Goal: Task Accomplishment & Management: Complete application form

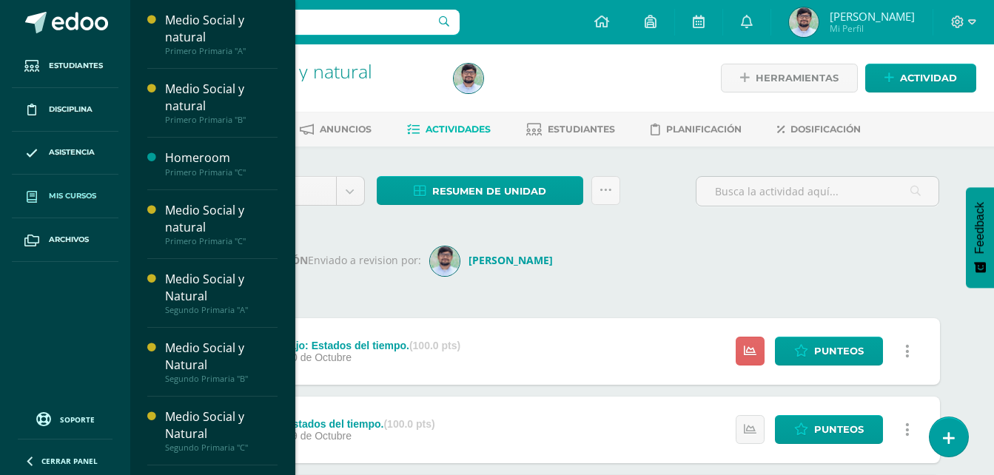
click at [82, 189] on link "Mis cursos" at bounding box center [65, 197] width 107 height 44
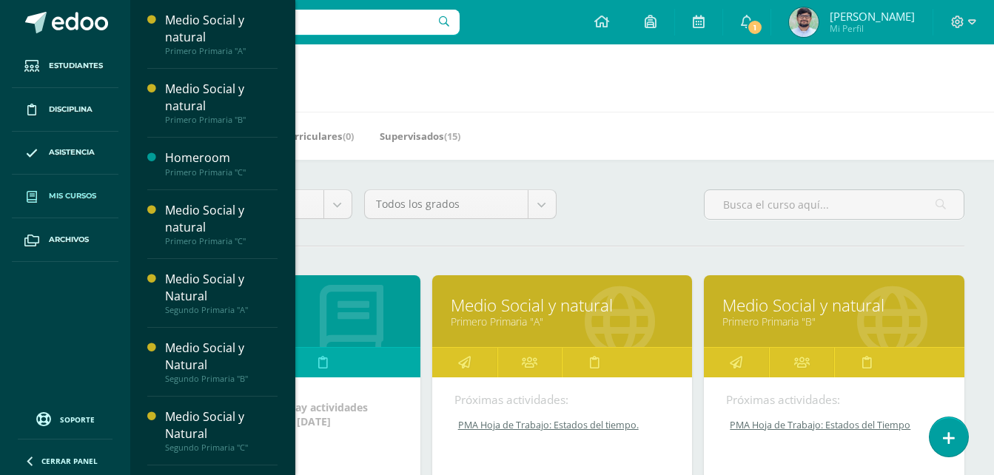
click at [648, 105] on h1 "Mis cursos" at bounding box center [562, 77] width 828 height 67
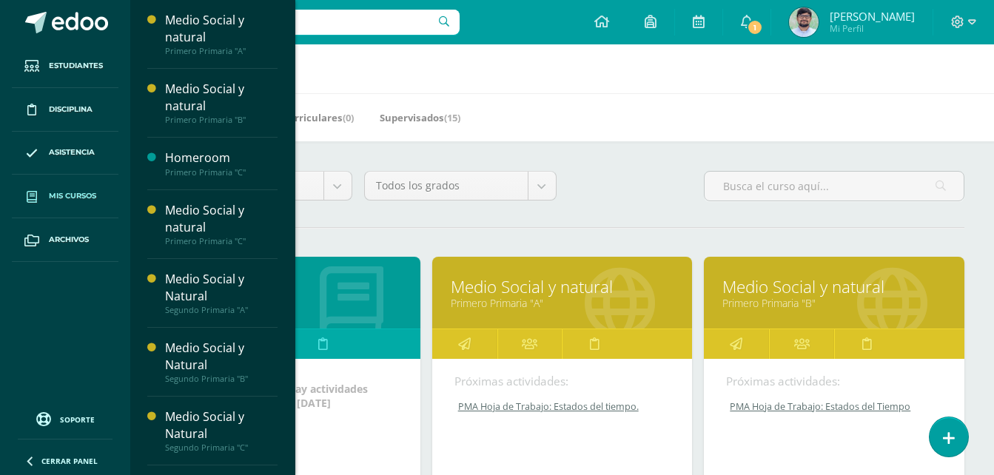
scroll to position [18, 0]
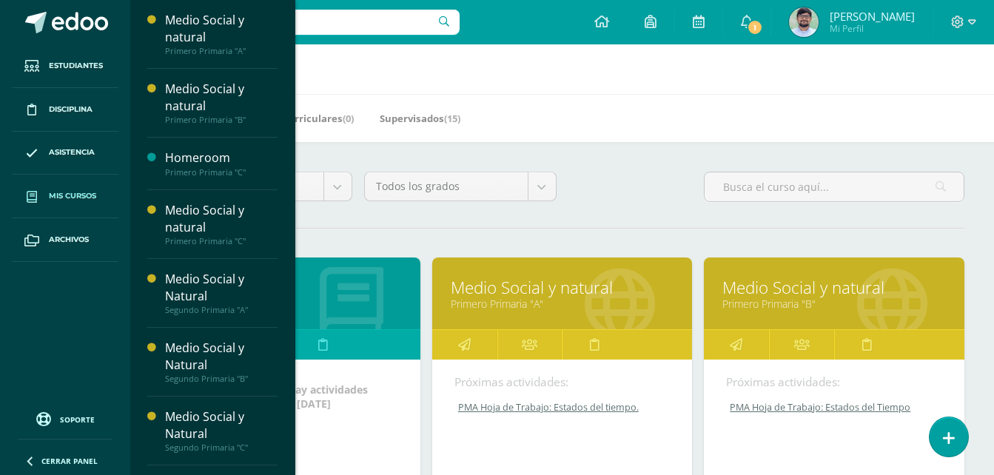
click at [539, 95] on div "Mis Cursos (7) Mis Extracurriculares (0) Supervisados (15)" at bounding box center [579, 118] width 899 height 48
click at [354, 309] on link "Primero Primaria "C"" at bounding box center [289, 304] width 223 height 14
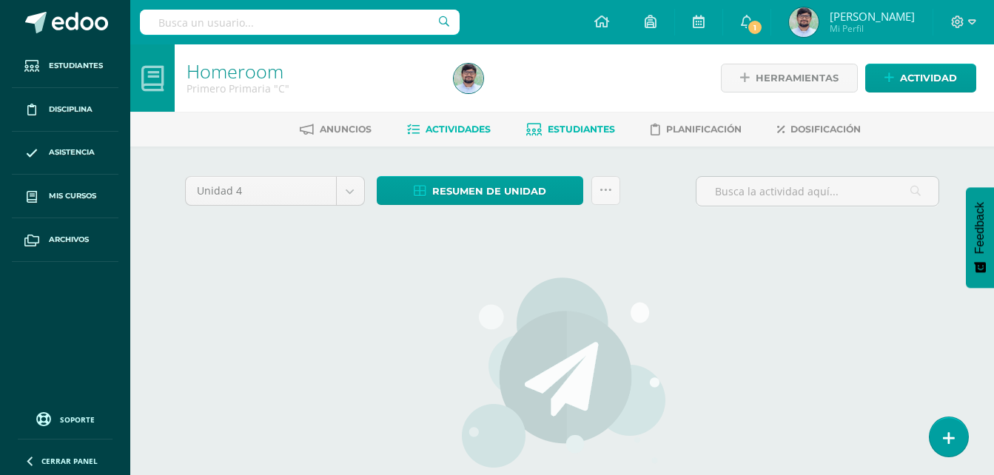
click at [600, 137] on link "Estudiantes" at bounding box center [570, 130] width 89 height 24
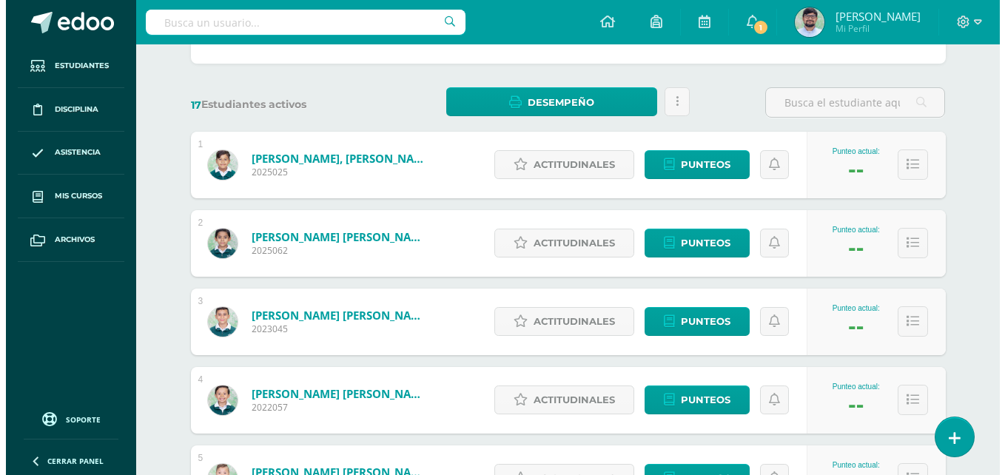
scroll to position [185, 0]
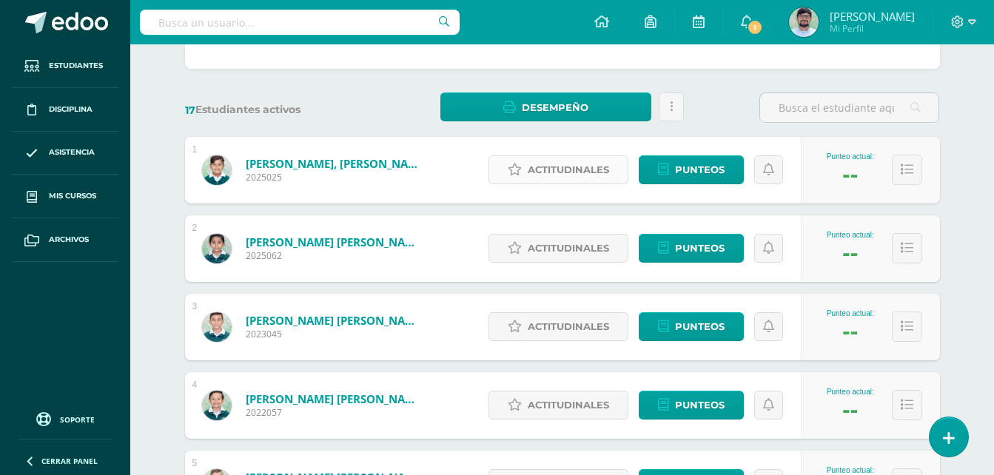
click at [581, 178] on span "Actitudinales" at bounding box center [567, 169] width 81 height 27
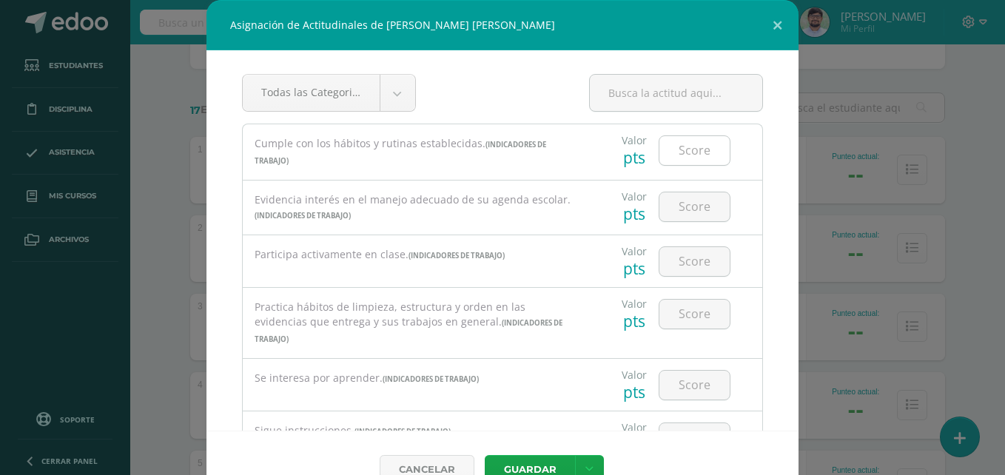
click at [670, 157] on input "number" at bounding box center [694, 150] width 70 height 29
type input "3"
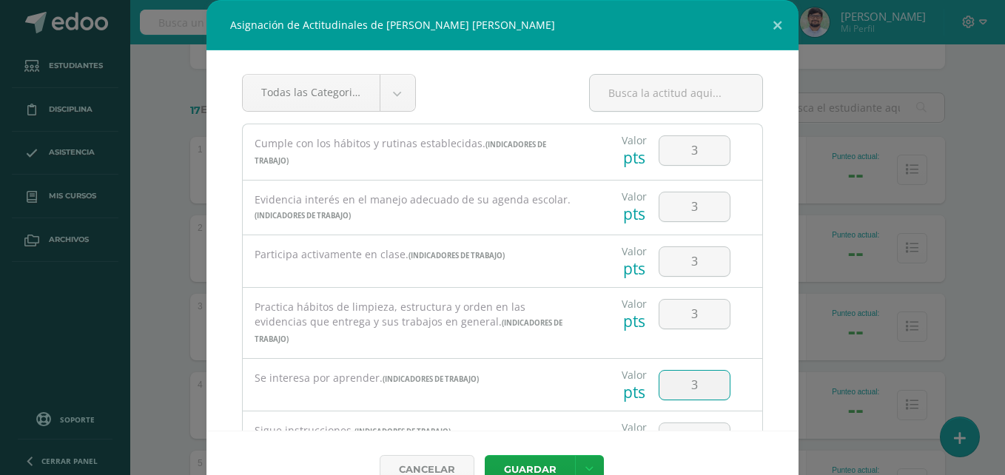
type input "3"
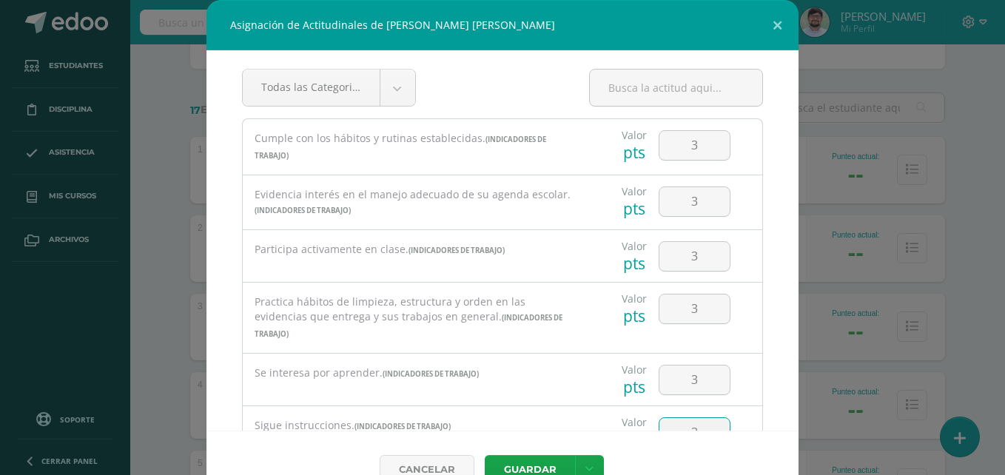
type input "3"
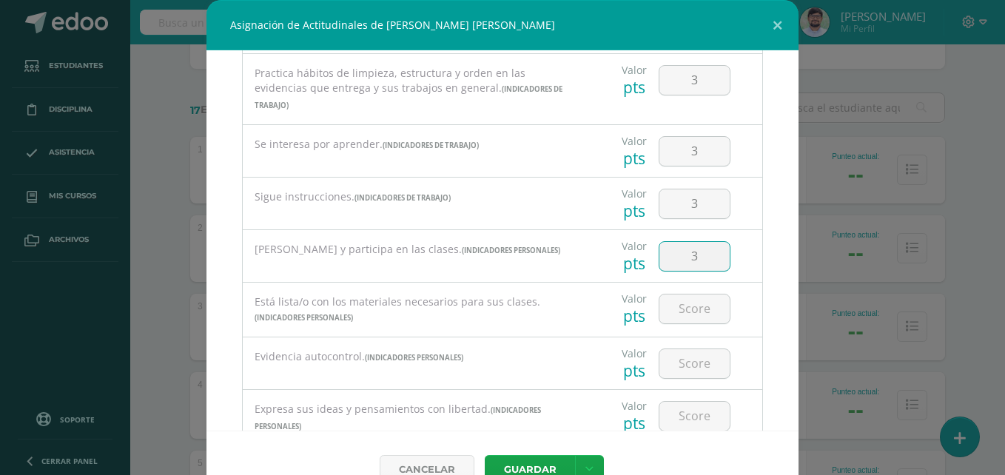
type input "3"
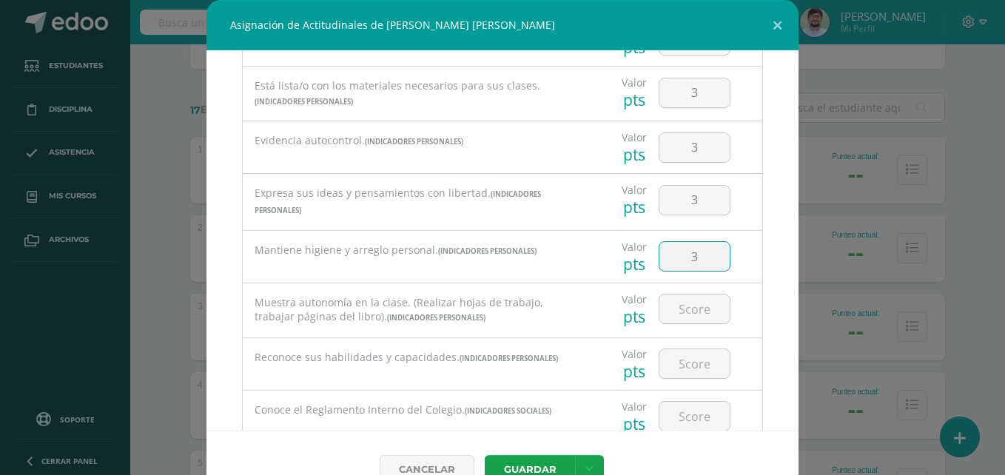
type input "3"
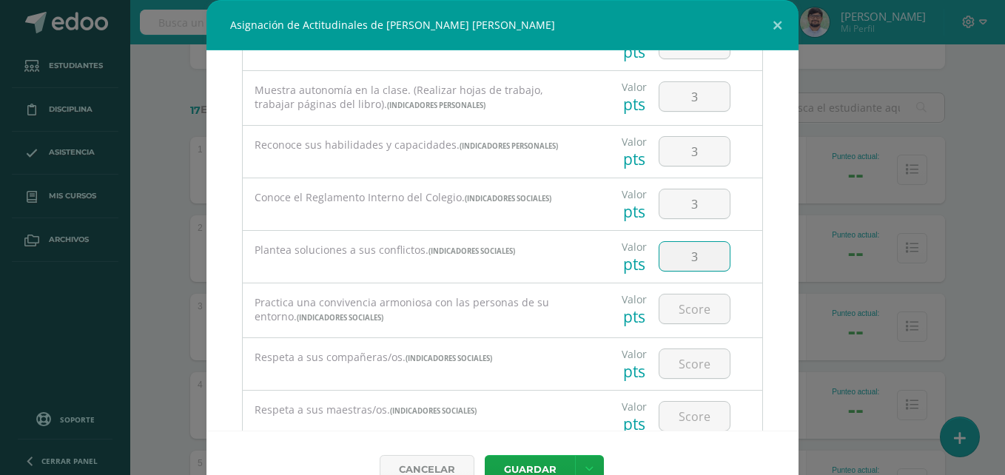
type input "3"
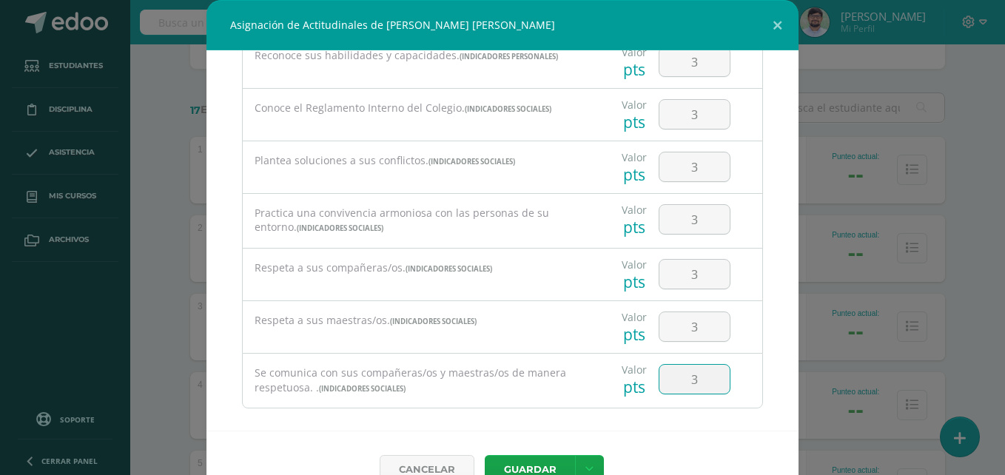
type input "3"
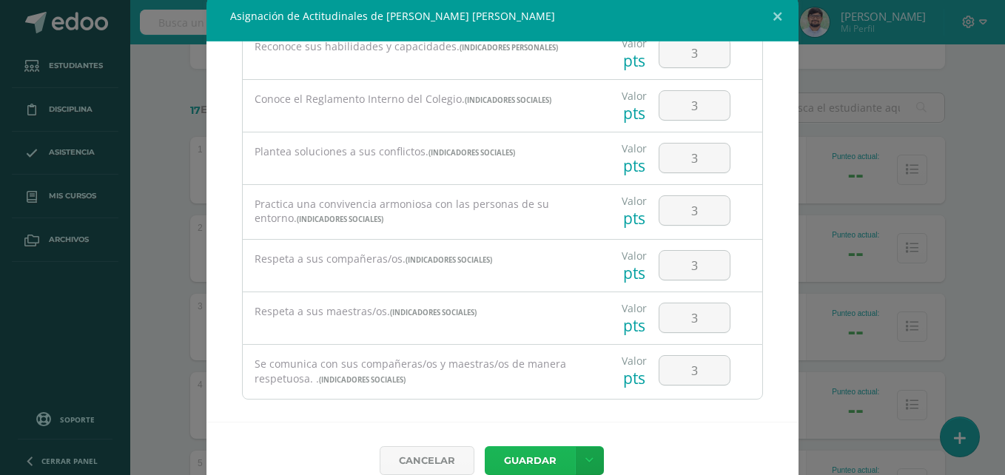
click at [485, 446] on button "Guardar" at bounding box center [530, 460] width 90 height 29
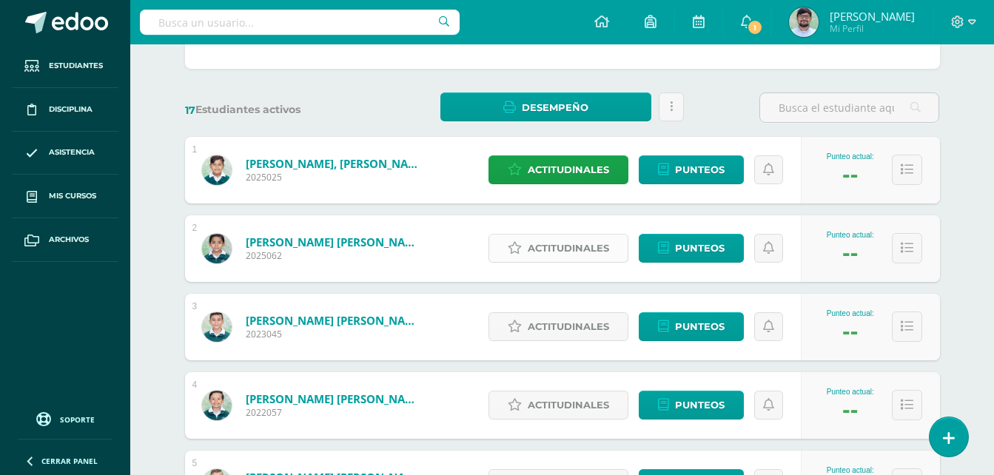
click at [599, 251] on span "Actitudinales" at bounding box center [567, 248] width 81 height 27
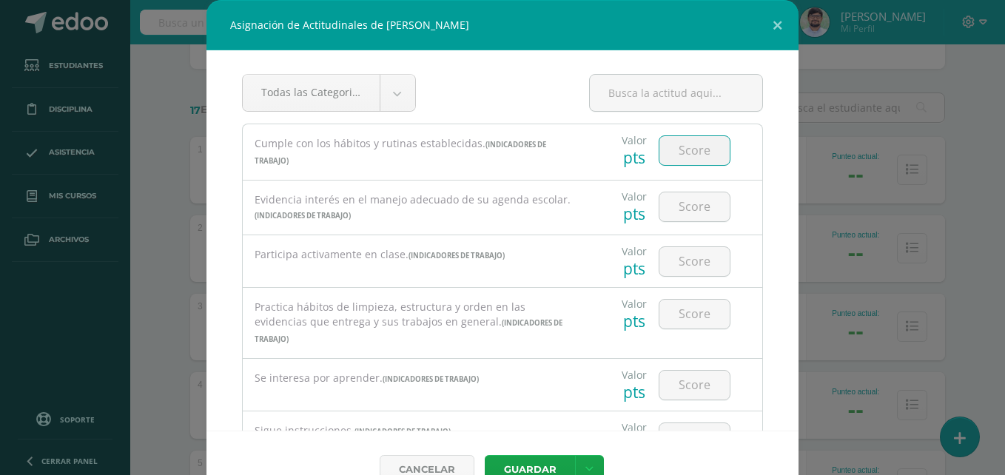
click at [684, 158] on input "number" at bounding box center [694, 150] width 70 height 29
drag, startPoint x: 675, startPoint y: 30, endPoint x: 772, endPoint y: 67, distance: 104.7
click at [772, 67] on div "Asignación de Actitudinales de José Fernando Aguilar Bosch Todas las Categorias…" at bounding box center [502, 254] width 592 height 508
drag, startPoint x: 766, startPoint y: 30, endPoint x: 771, endPoint y: 42, distance: 12.6
click at [766, 30] on button at bounding box center [777, 25] width 42 height 50
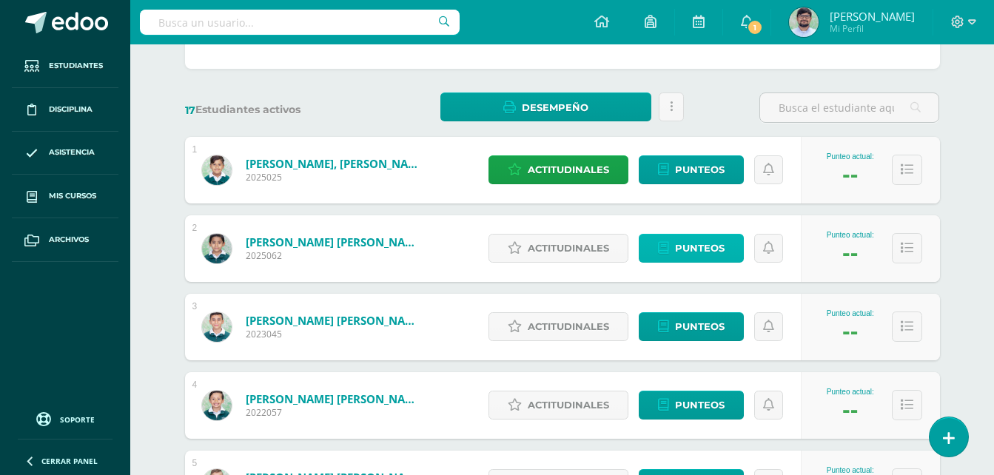
click at [676, 250] on span "Punteos" at bounding box center [700, 248] width 50 height 27
click at [556, 260] on span "Actitudinales" at bounding box center [567, 248] width 81 height 27
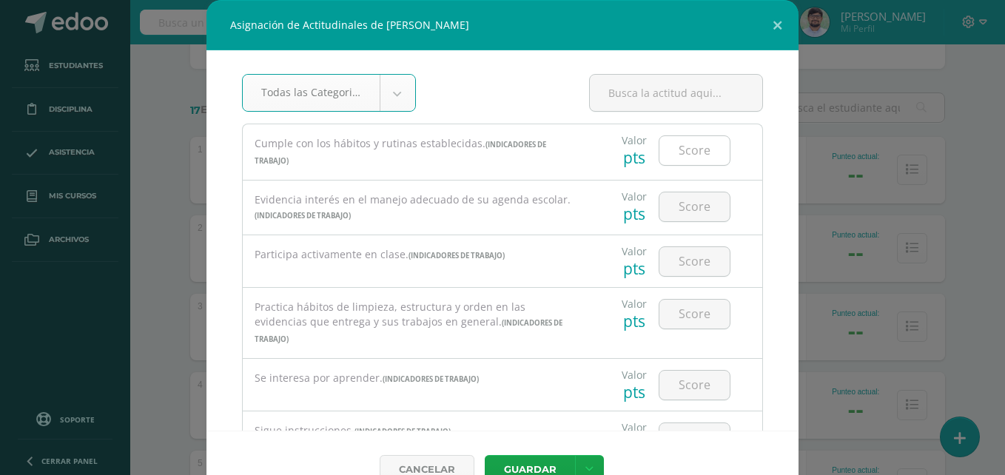
click at [659, 150] on input "number" at bounding box center [694, 150] width 70 height 29
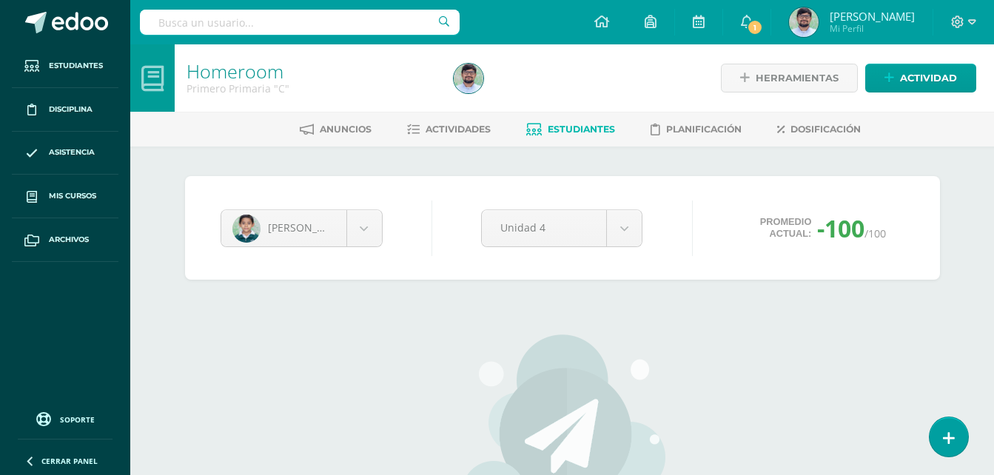
click at [559, 131] on span "Estudiantes" at bounding box center [580, 129] width 67 height 11
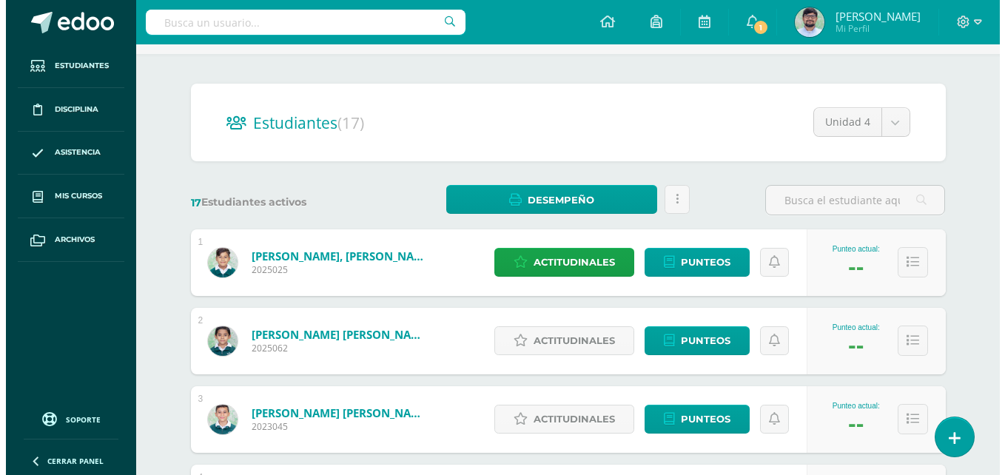
scroll to position [94, 0]
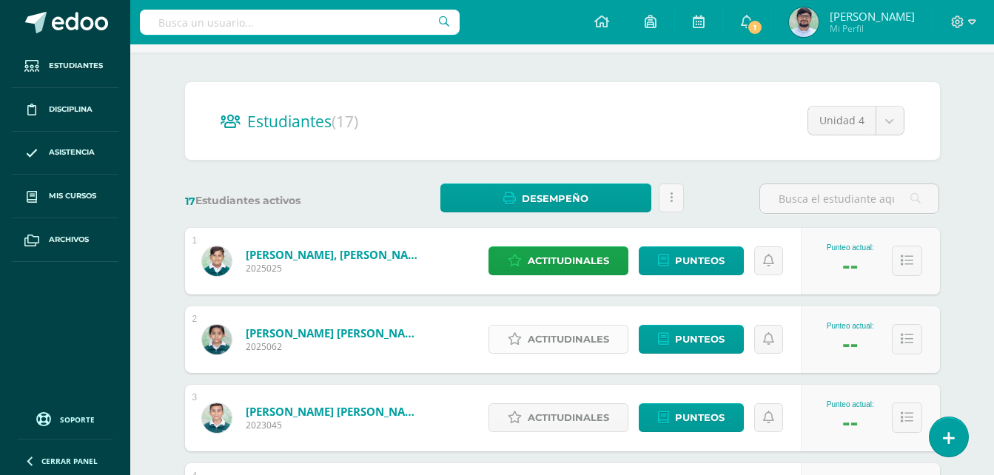
click at [574, 343] on span "Actitudinales" at bounding box center [567, 339] width 81 height 27
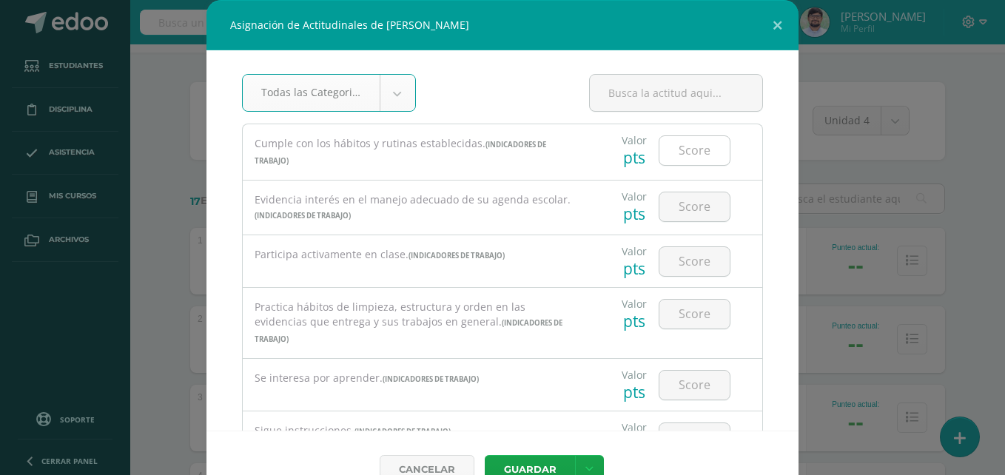
click at [678, 159] on input "number" at bounding box center [694, 150] width 70 height 29
type input "2"
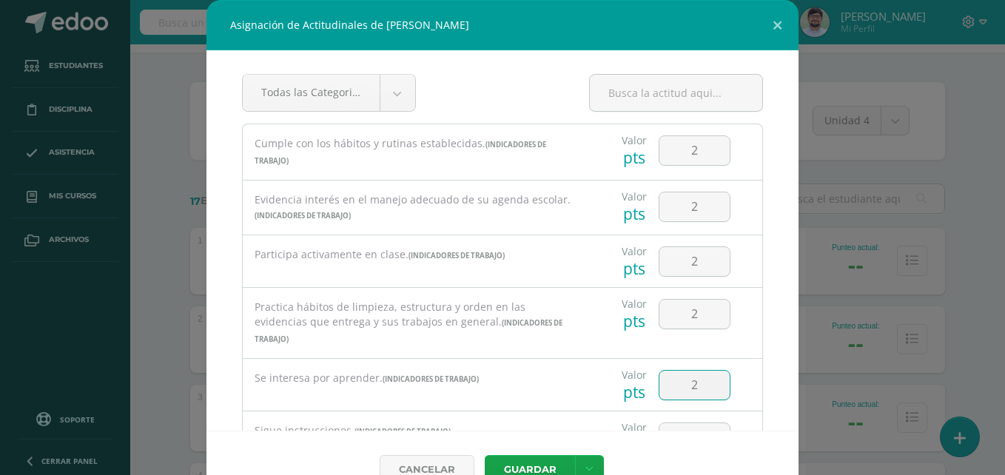
type input "2"
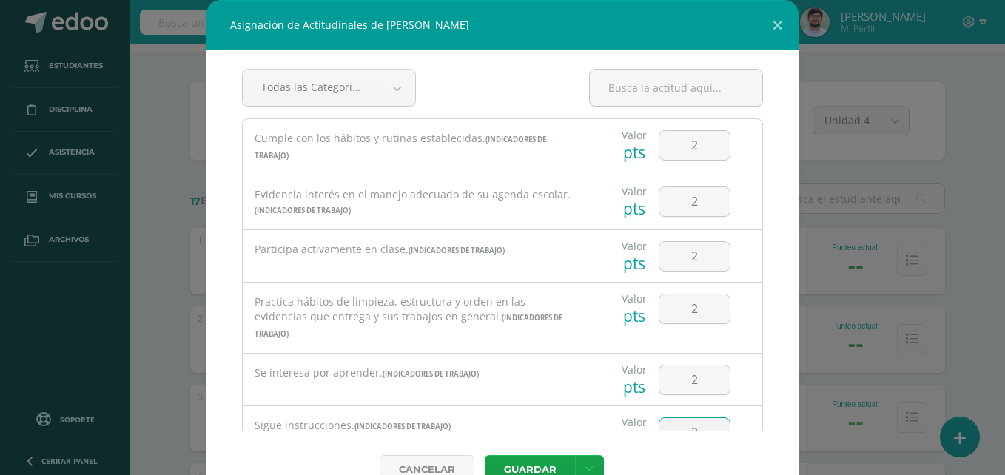
type input "2"
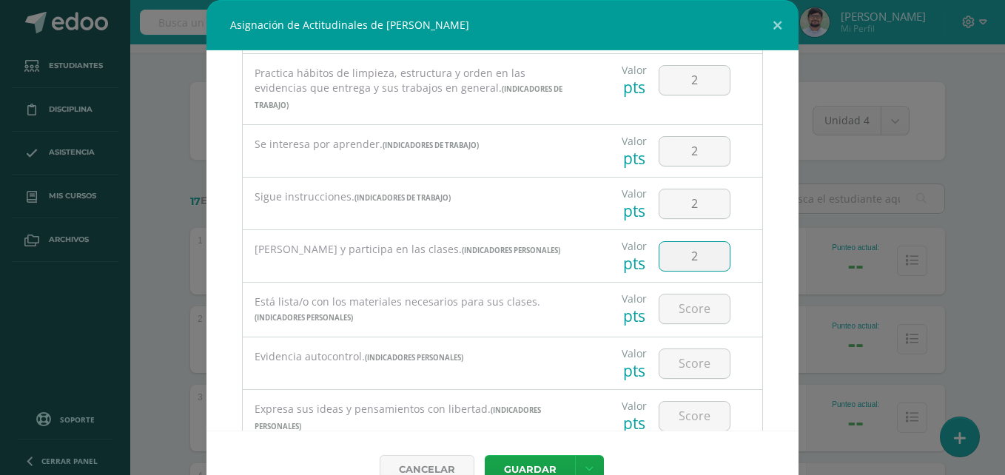
type input "2"
type input "3"
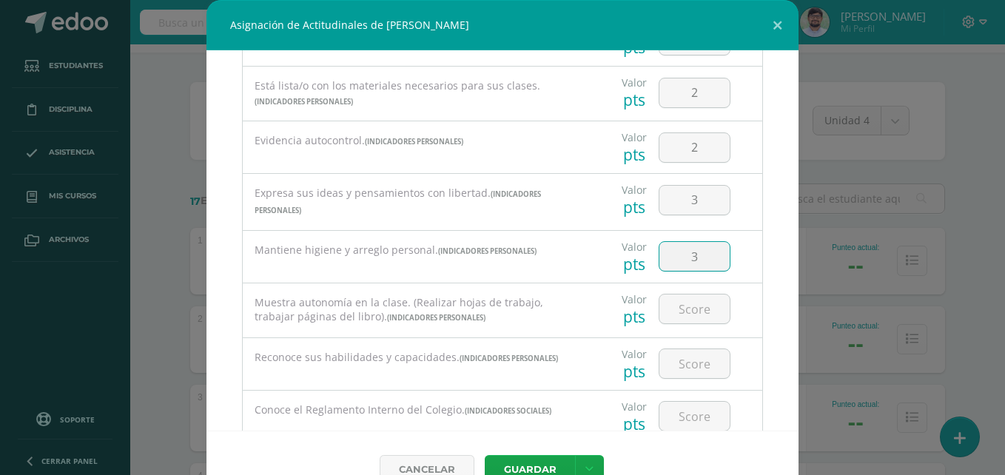
type input "3"
type input "2"
type input "3"
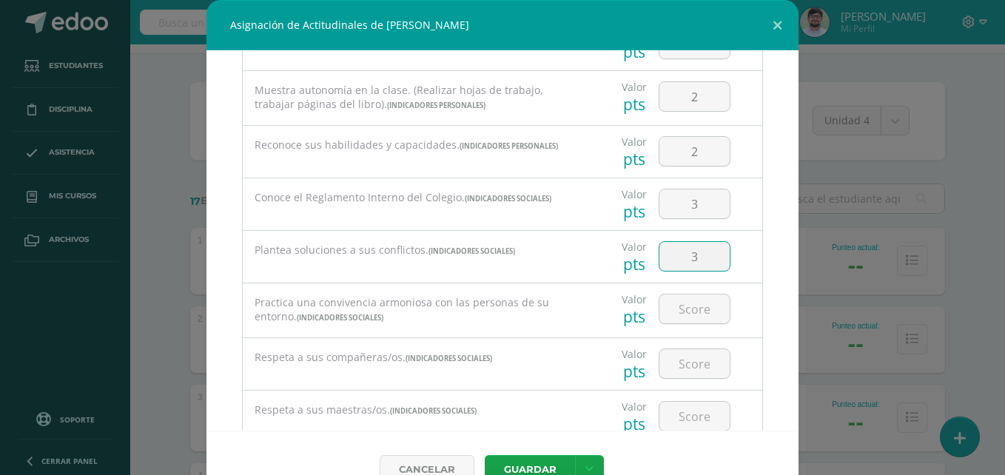
type input "3"
type input "2"
type input "3"
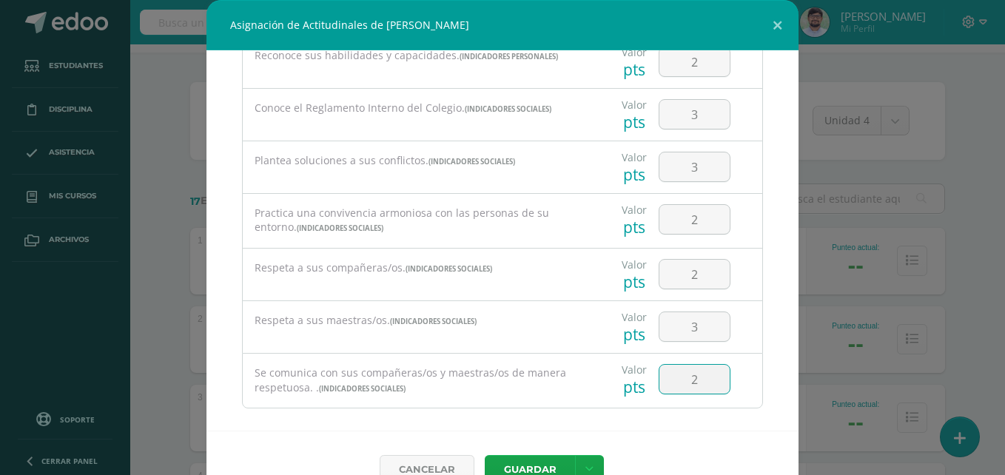
type input "2"
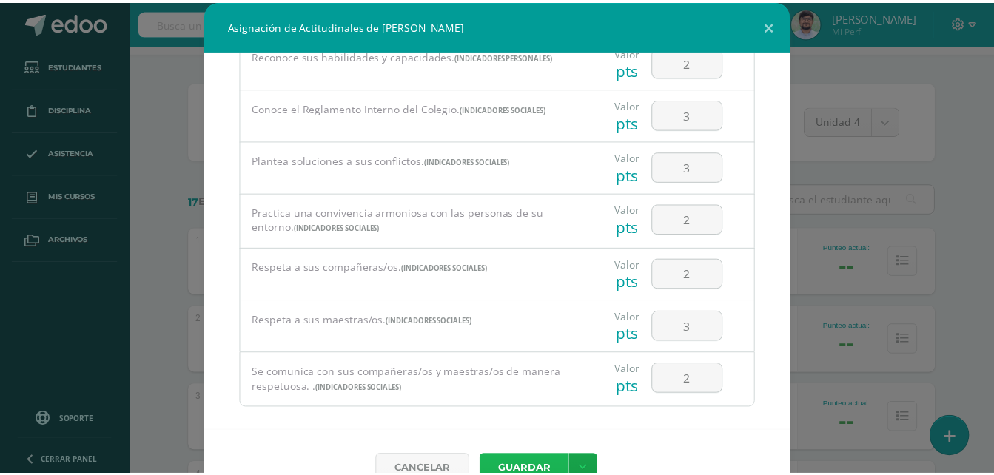
scroll to position [9, 0]
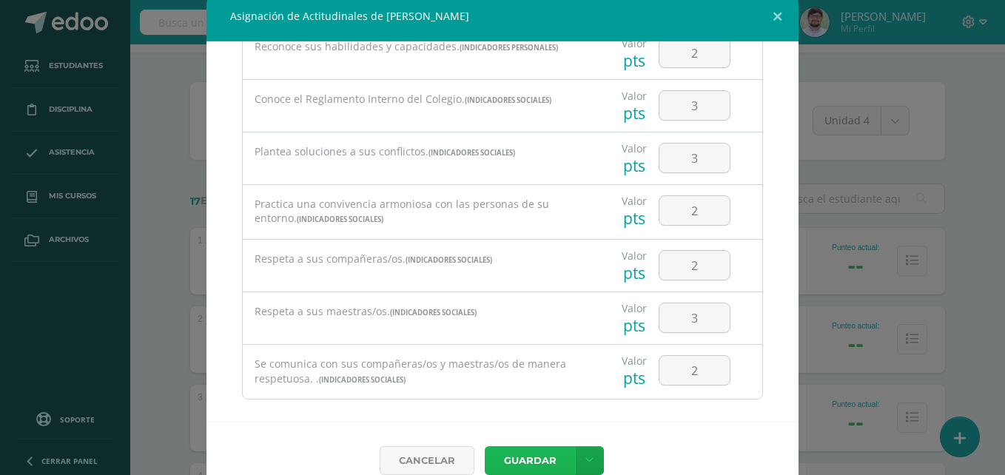
click at [485, 446] on button "Guardar" at bounding box center [530, 460] width 90 height 29
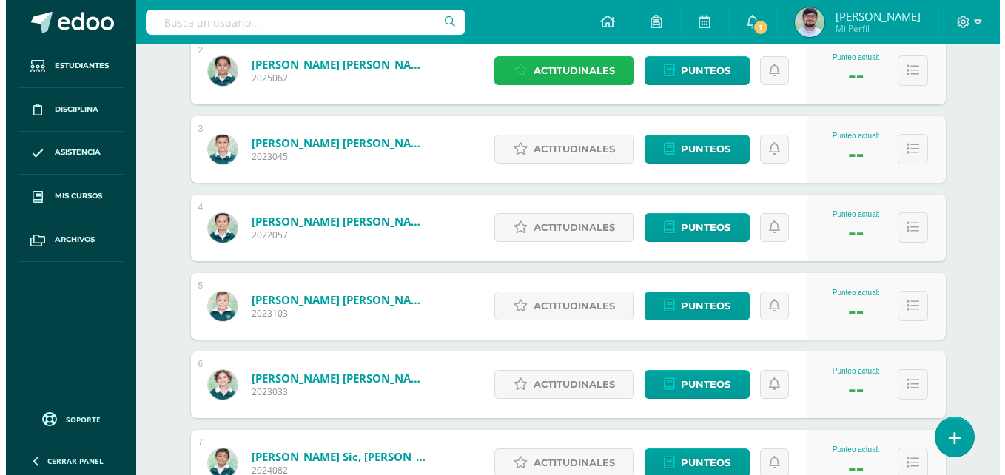
scroll to position [368, 0]
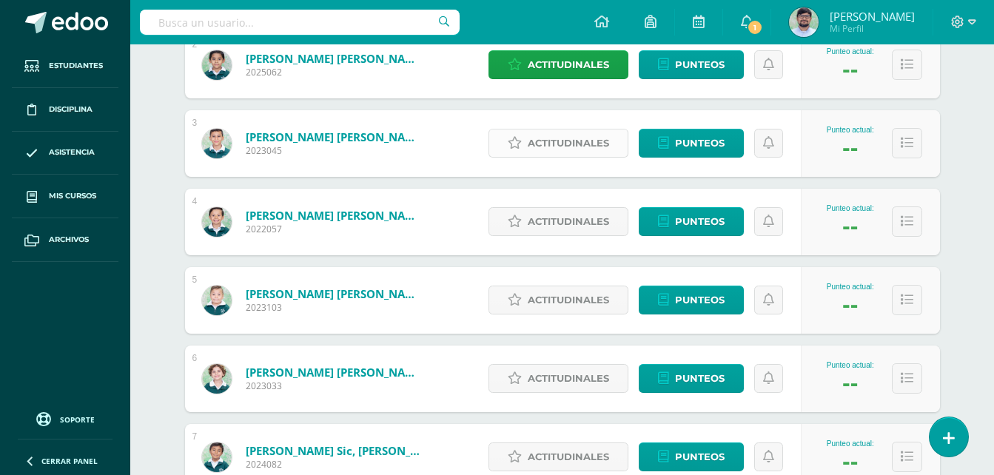
click at [575, 144] on span "Actitudinales" at bounding box center [567, 142] width 81 height 27
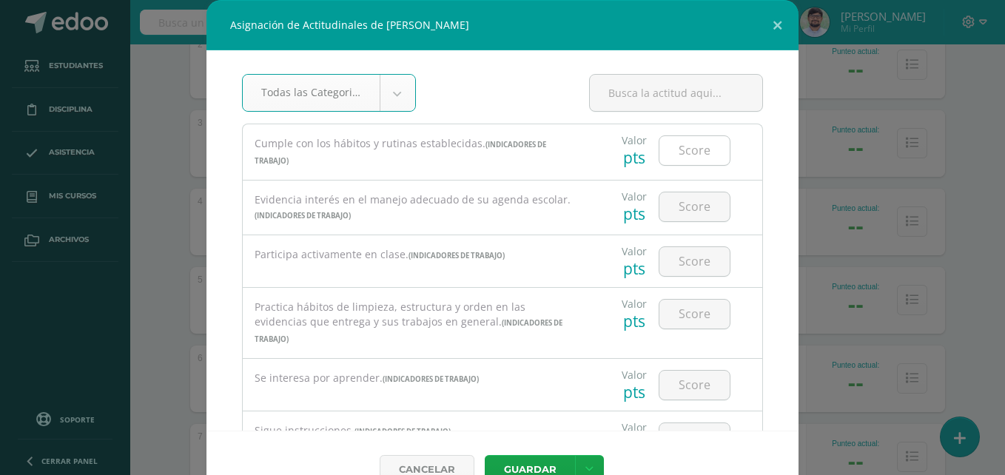
click at [675, 147] on input "number" at bounding box center [694, 150] width 70 height 29
type input "3"
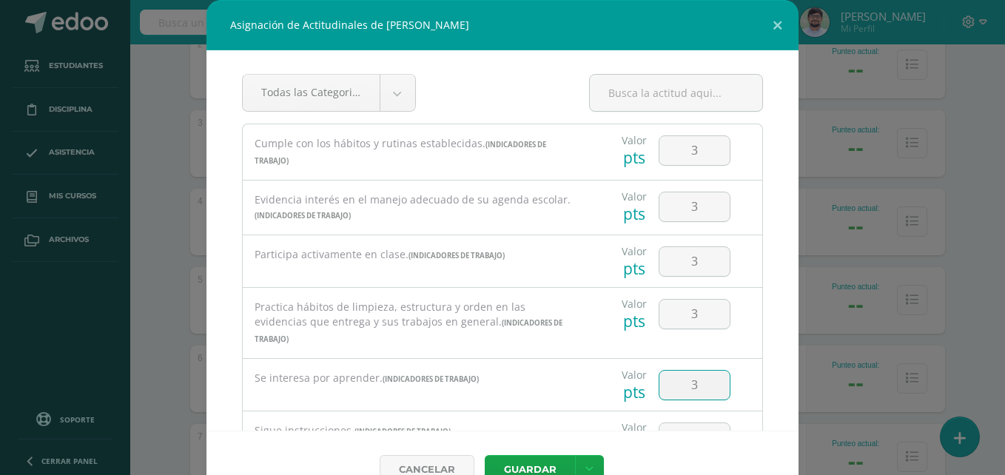
type input "3"
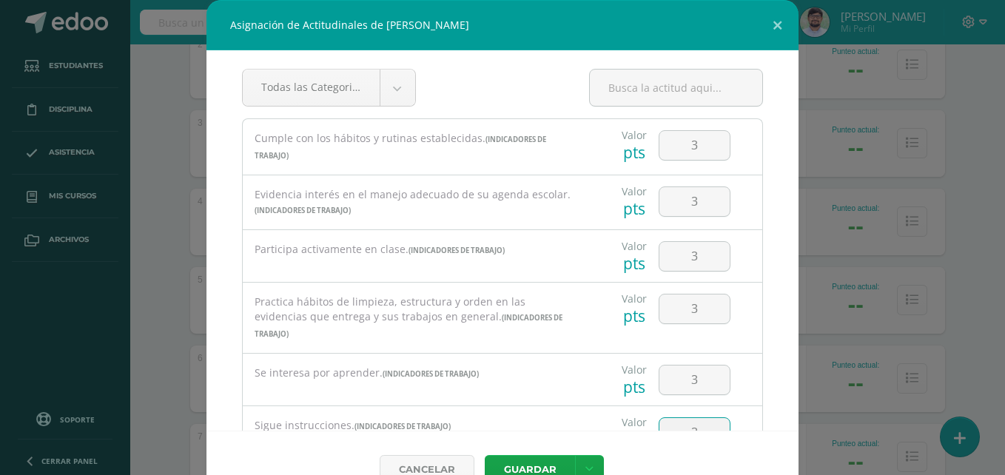
type input "3"
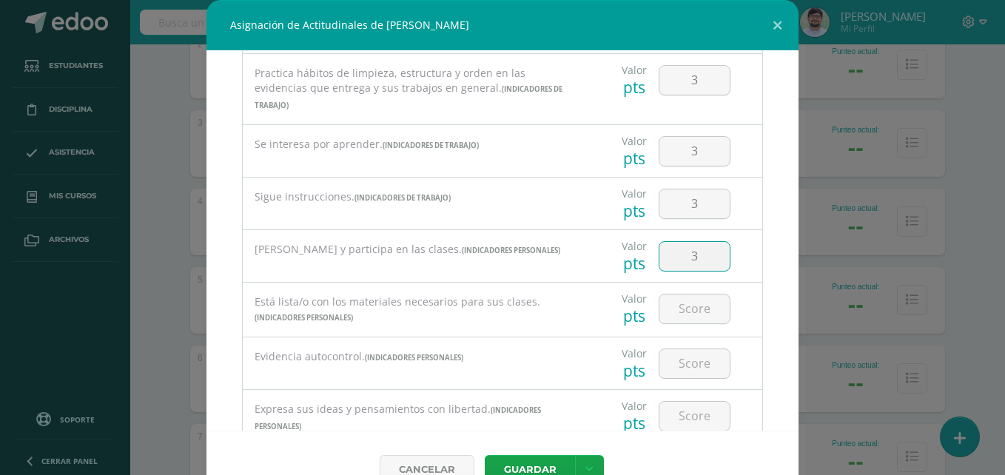
type input "3"
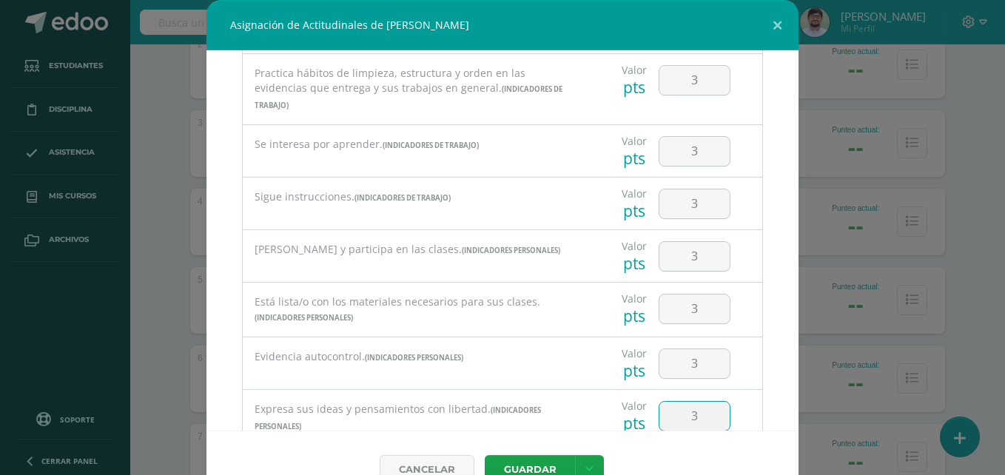
scroll to position [450, 0]
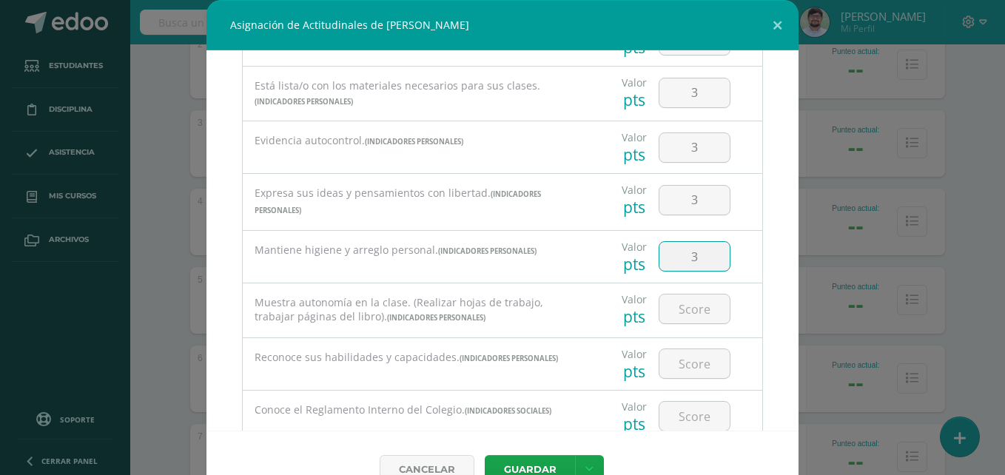
type input "3"
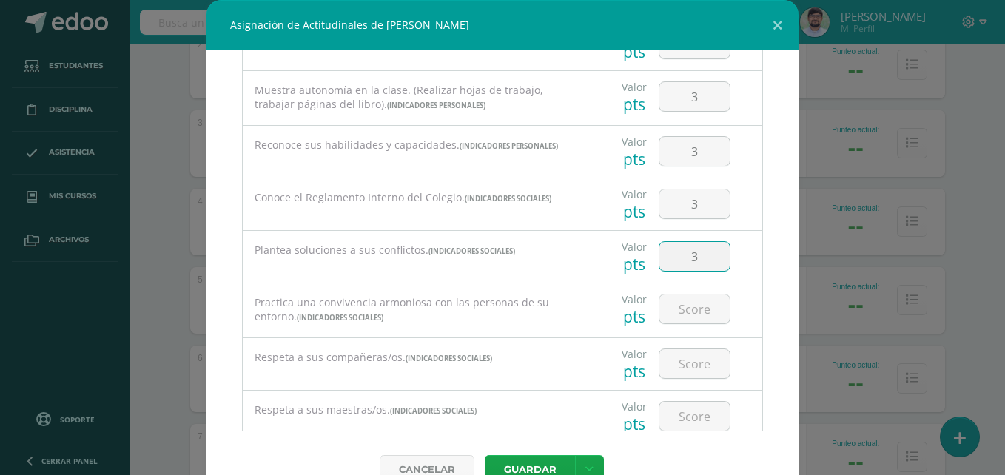
type input "3"
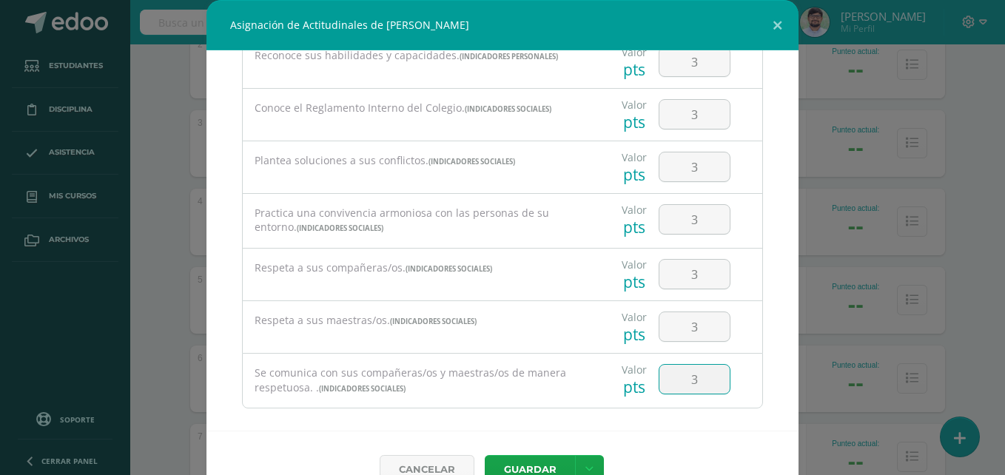
type input "3"
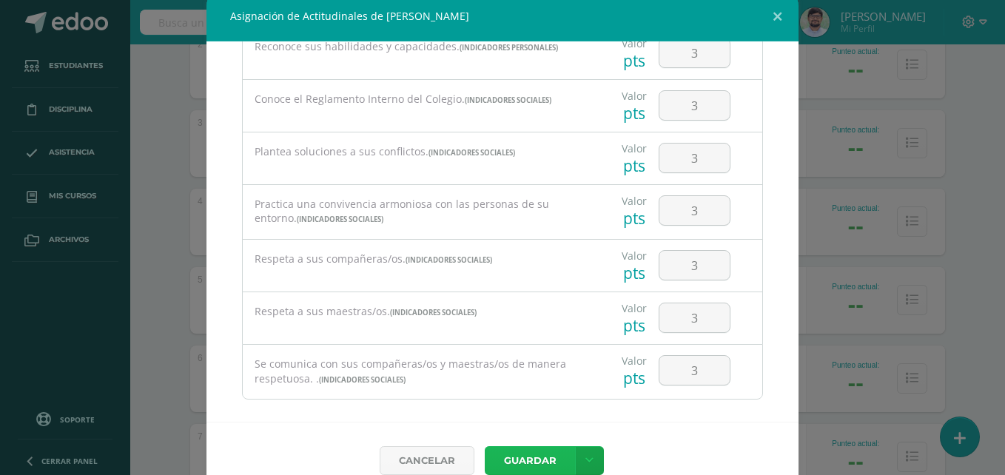
click at [485, 446] on button "Guardar" at bounding box center [530, 460] width 90 height 29
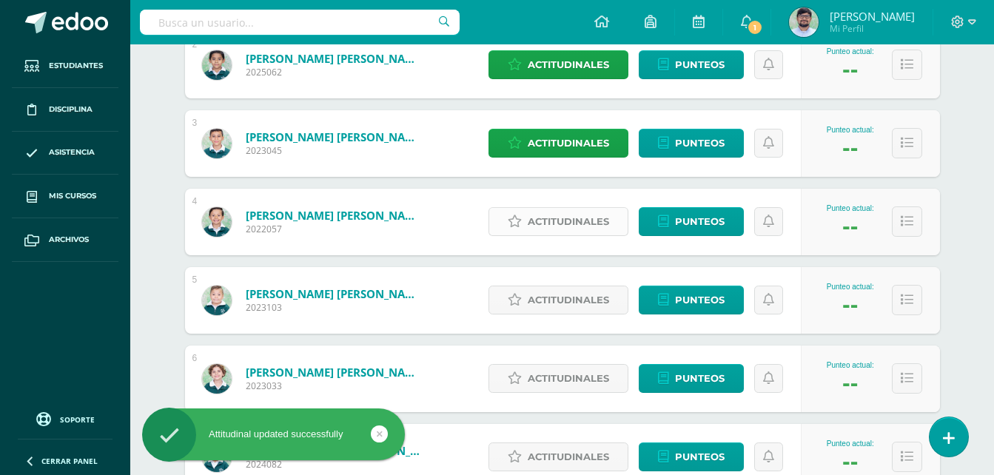
click at [571, 215] on span "Actitudinales" at bounding box center [567, 221] width 81 height 27
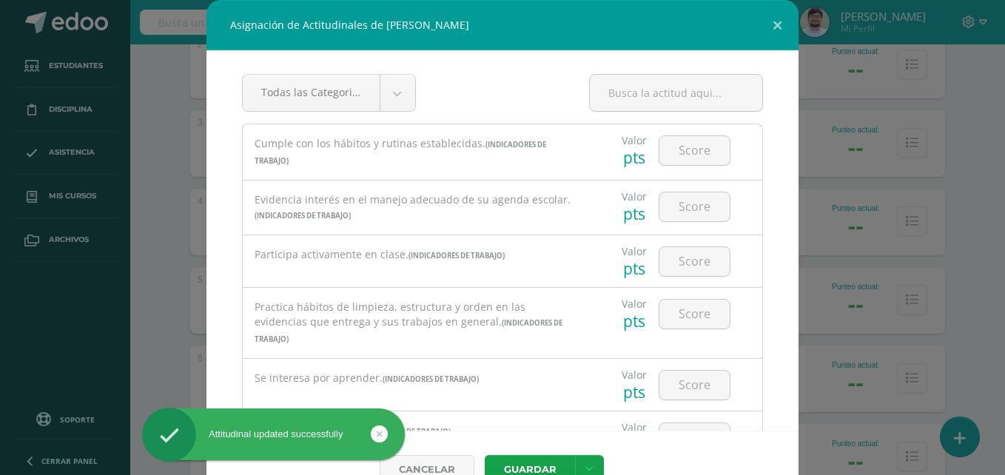
click at [653, 172] on div at bounding box center [695, 150] width 84 height 52
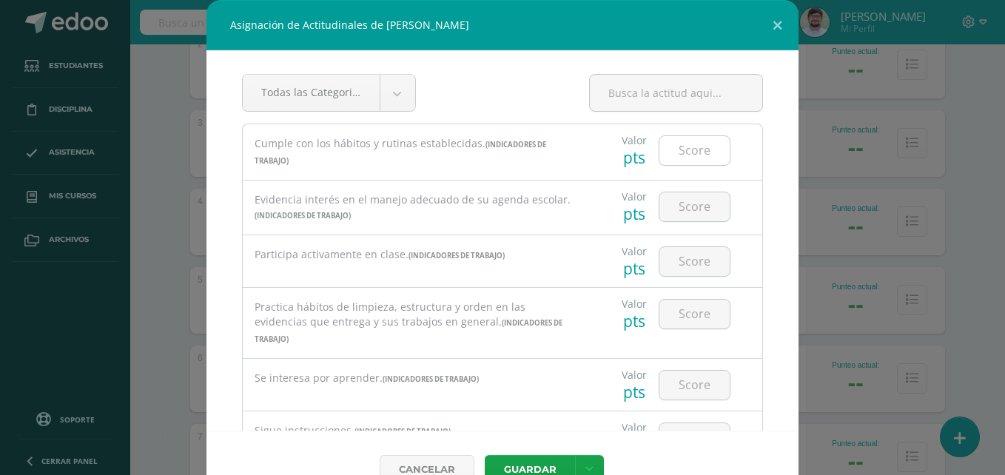
click at [662, 153] on input "number" at bounding box center [694, 150] width 70 height 29
type input "2"
type input "1"
type input "2"
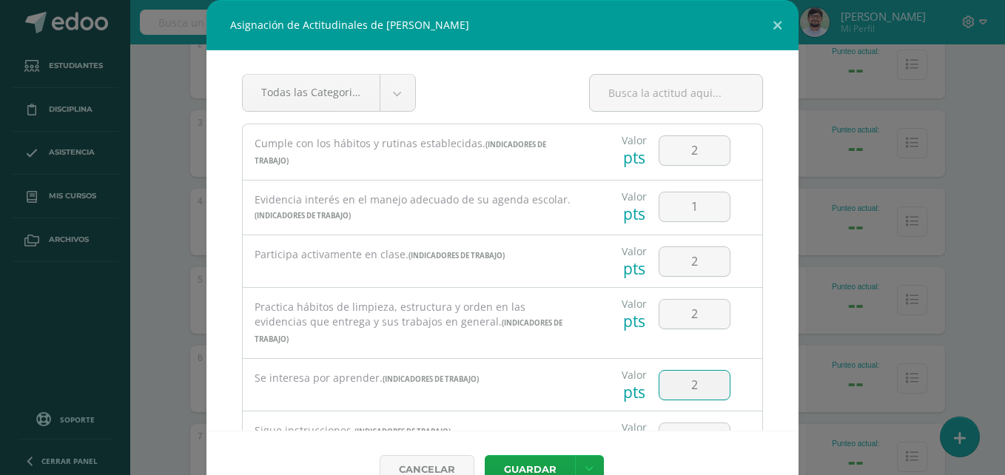
type input "2"
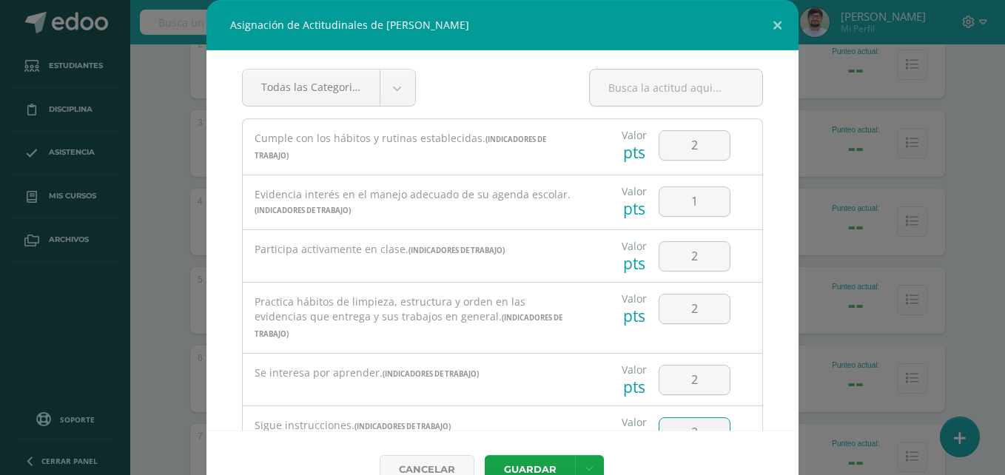
type input "2"
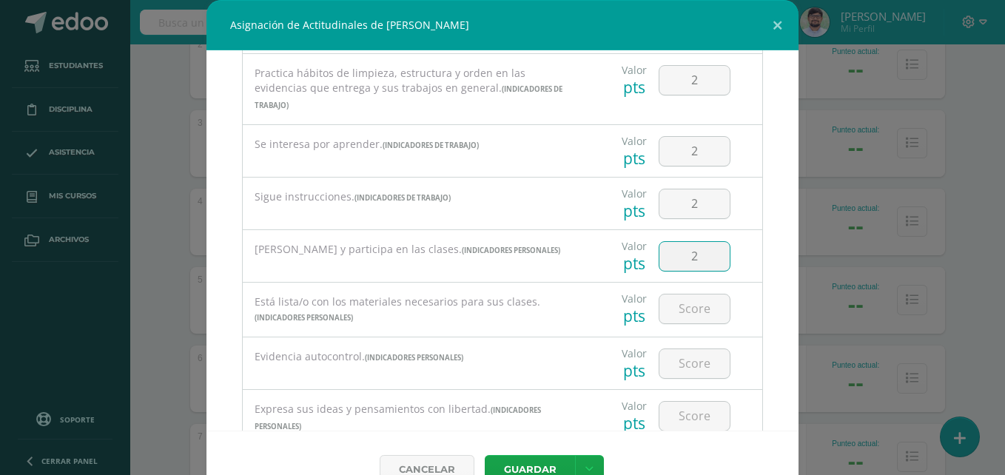
type input "2"
type input "3"
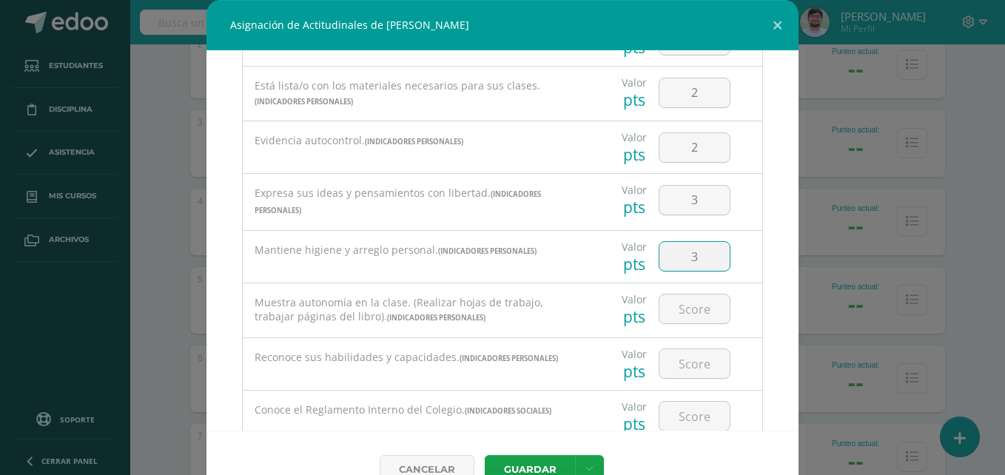
type input "3"
type input "2"
type input "3"
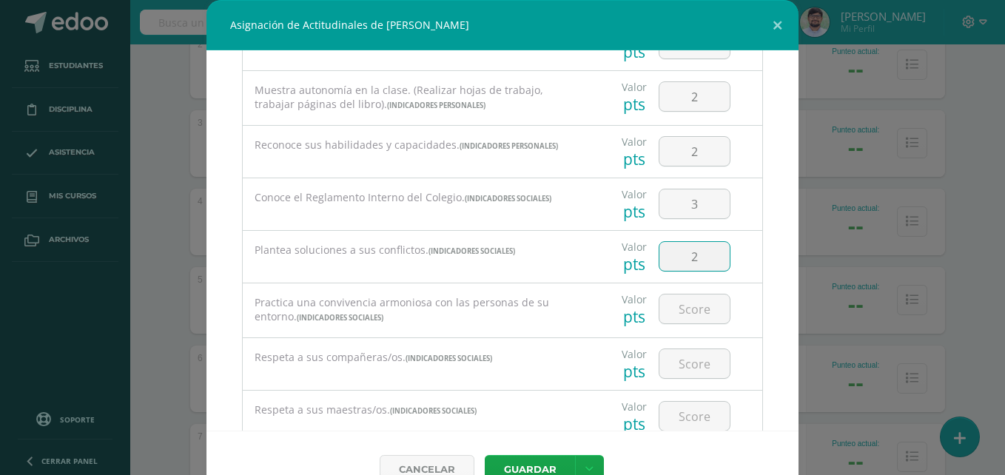
type input "2"
type input "3"
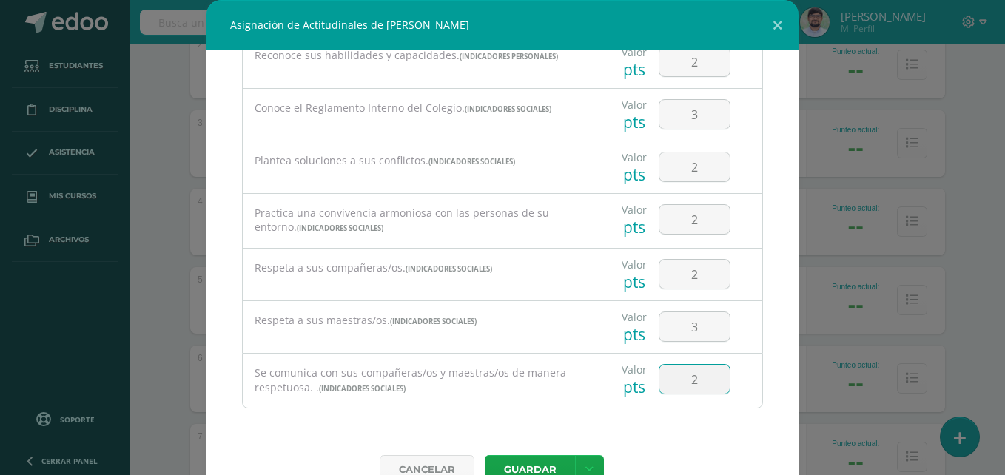
type input "2"
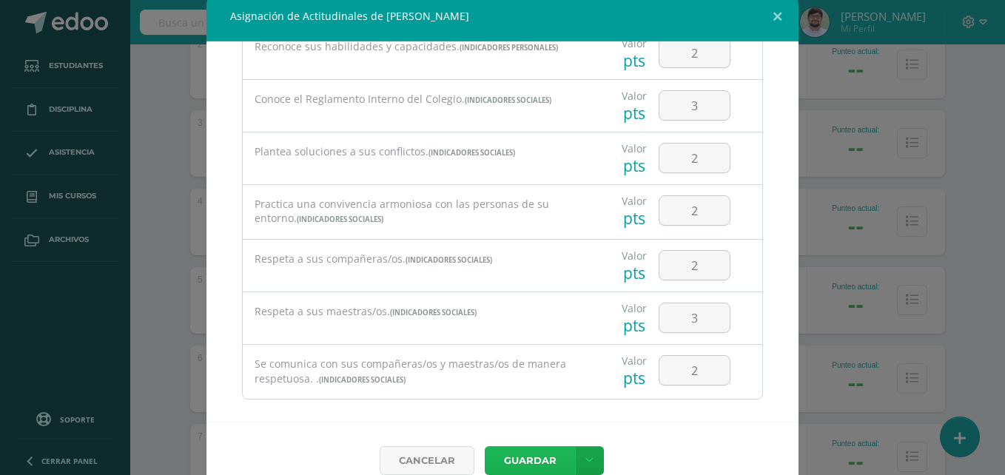
click at [485, 446] on button "Guardar" at bounding box center [530, 460] width 90 height 29
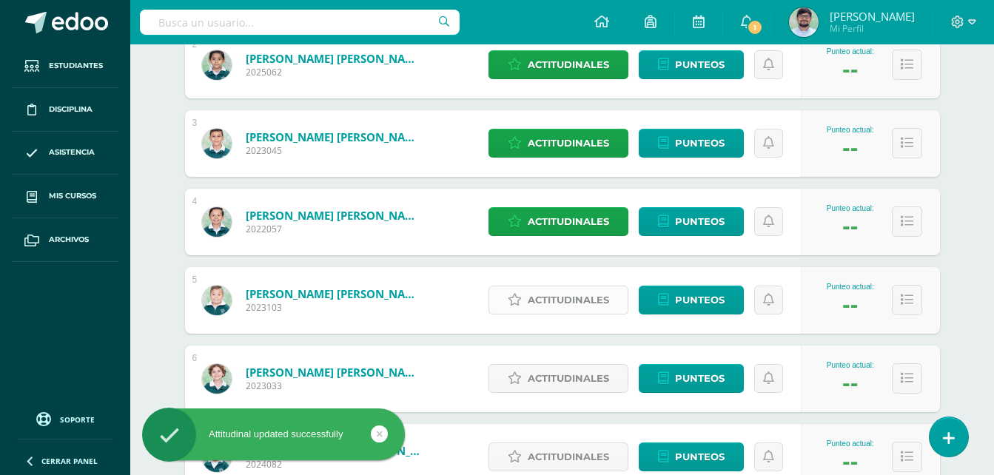
click at [590, 300] on span "Actitudinales" at bounding box center [567, 299] width 81 height 27
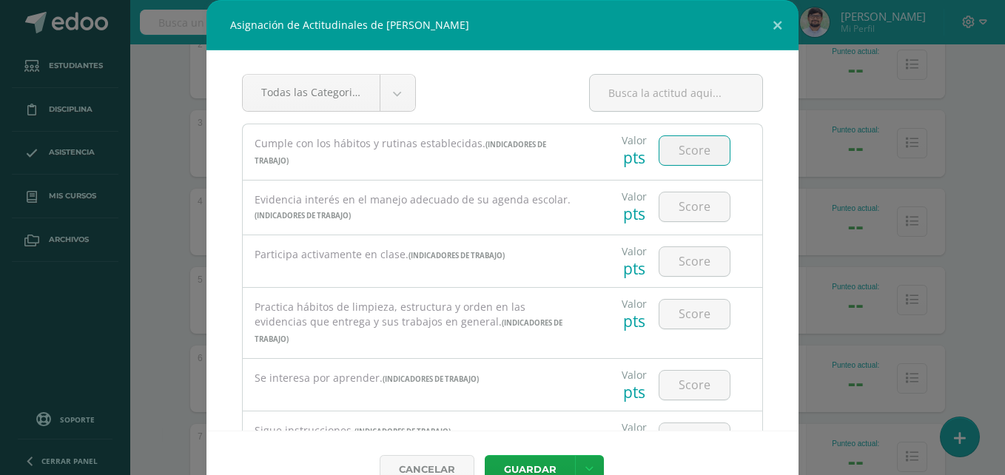
click at [664, 157] on input "number" at bounding box center [694, 150] width 70 height 29
type input "2"
type input "3"
type input "2"
click at [696, 255] on input "2" at bounding box center [694, 261] width 70 height 29
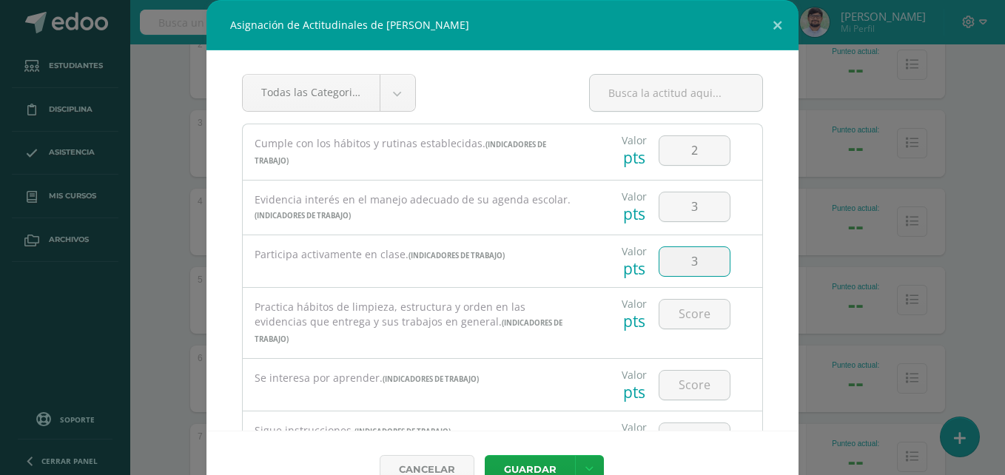
type input "3"
type input "2"
type input "3"
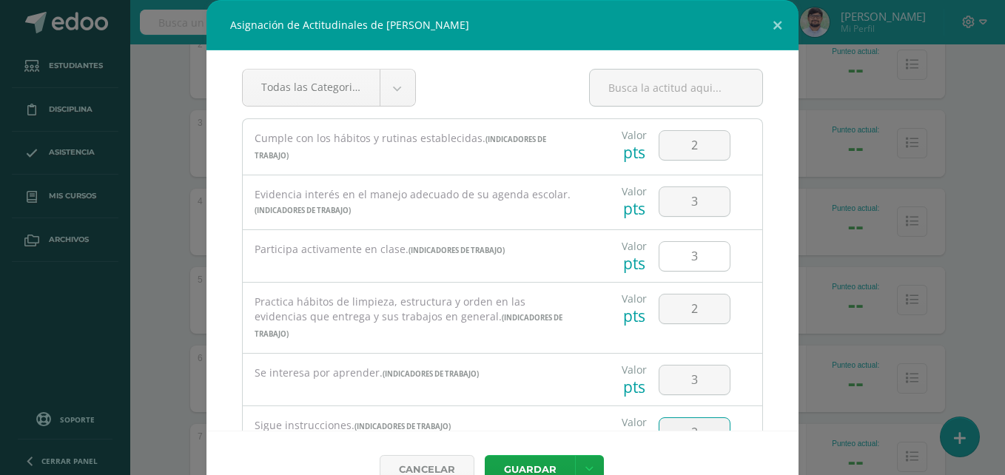
type input "2"
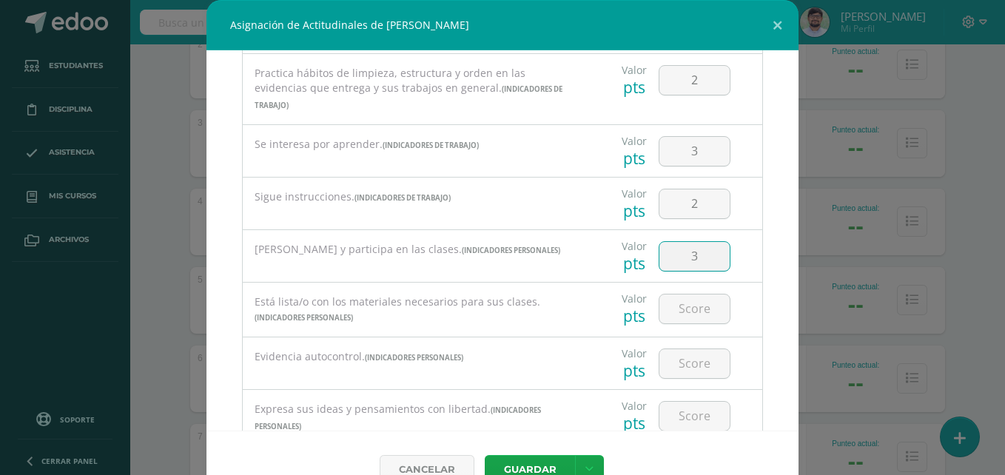
type input "3"
type input "2"
type input "3"
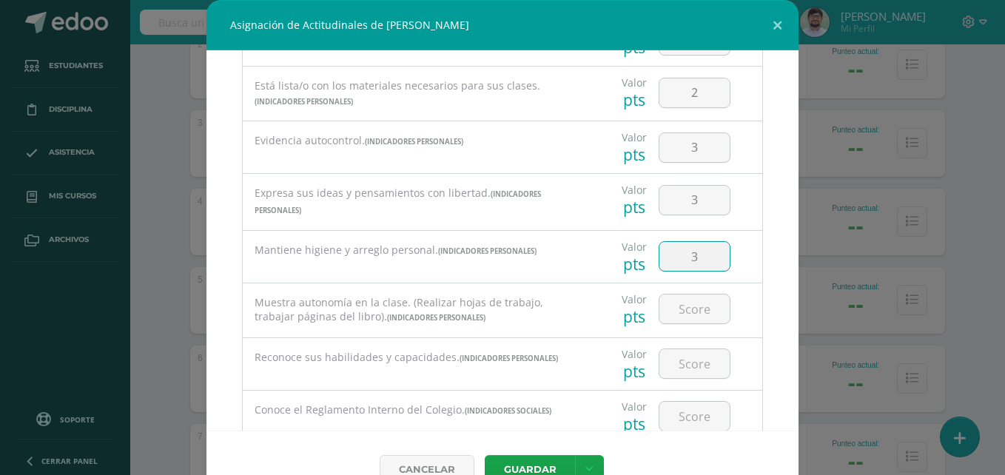
type input "3"
type input "2"
type input "3"
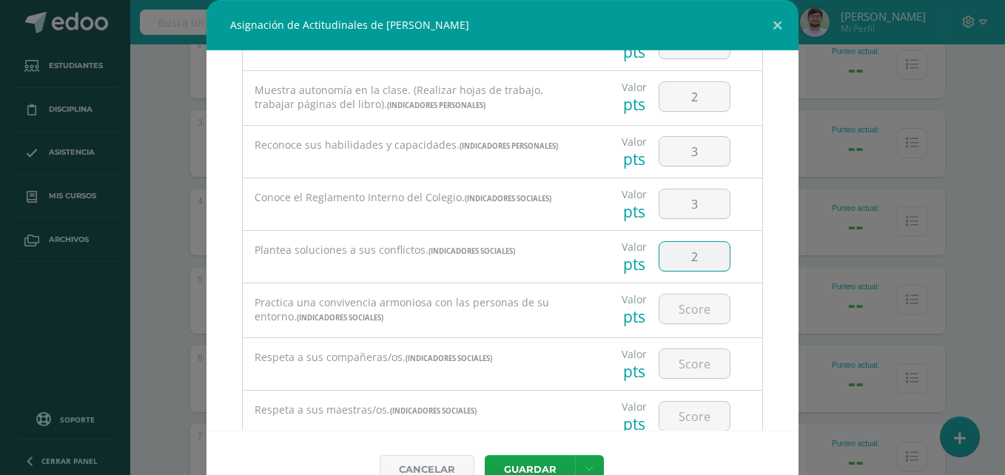
type input "2"
type input "3"
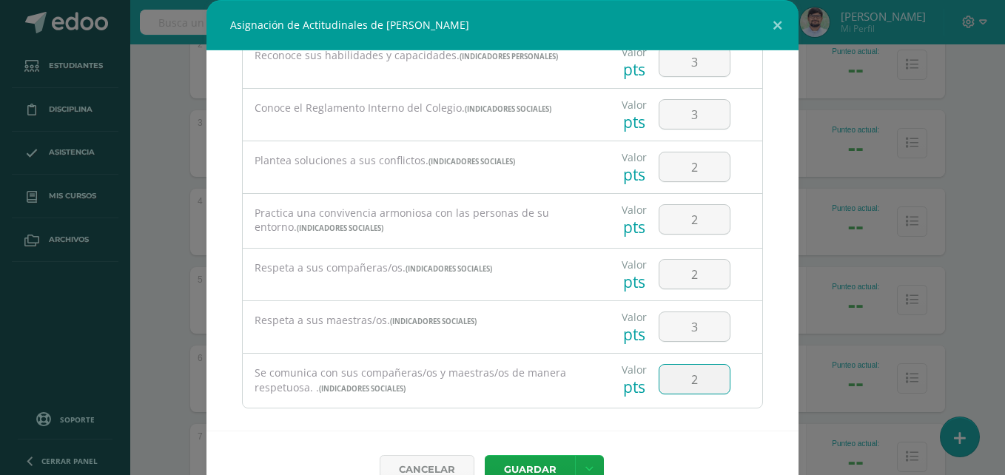
type input "2"
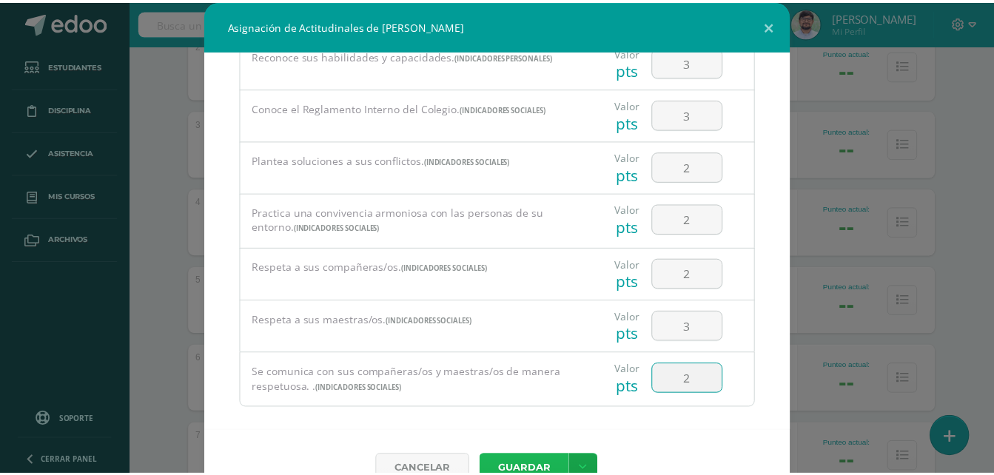
scroll to position [9, 0]
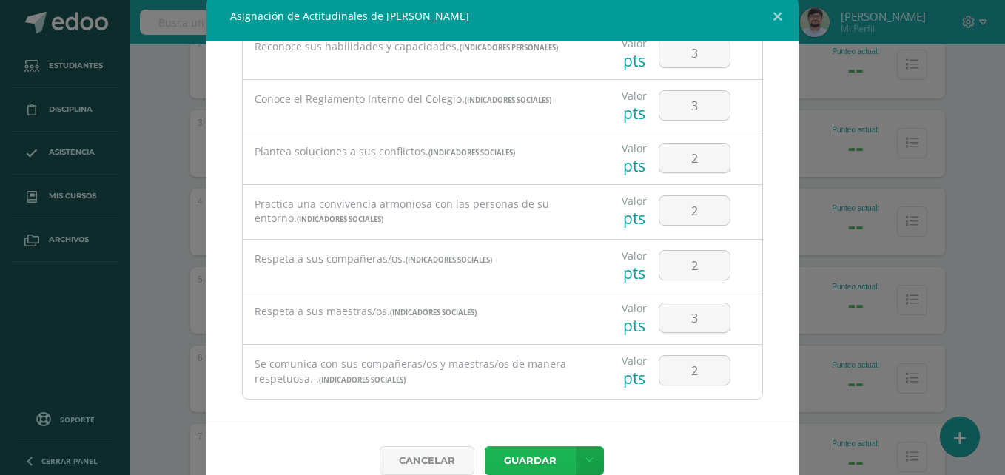
click at [485, 446] on button "Guardar" at bounding box center [530, 460] width 90 height 29
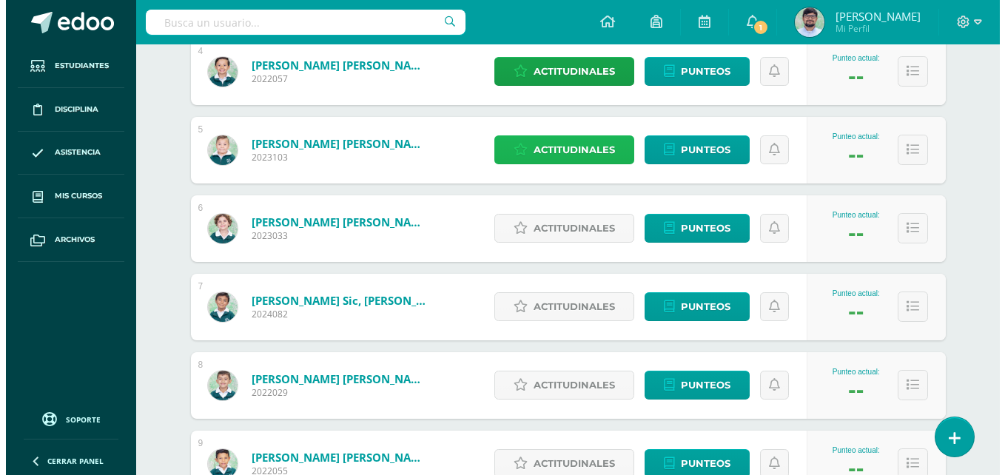
scroll to position [518, 0]
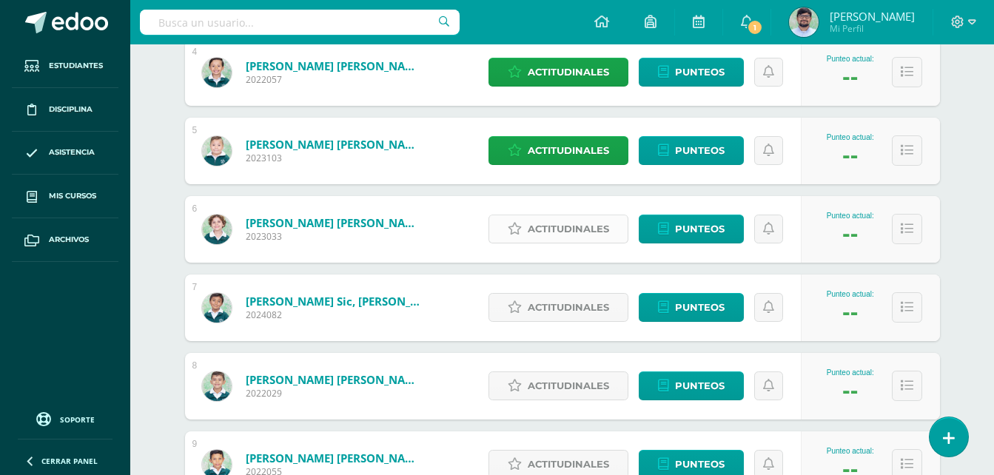
click at [565, 240] on span "Actitudinales" at bounding box center [567, 228] width 81 height 27
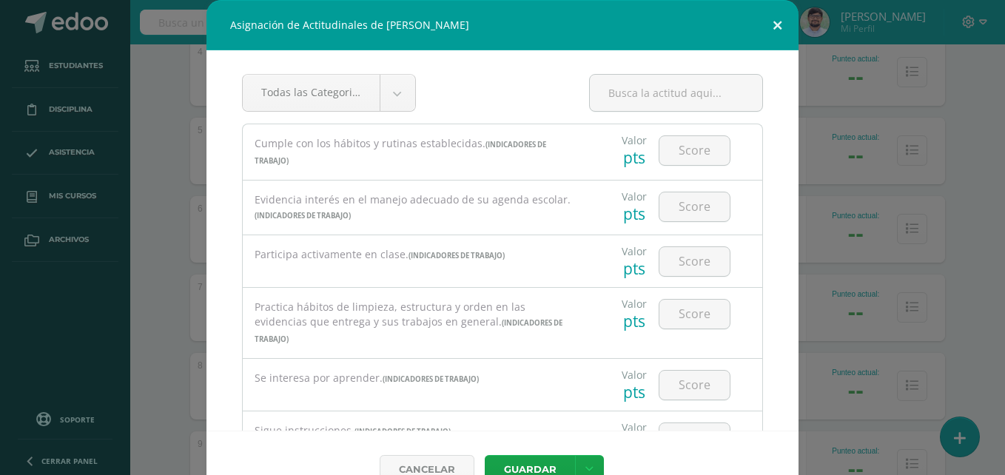
click at [776, 47] on div "Asignación de Actitudinales de Ian Sebástian Bonilla Rodríguez Todas las Catego…" at bounding box center [502, 254] width 592 height 508
click at [775, 24] on button at bounding box center [777, 25] width 42 height 50
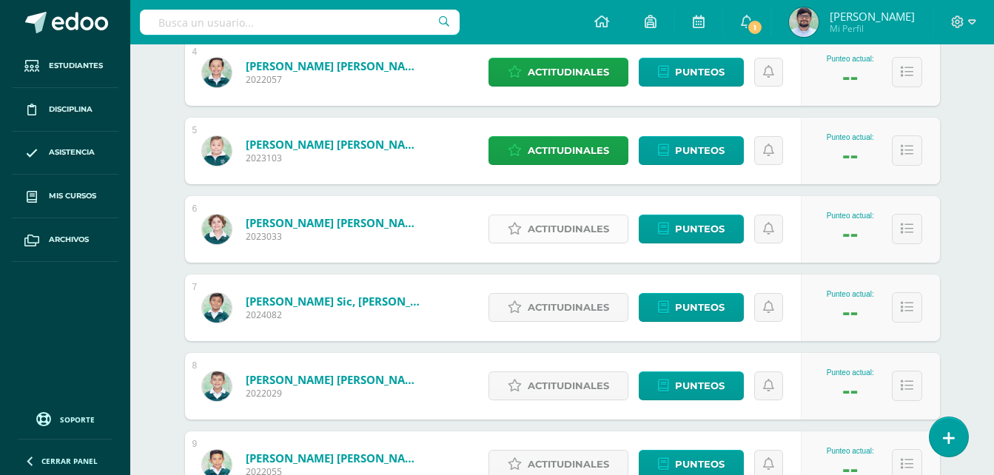
click at [556, 221] on span "Actitudinales" at bounding box center [567, 228] width 81 height 27
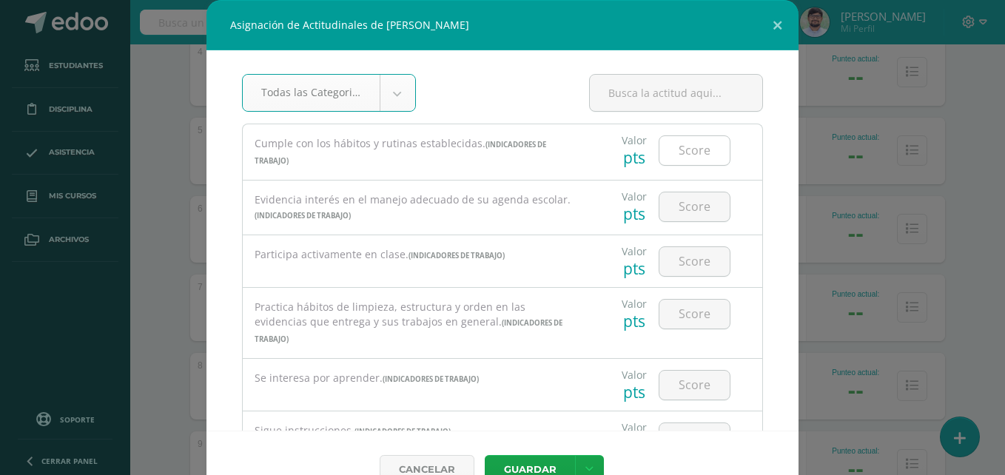
click at [659, 159] on input "number" at bounding box center [694, 150] width 70 height 29
type input "3"
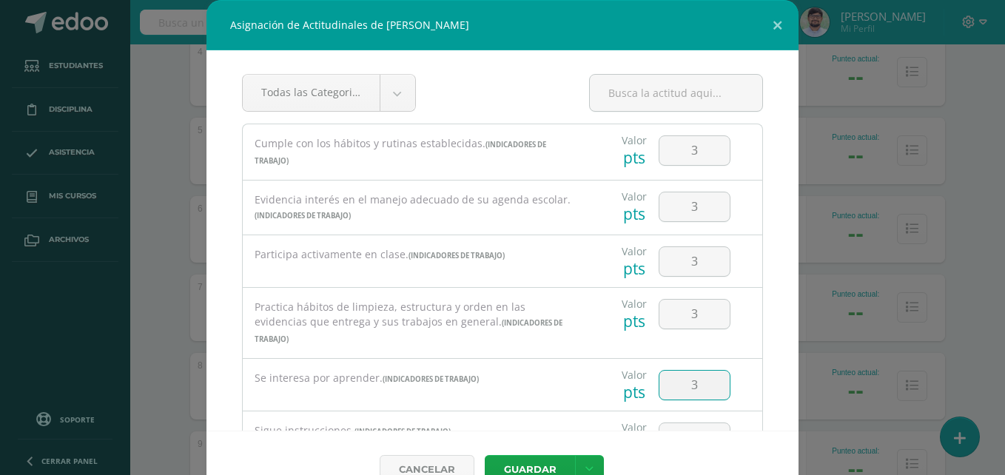
type input "3"
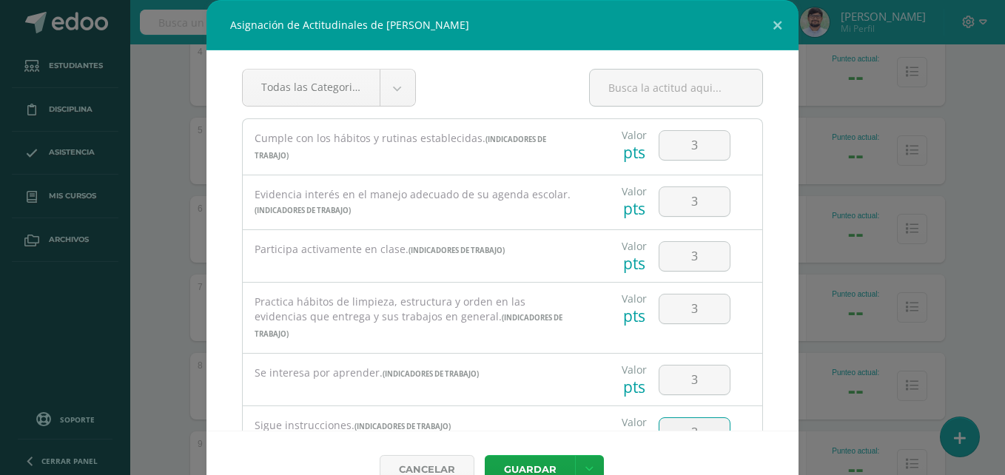
type input "3"
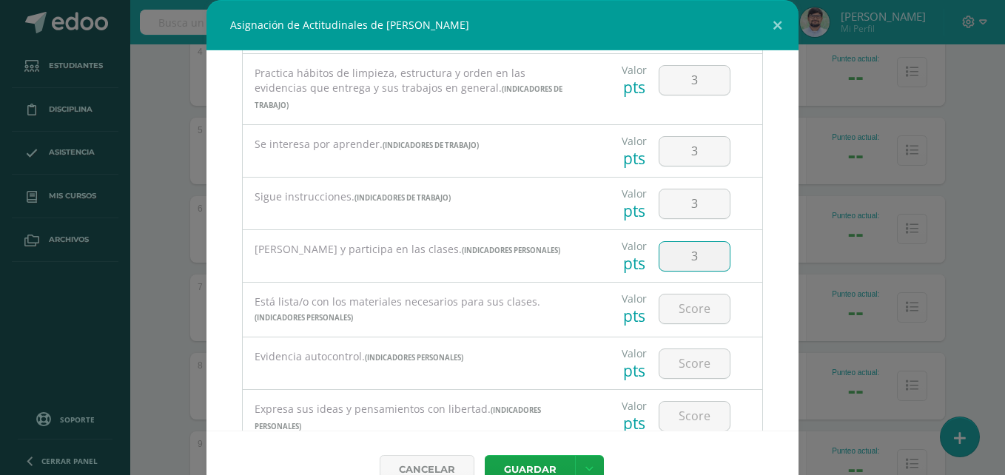
type input "3"
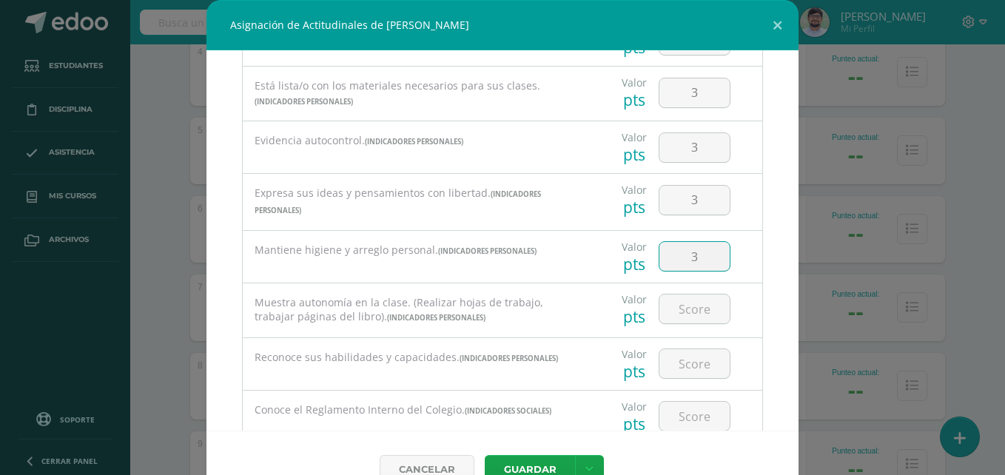
type input "3"
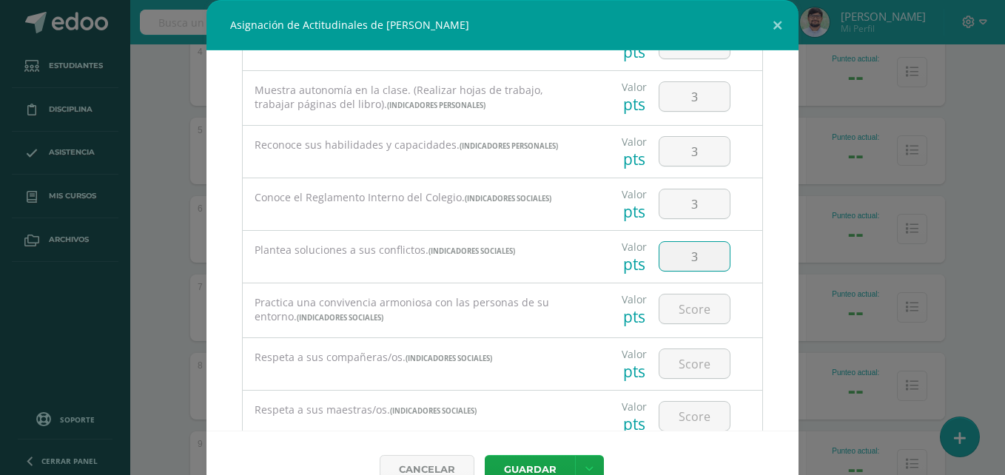
type input "3"
type input "2"
type input "3"
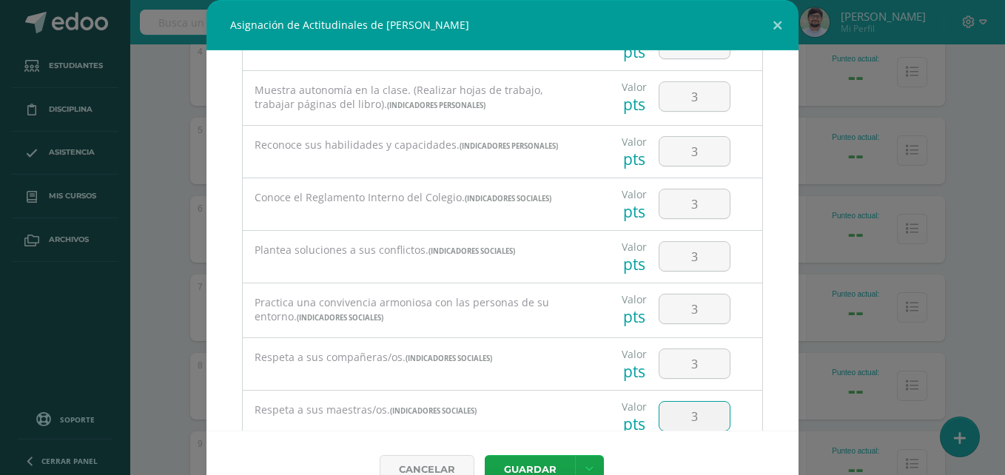
scroll to position [752, 0]
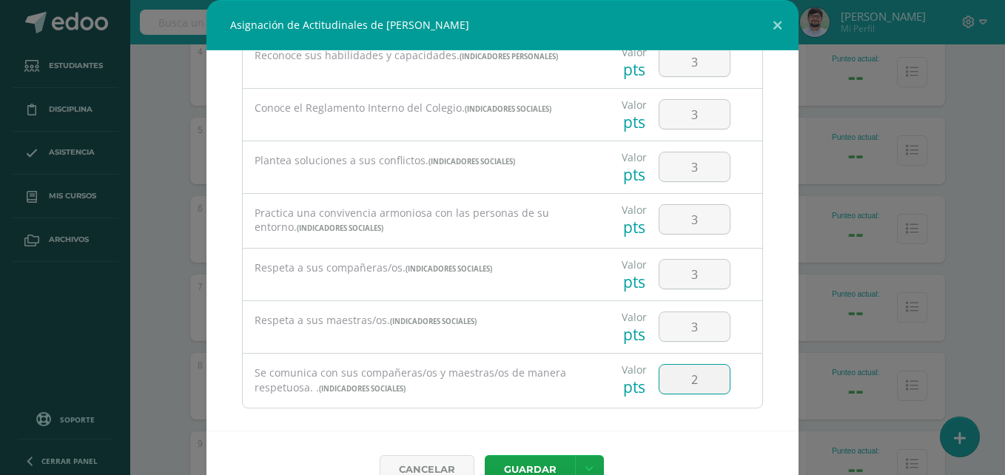
type input "2"
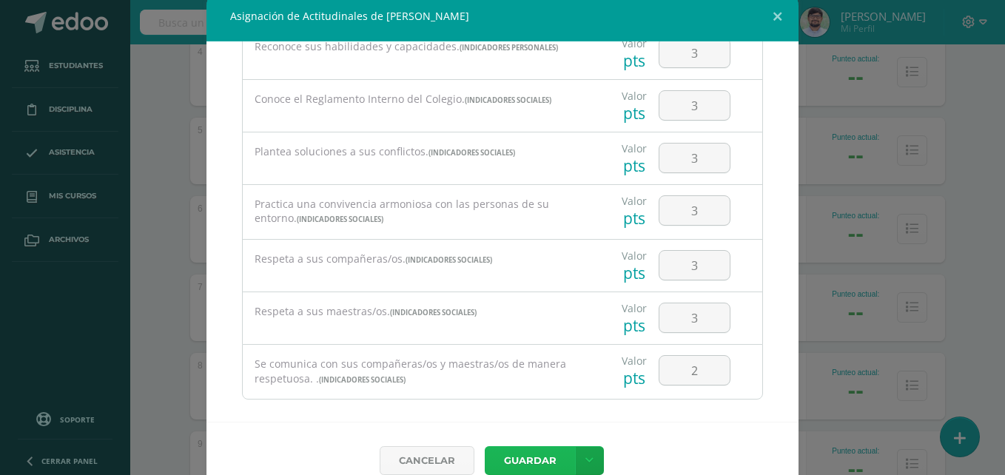
click at [485, 446] on button "Guardar" at bounding box center [530, 460] width 90 height 29
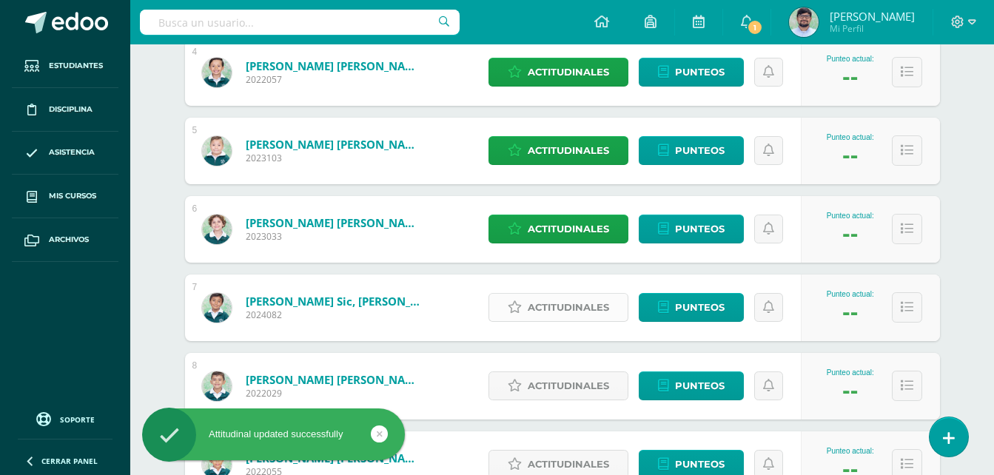
click at [547, 305] on span "Actitudinales" at bounding box center [567, 307] width 81 height 27
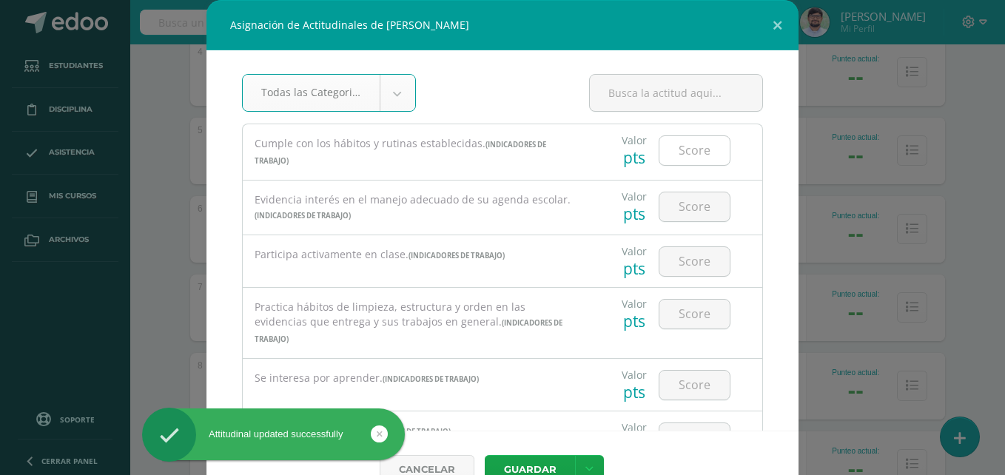
click at [659, 144] on input "number" at bounding box center [694, 150] width 70 height 29
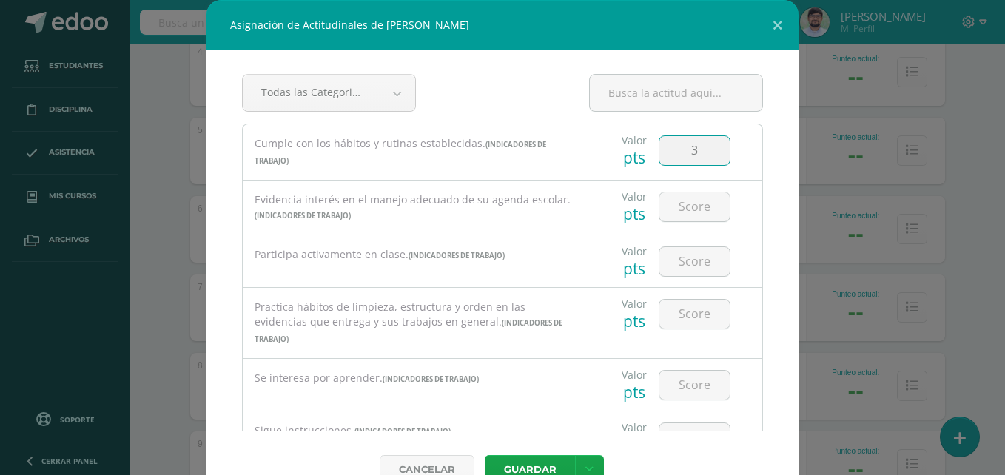
type input "3"
type input "2"
type input "3"
type input "2"
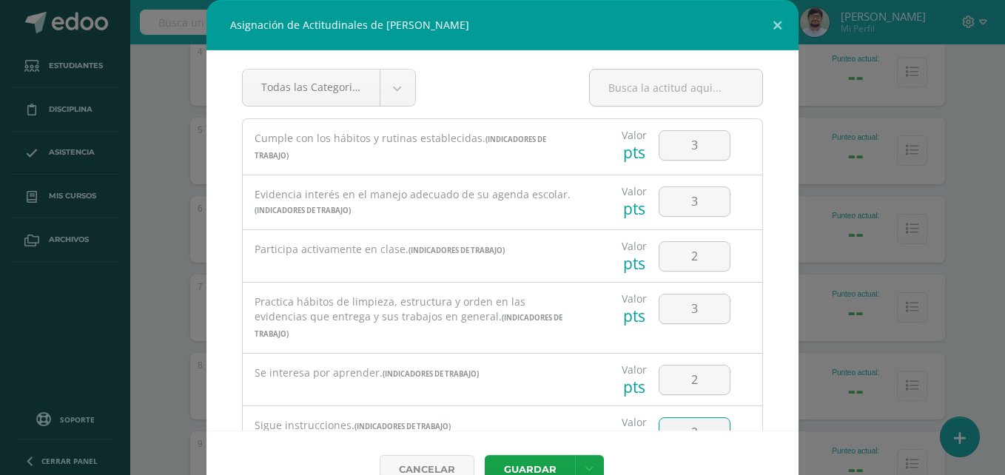
type input "2"
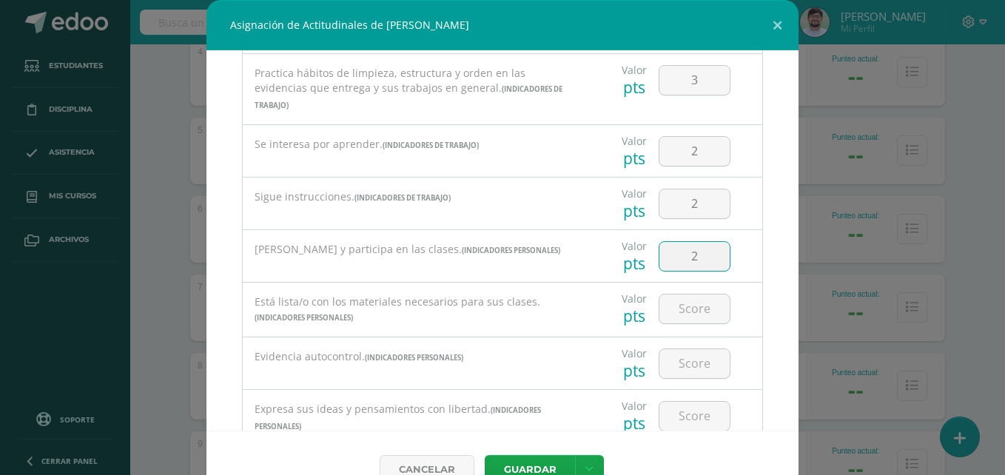
type input "2"
type input "3"
type input "2"
type input "3"
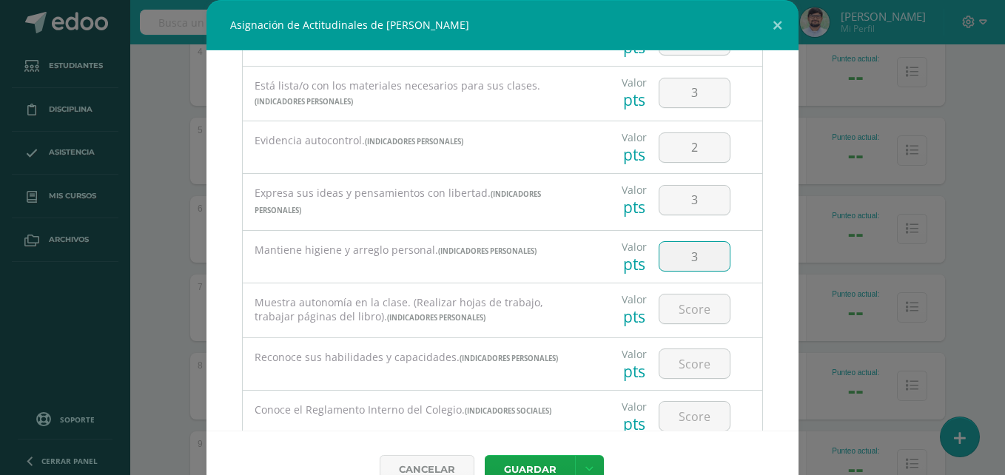
type input "3"
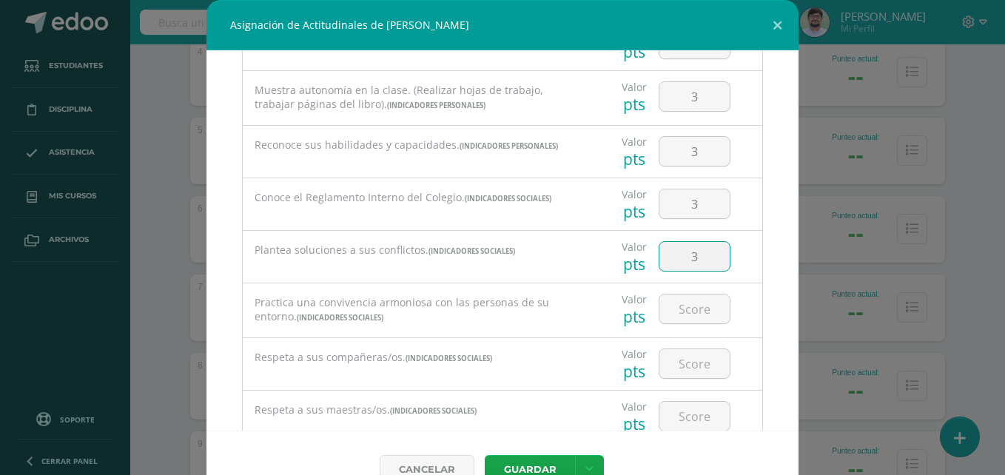
type input "3"
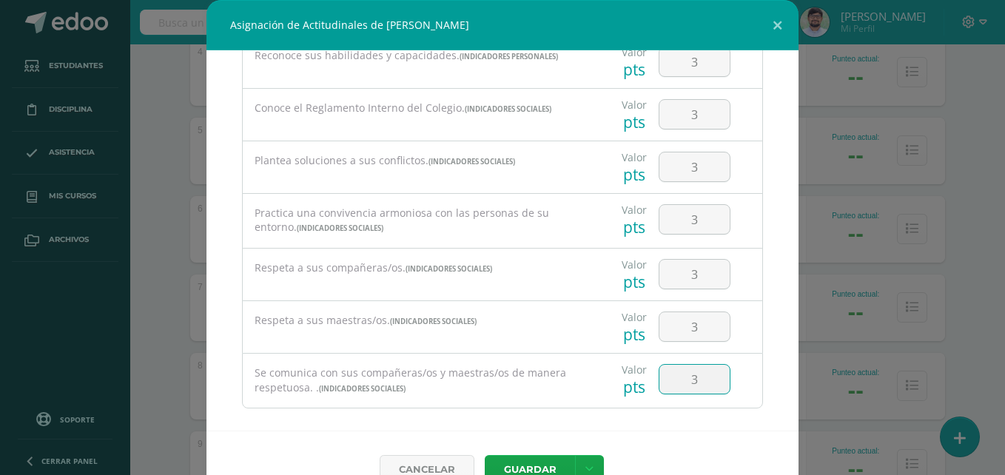
type input "3"
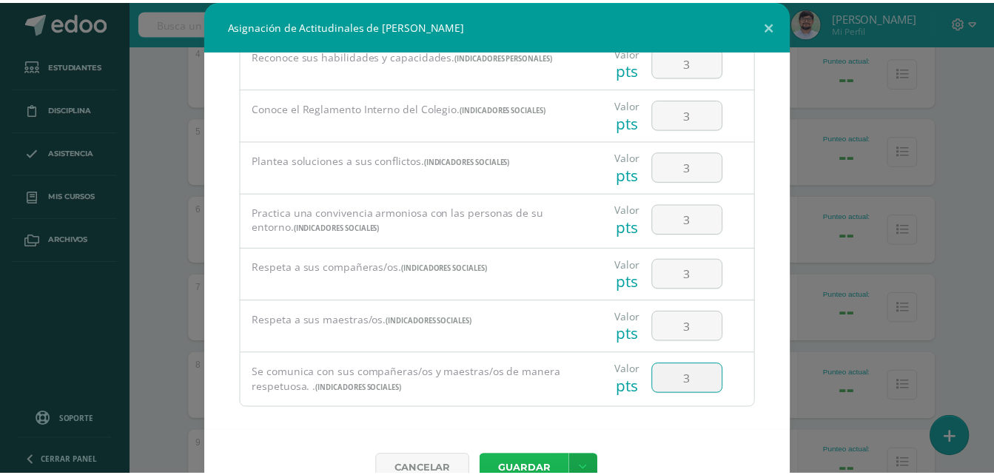
scroll to position [9, 0]
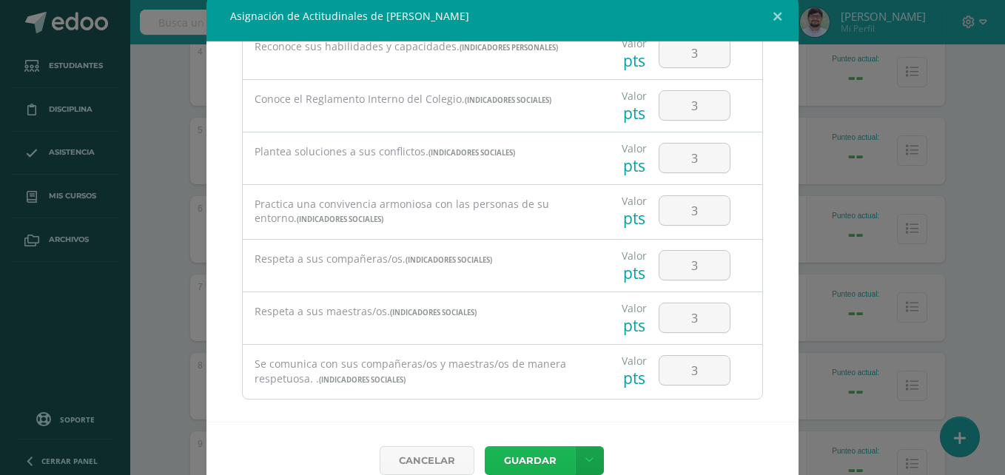
click at [485, 446] on button "Guardar" at bounding box center [530, 460] width 90 height 29
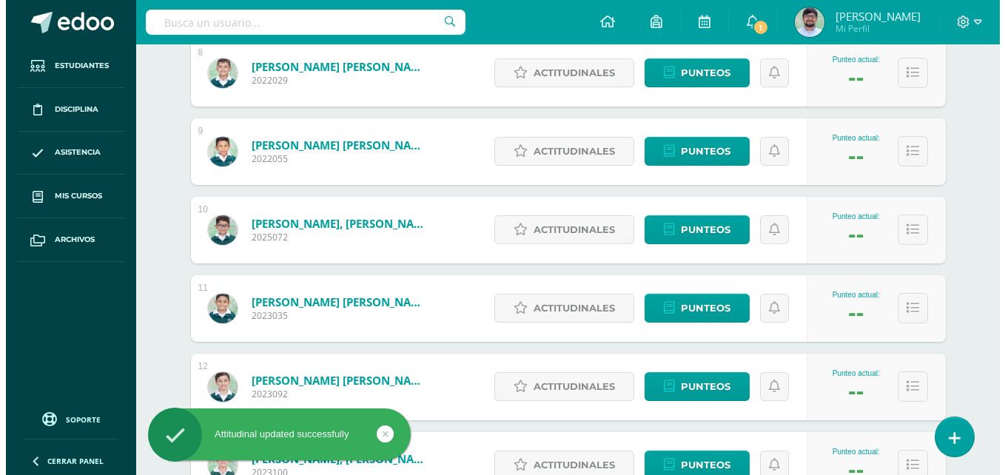
scroll to position [832, 0]
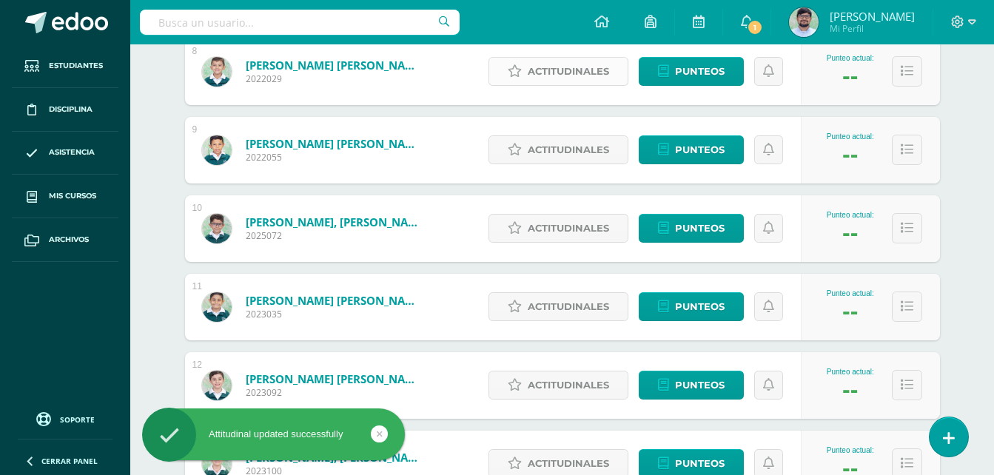
click at [519, 62] on link "Actitudinales" at bounding box center [558, 71] width 140 height 29
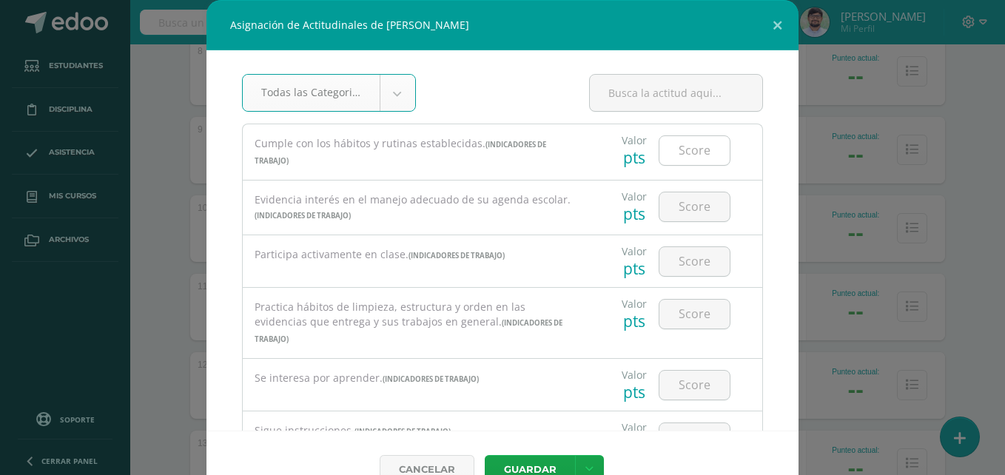
click at [672, 158] on input "number" at bounding box center [694, 150] width 70 height 29
type input "3"
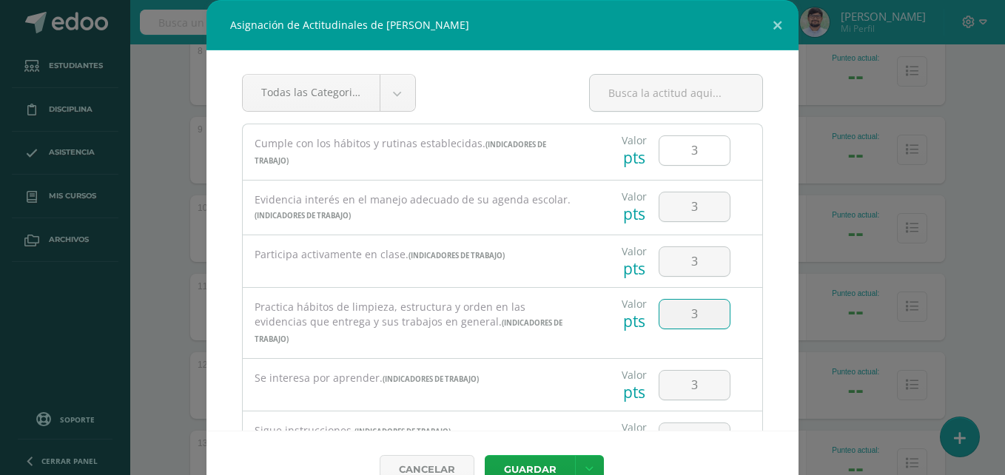
type input "3"
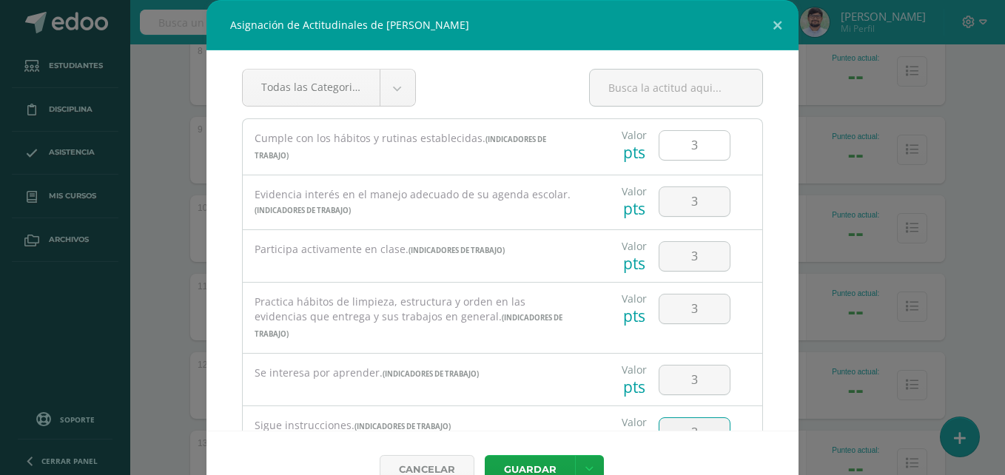
type input "3"
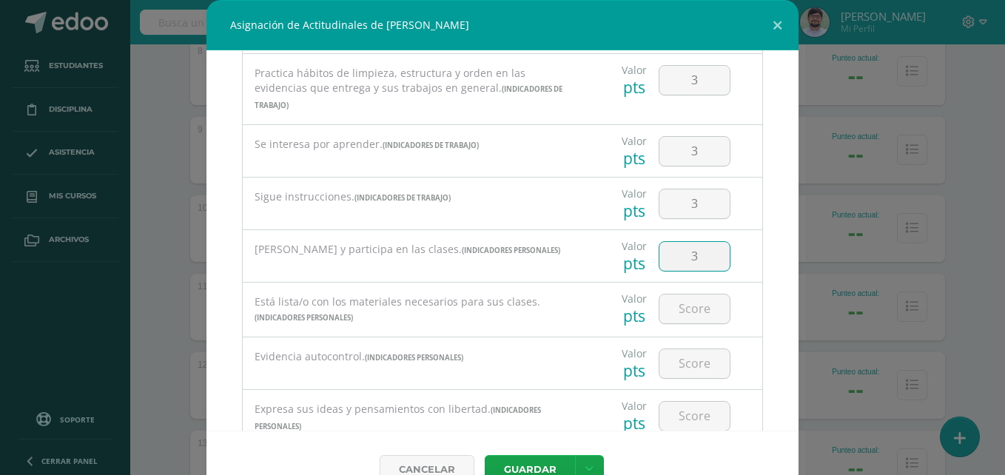
type input "3"
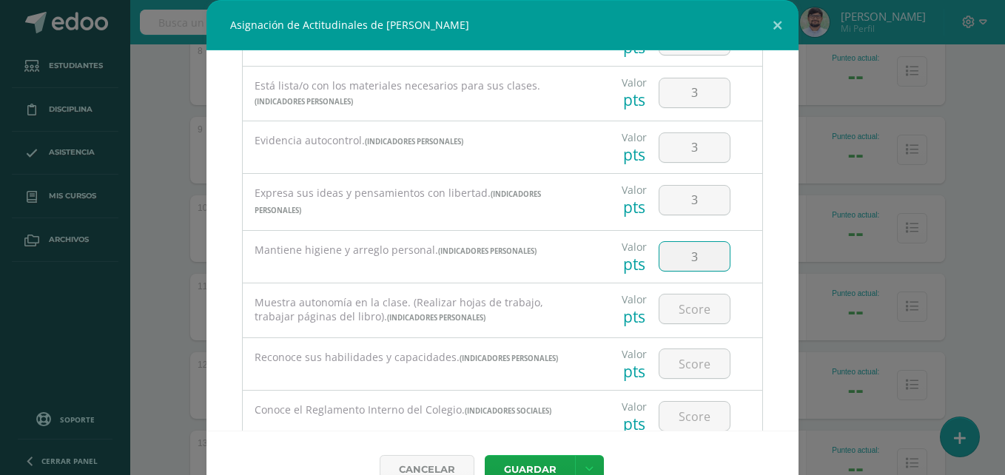
type input "3"
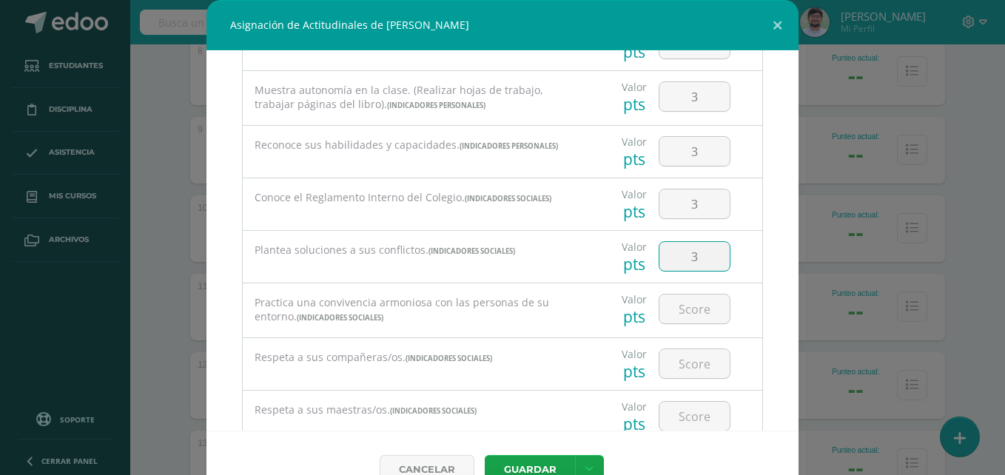
type input "3"
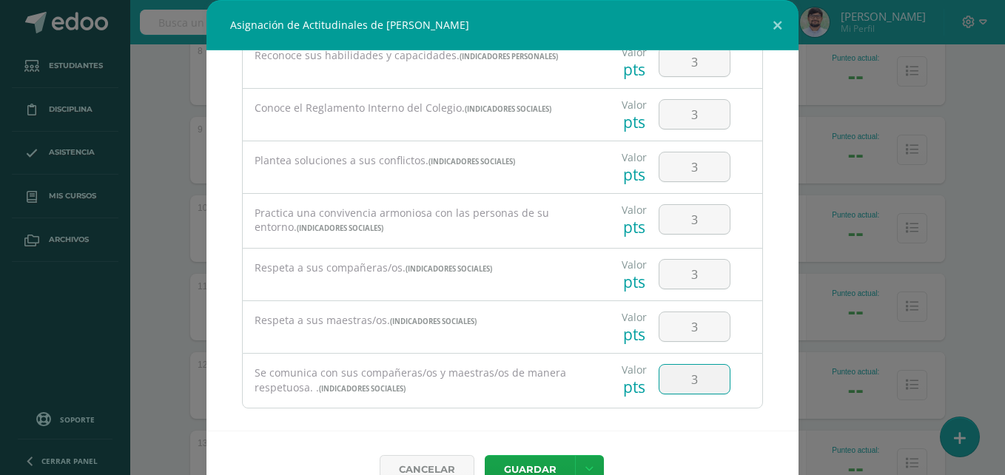
type input "3"
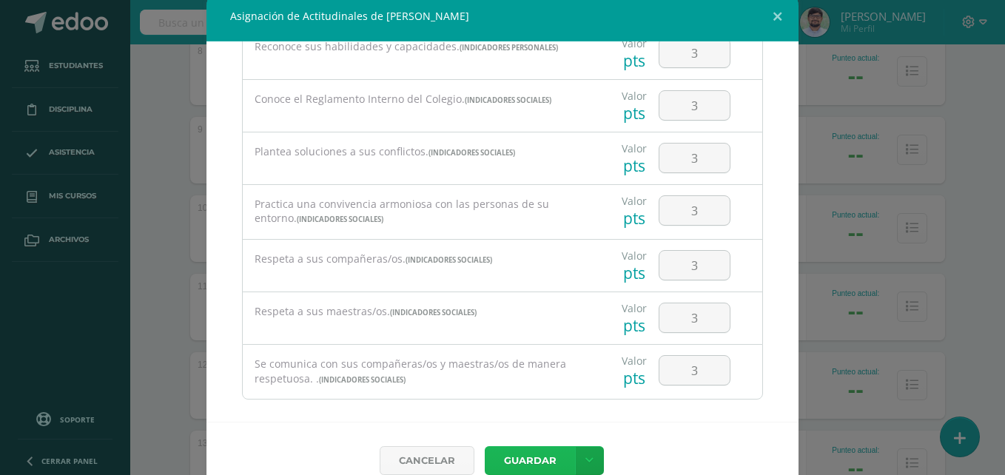
click at [485, 446] on button "Guardar" at bounding box center [530, 460] width 90 height 29
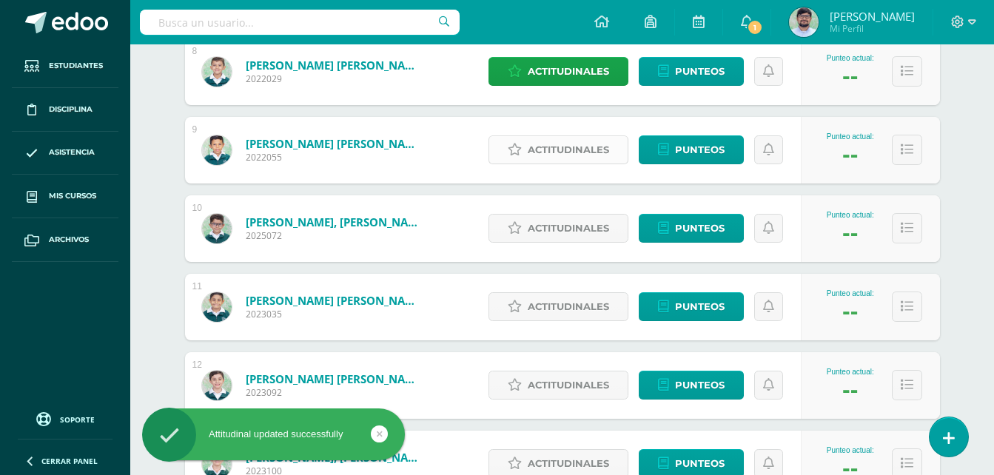
click at [613, 153] on link "Actitudinales" at bounding box center [558, 149] width 140 height 29
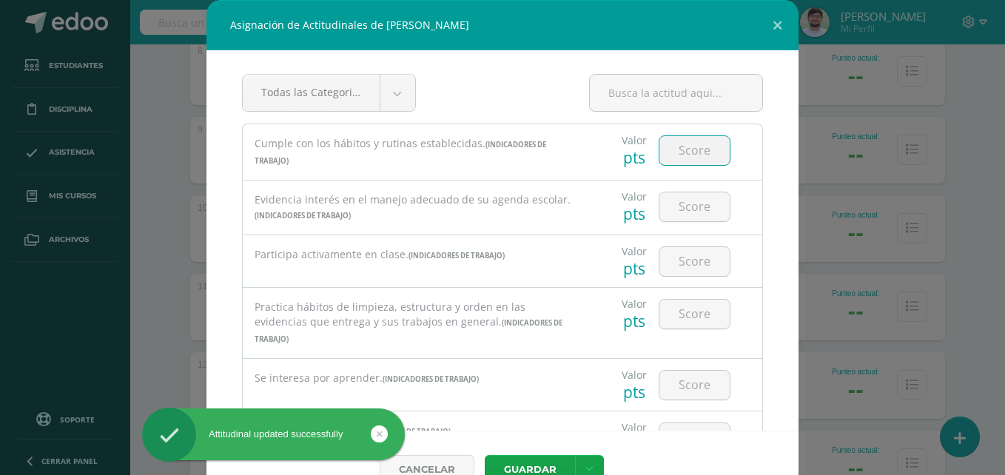
click at [659, 143] on input "number" at bounding box center [694, 150] width 70 height 29
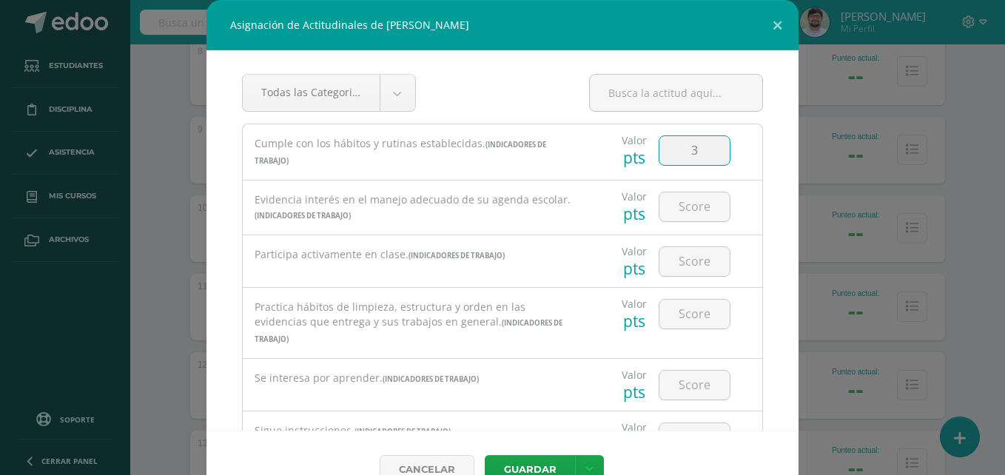
type input "3"
type input "2"
type input "3"
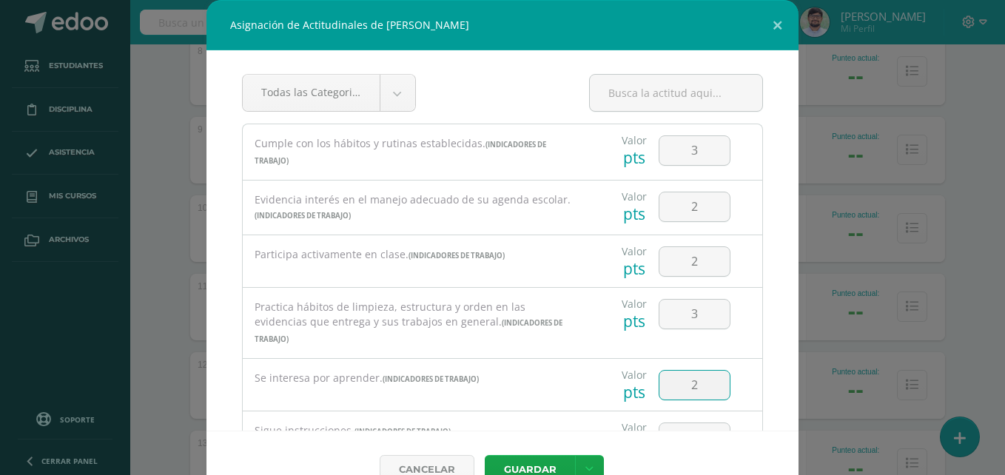
type input "2"
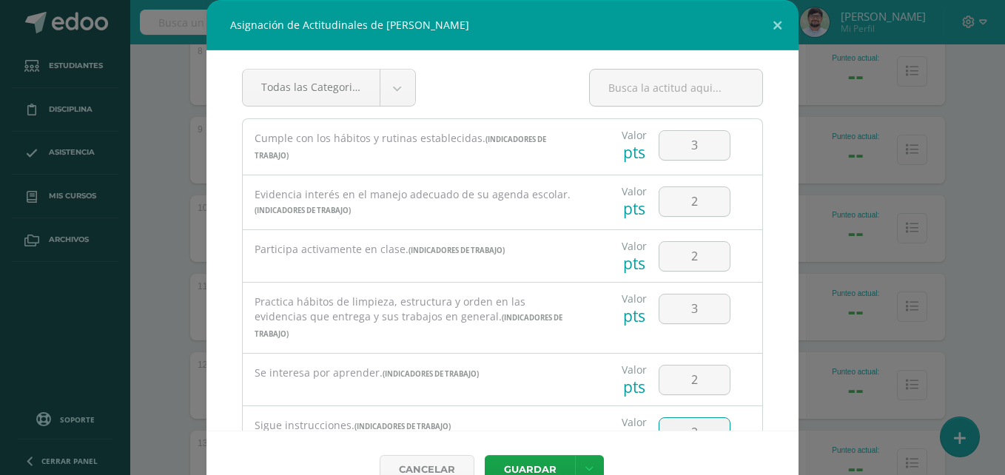
type input "2"
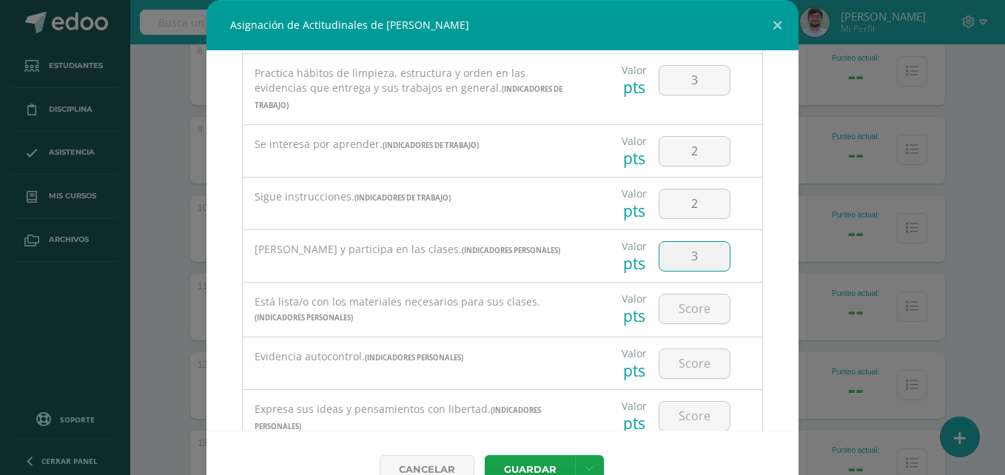
type input "3"
type input "2"
type input "3"
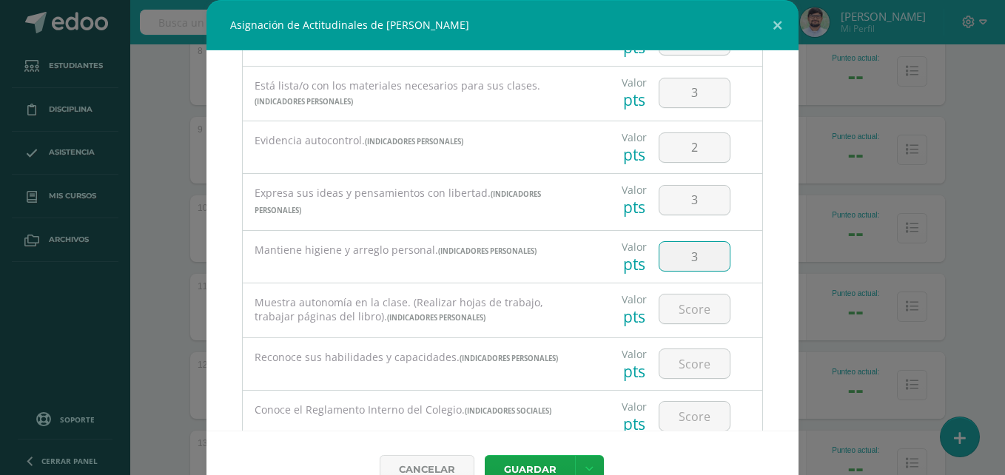
type input "3"
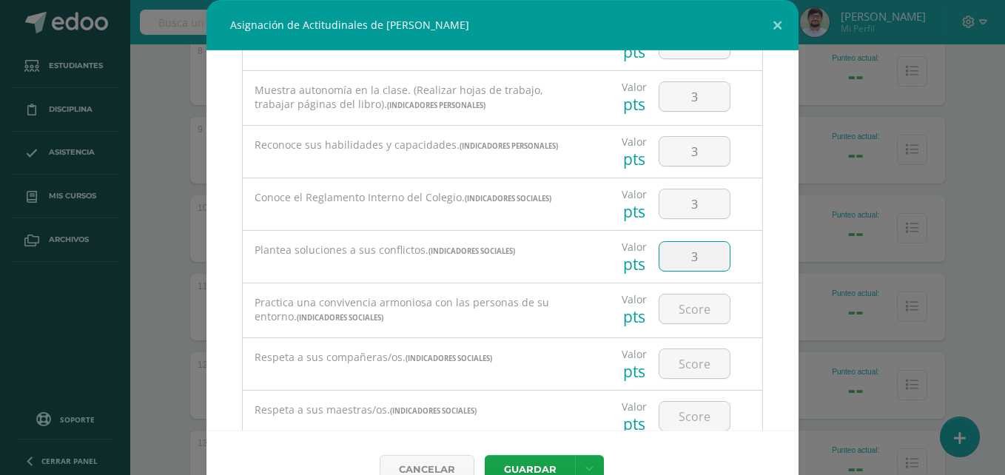
type input "3"
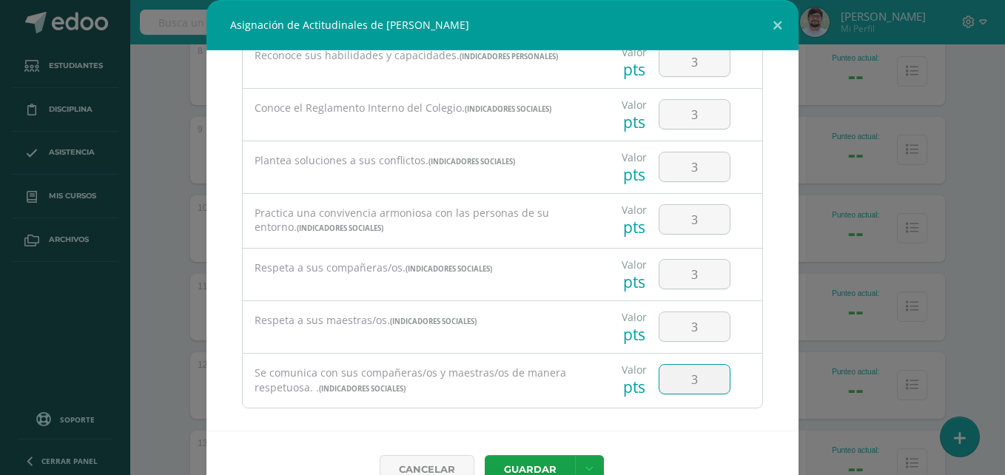
type input "3"
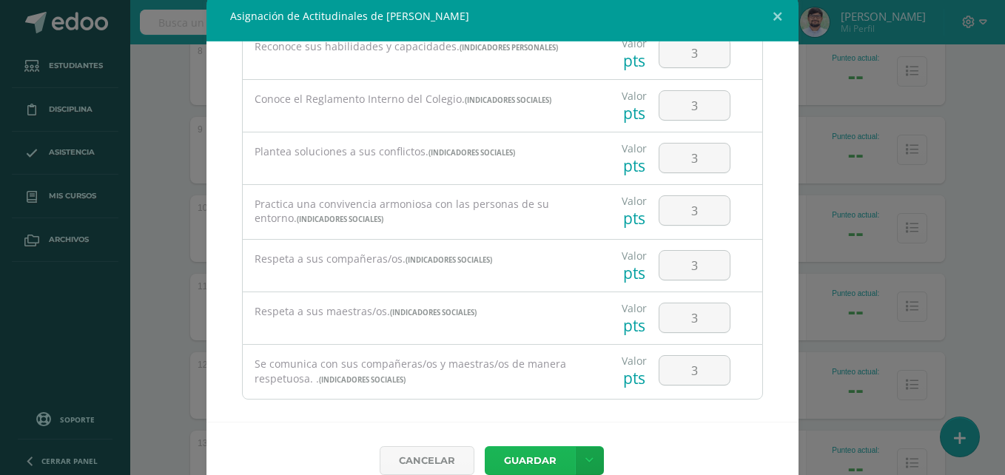
click at [485, 446] on button "Guardar" at bounding box center [530, 460] width 90 height 29
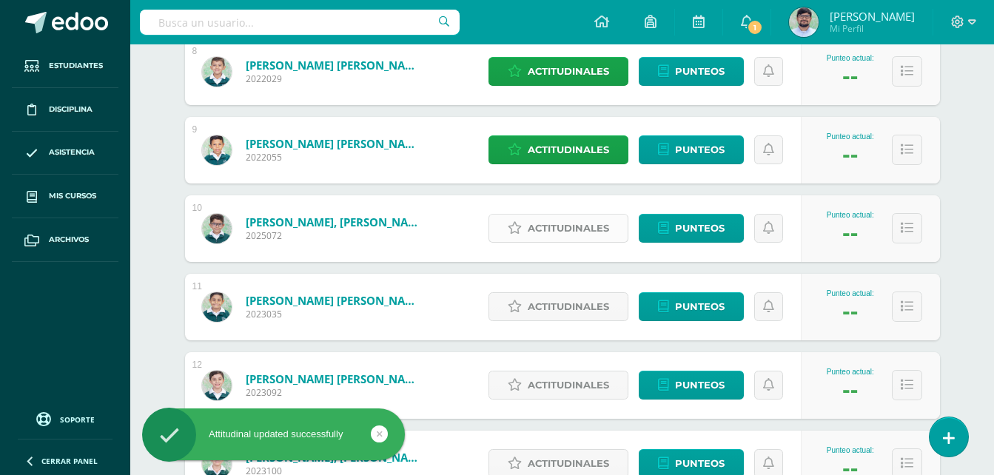
click at [594, 223] on span "Actitudinales" at bounding box center [567, 228] width 81 height 27
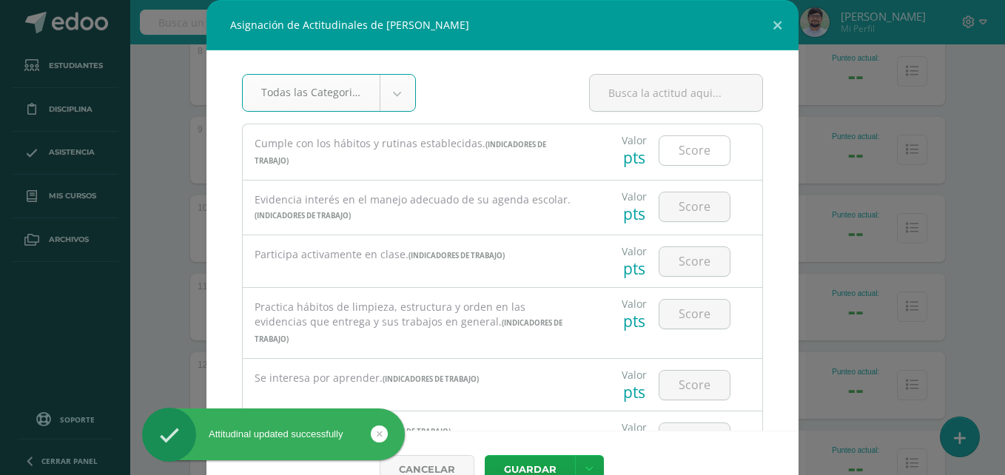
click at [682, 140] on input "number" at bounding box center [694, 150] width 70 height 29
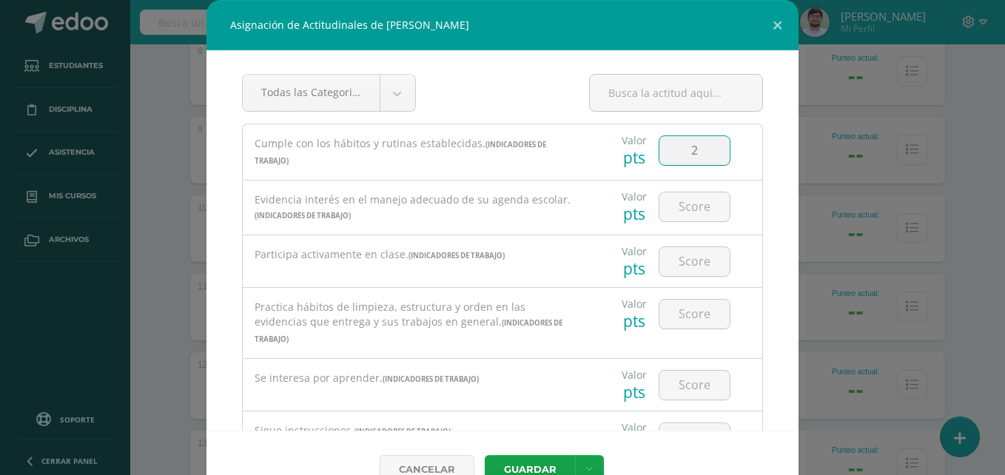
type input "2"
type input "3"
type input "2"
type input "3"
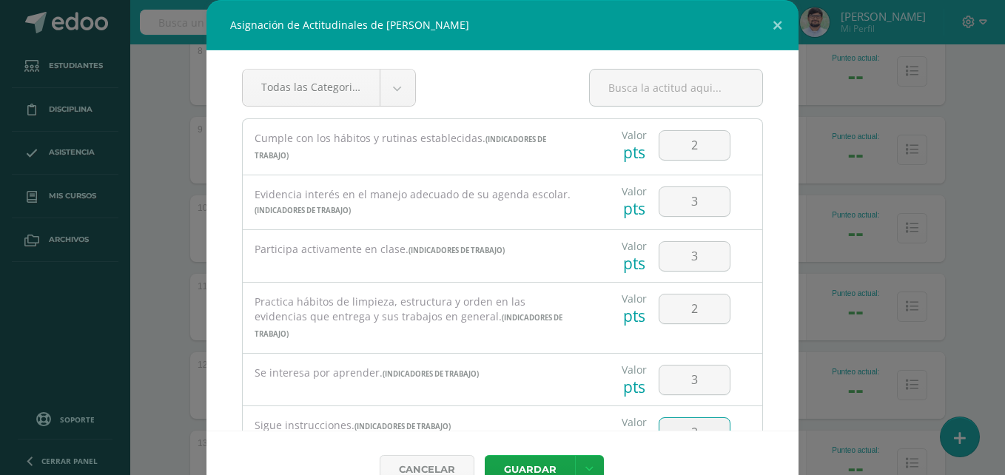
type input "2"
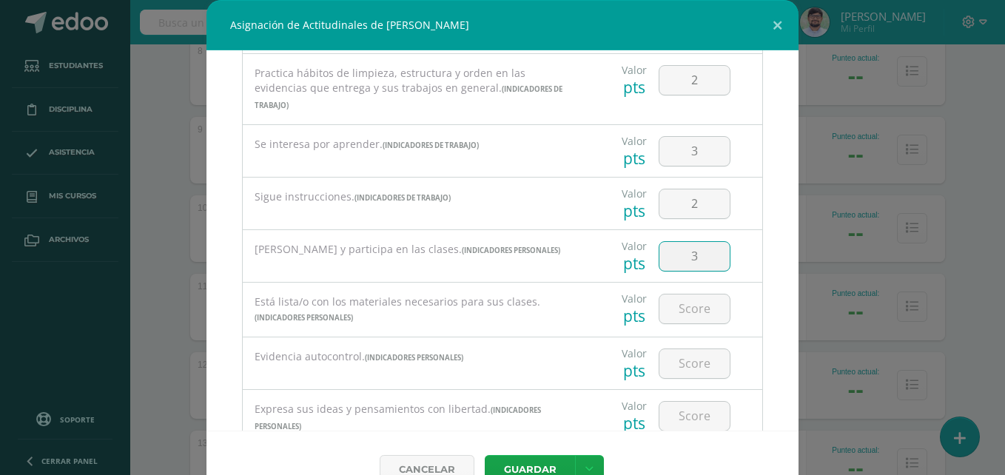
type input "3"
type input "2"
type input "3"
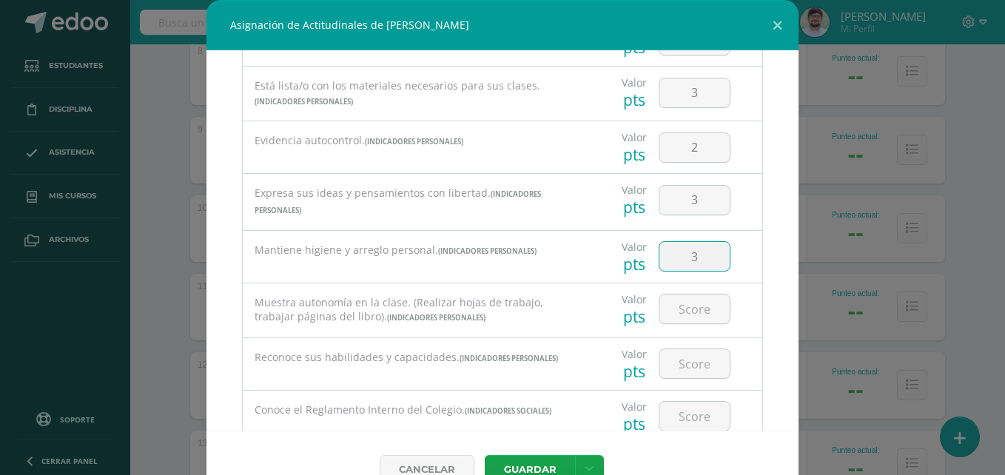
type input "3"
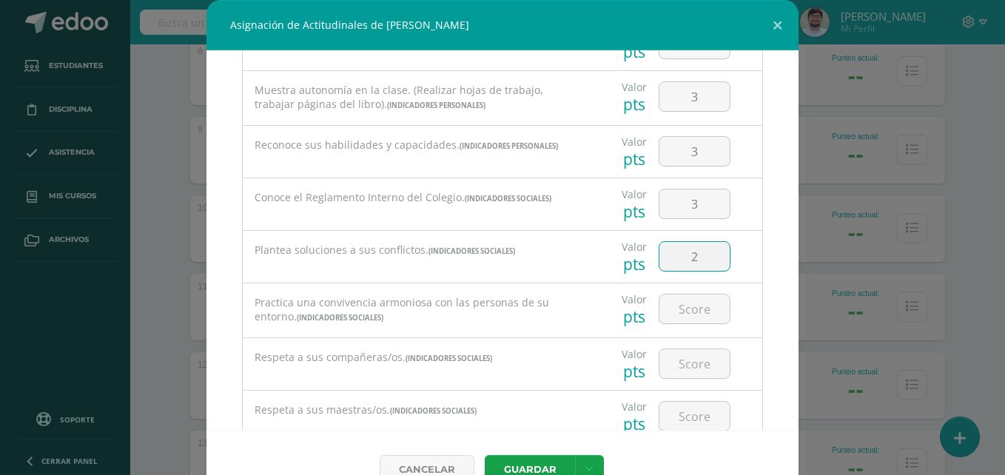
type input "2"
type input "3"
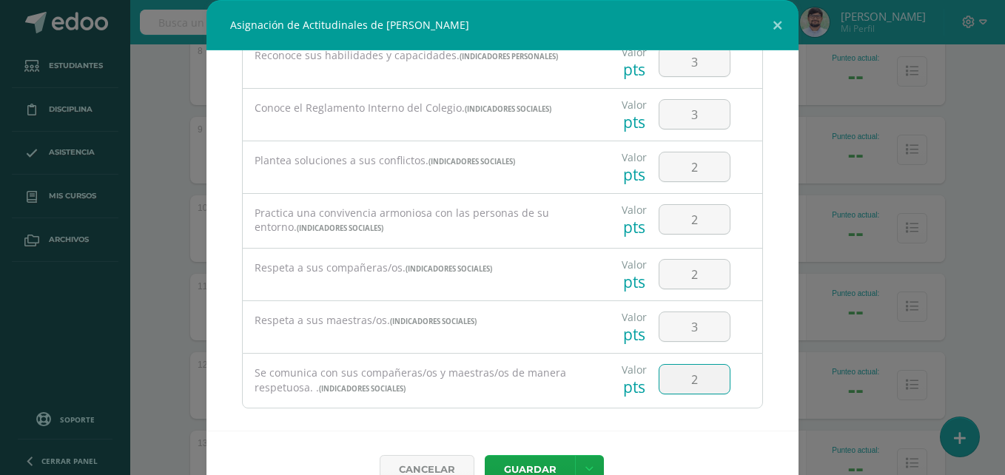
type input "2"
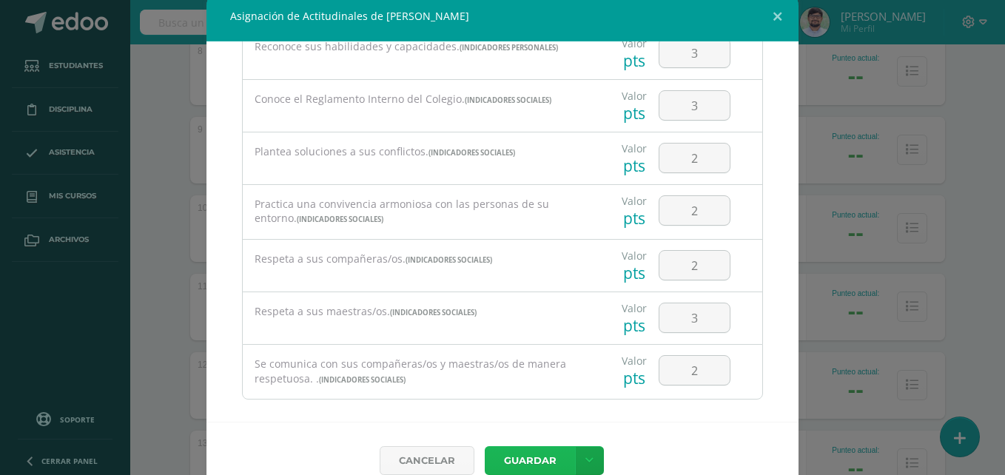
click at [485, 446] on button "Guardar" at bounding box center [530, 460] width 90 height 29
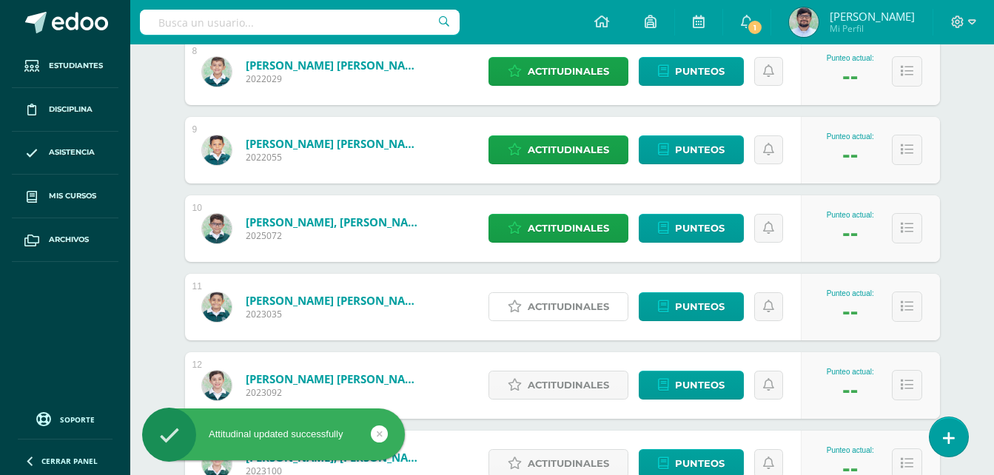
click at [588, 308] on span "Actitudinales" at bounding box center [567, 306] width 81 height 27
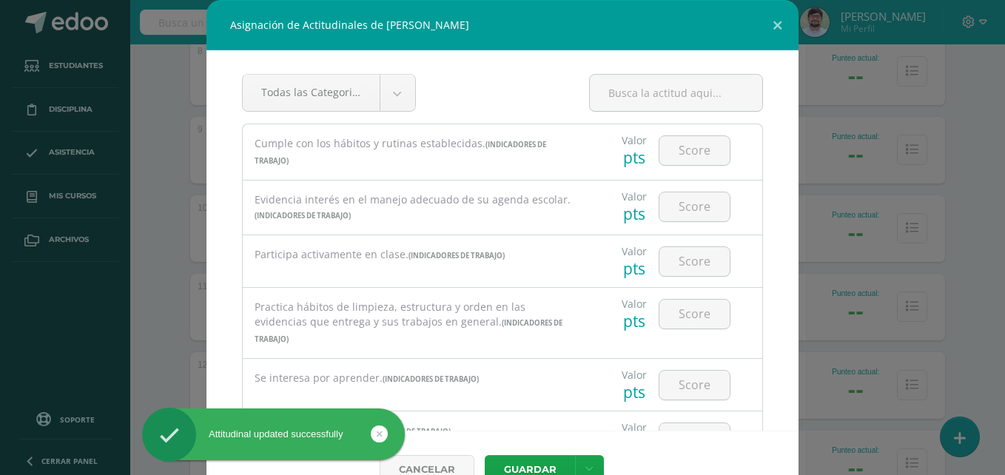
click at [669, 171] on div at bounding box center [695, 150] width 84 height 52
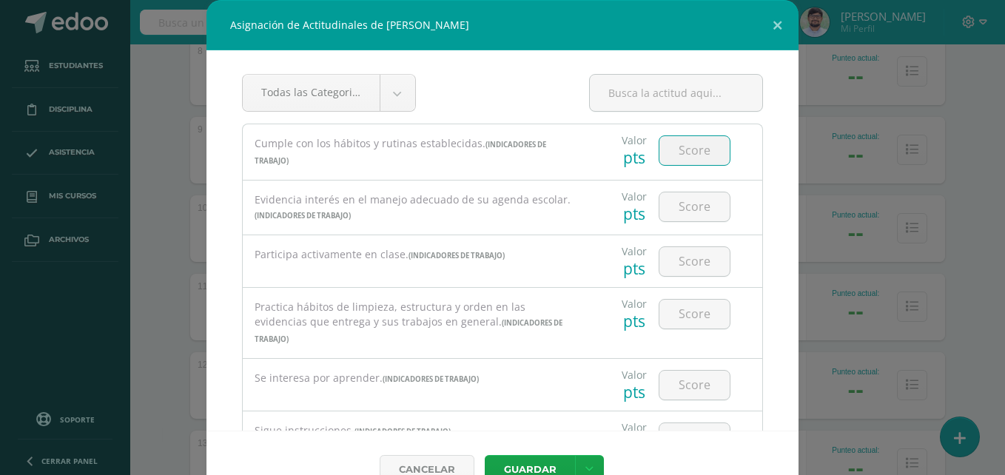
click at [692, 147] on input "number" at bounding box center [694, 150] width 70 height 29
type input "3"
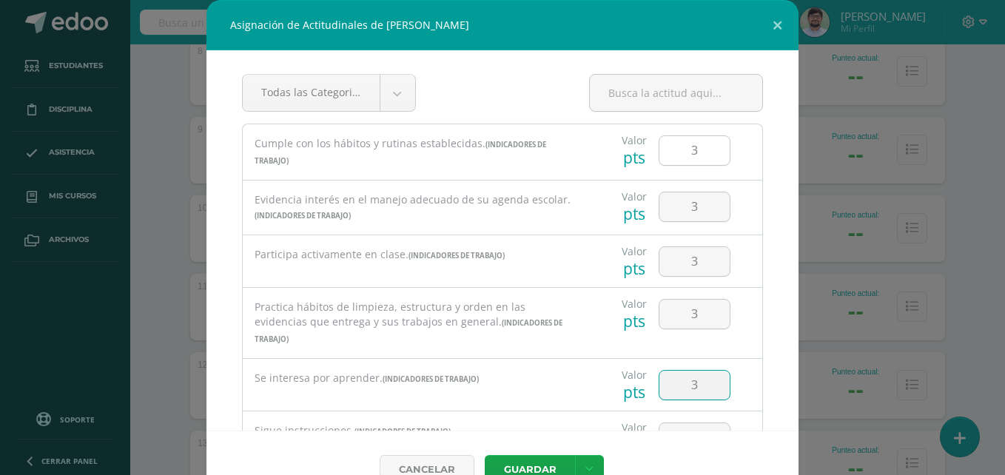
type input "3"
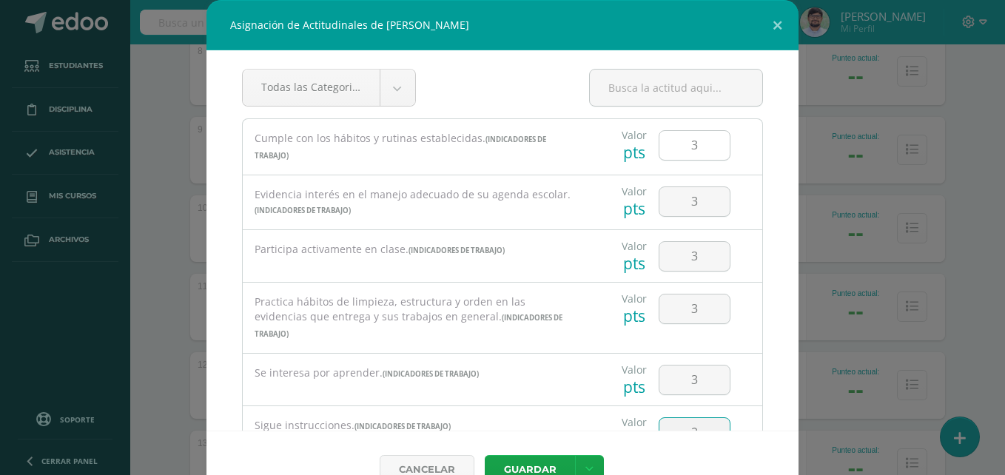
type input "2"
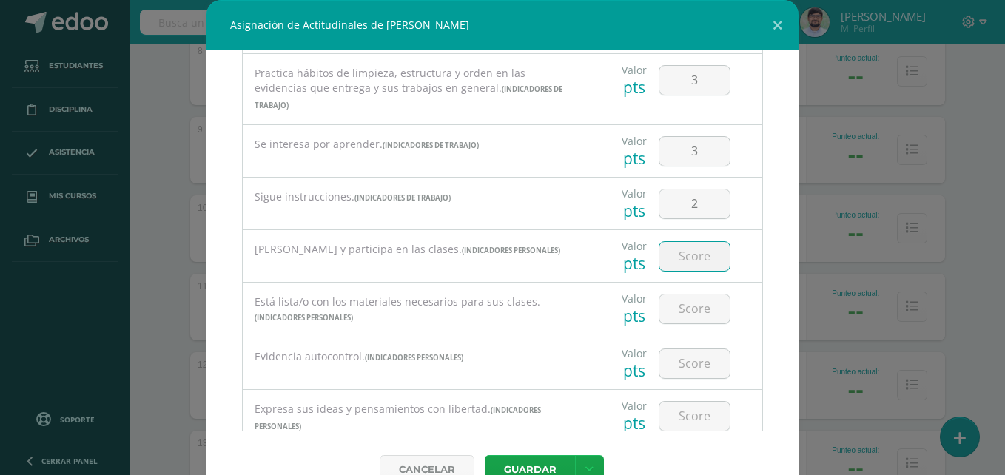
type input "3"
type input "2"
type input "3"
type input "2"
type input "3"
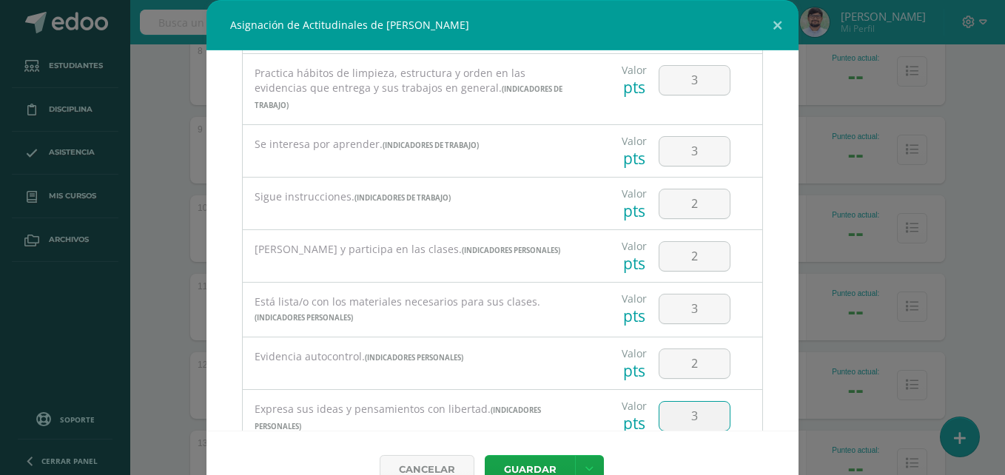
scroll to position [450, 0]
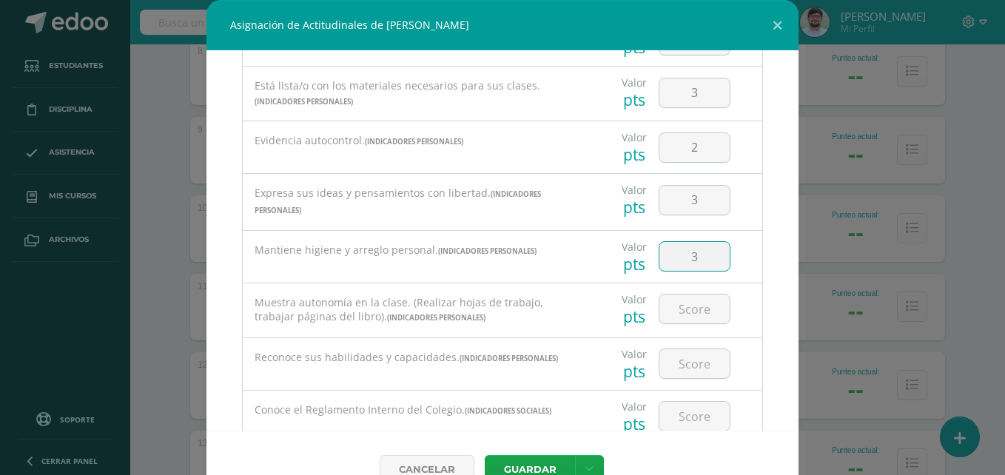
type input "3"
type input "2"
type input "3"
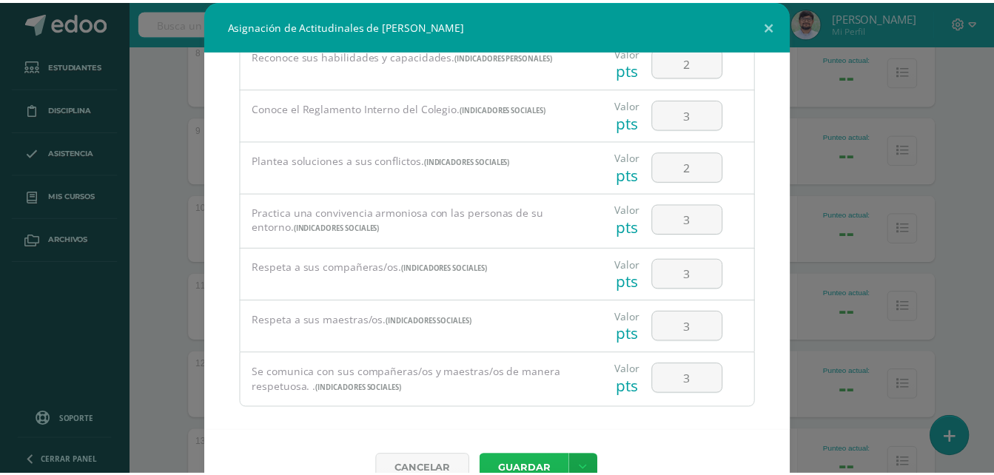
scroll to position [9, 0]
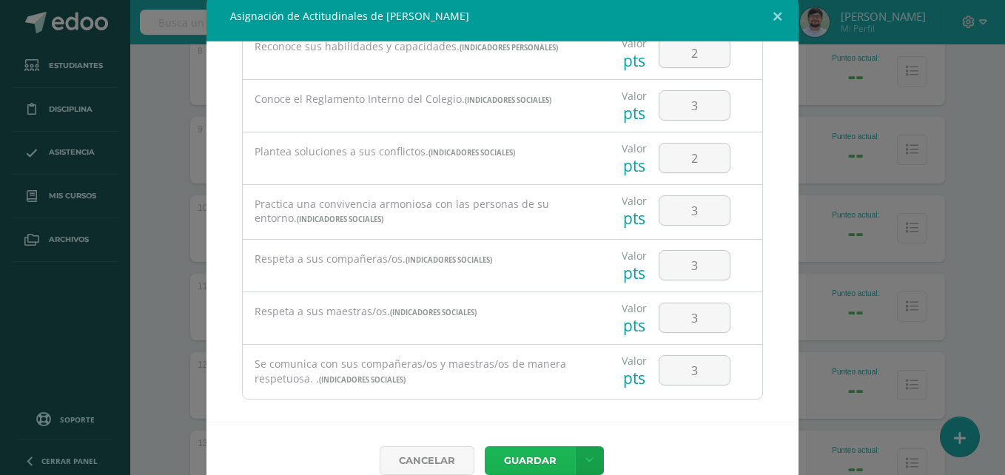
click at [485, 446] on button "Guardar" at bounding box center [530, 460] width 90 height 29
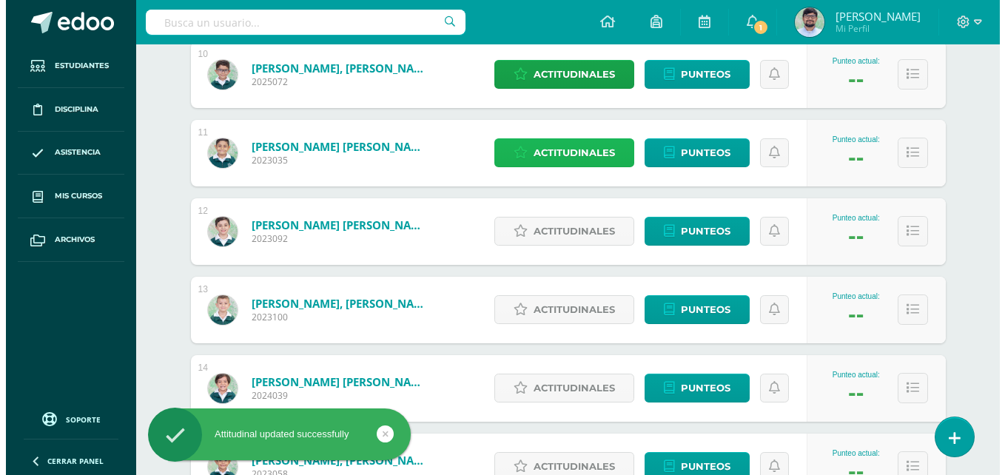
scroll to position [989, 0]
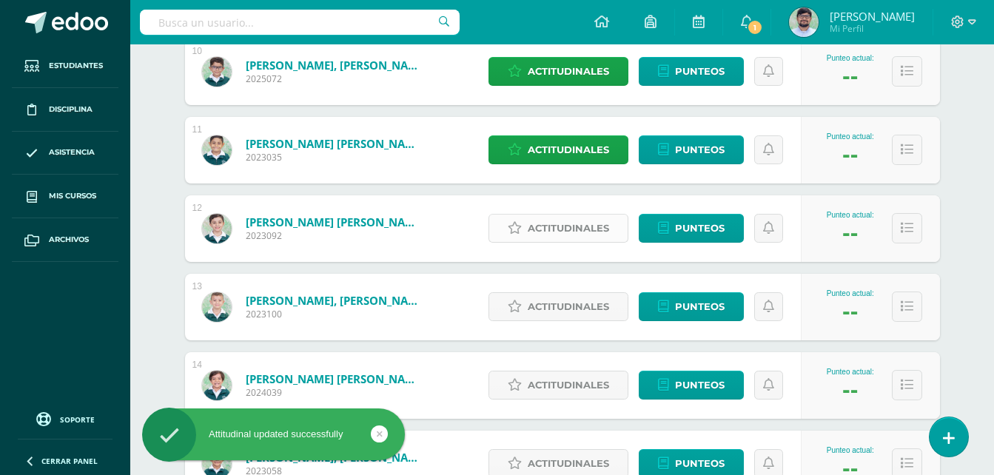
click at [560, 224] on span "Actitudinales" at bounding box center [567, 228] width 81 height 27
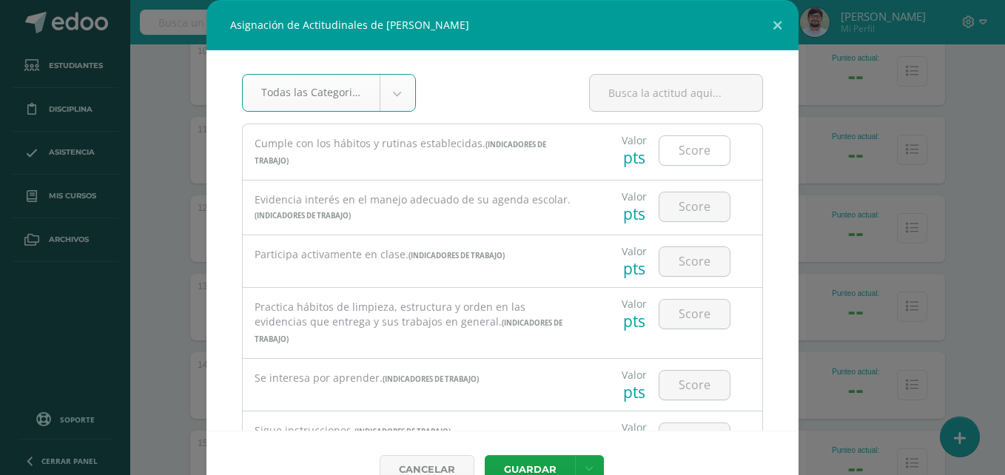
click at [662, 155] on input "number" at bounding box center [694, 150] width 70 height 29
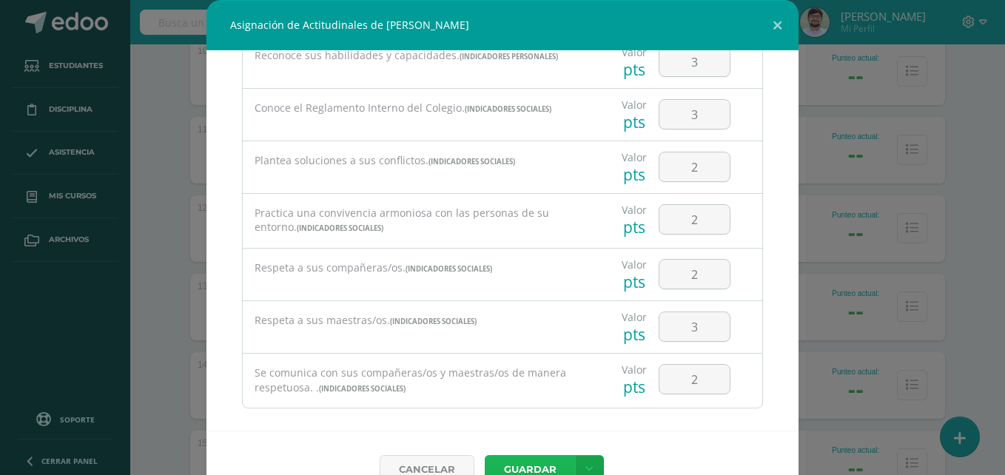
scroll to position [9, 0]
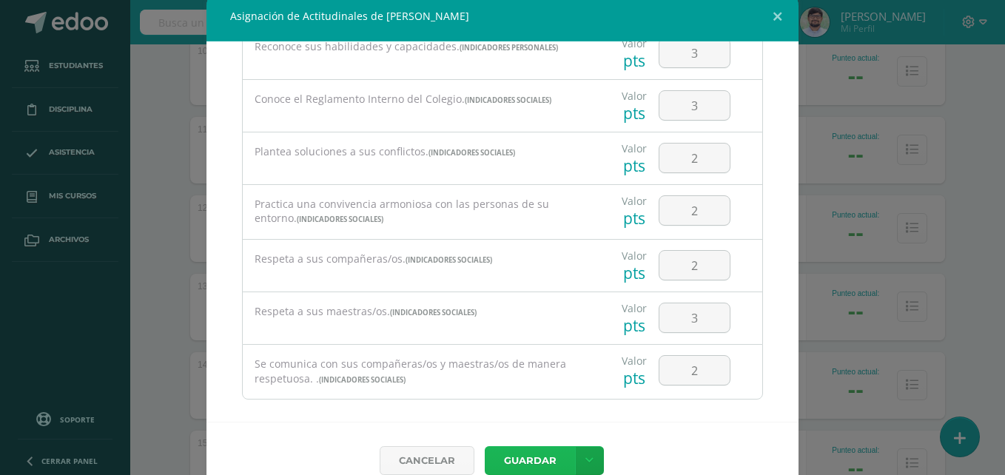
click at [485, 446] on button "Guardar" at bounding box center [530, 460] width 90 height 29
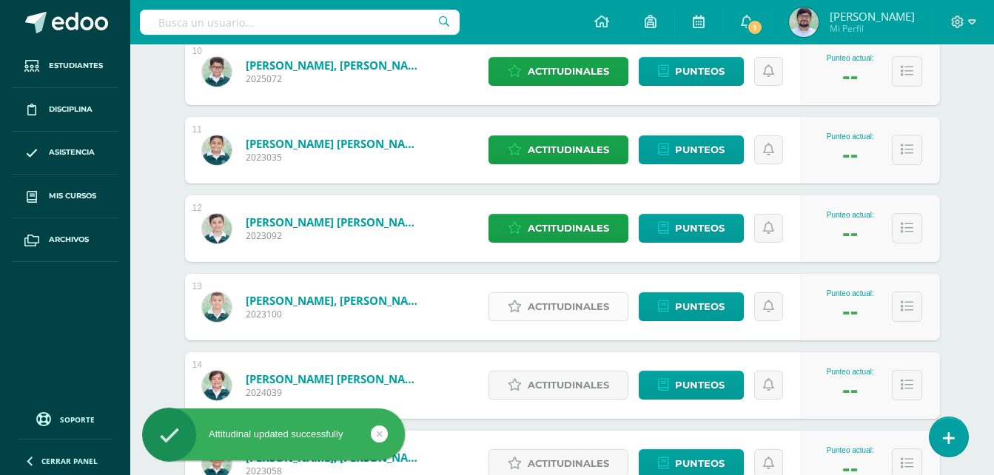
click at [529, 309] on span "Actitudinales" at bounding box center [567, 306] width 81 height 27
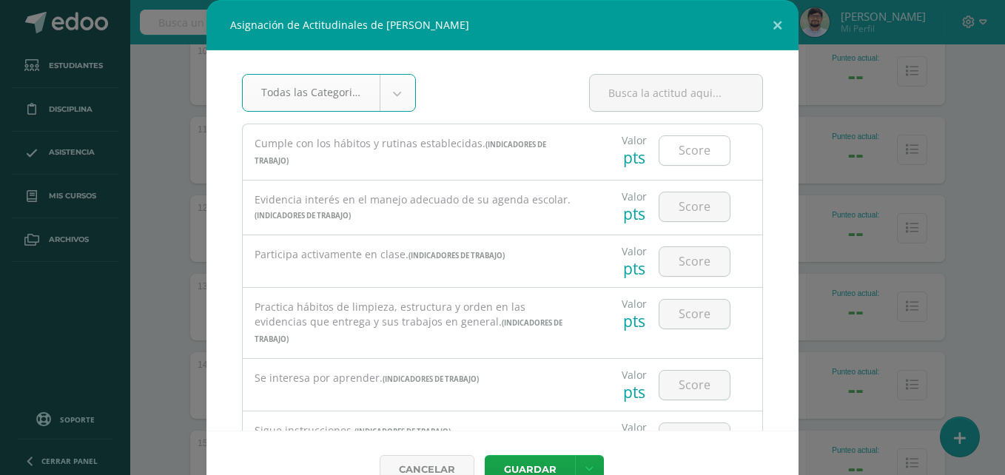
click at [701, 152] on input "number" at bounding box center [694, 150] width 70 height 29
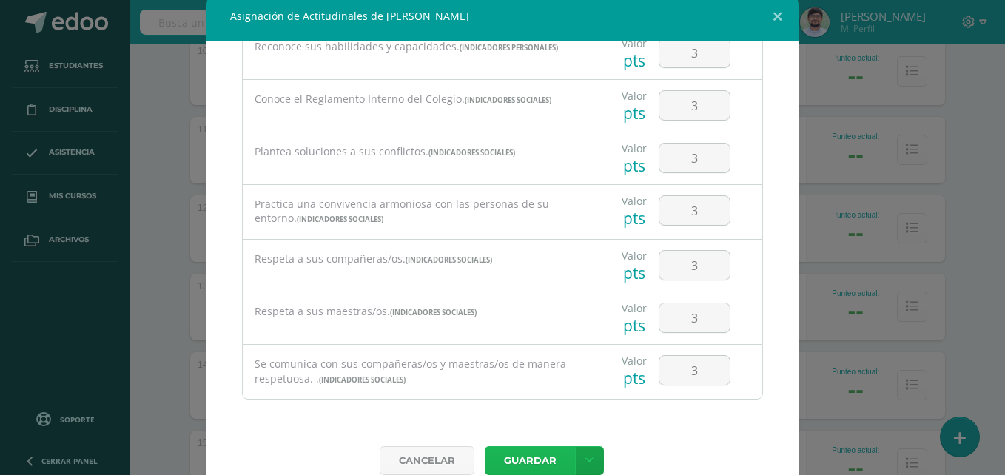
click at [485, 446] on button "Guardar" at bounding box center [530, 460] width 90 height 29
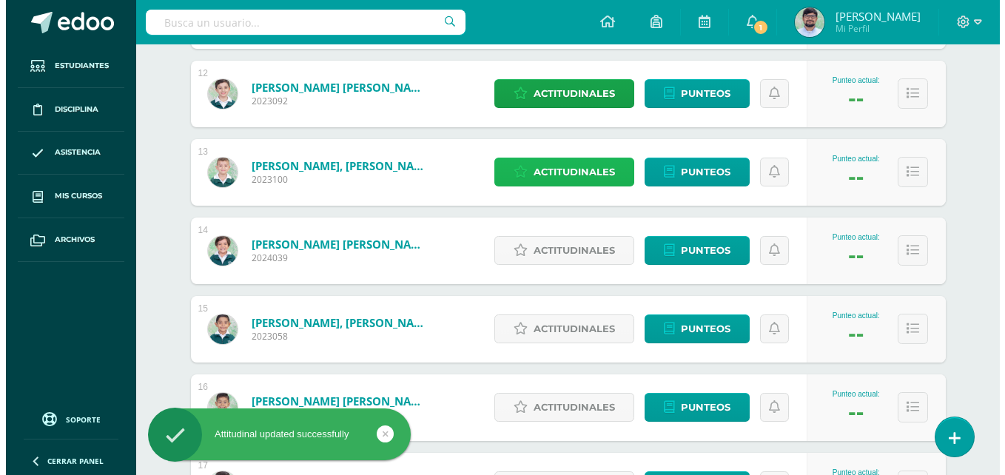
scroll to position [1267, 0]
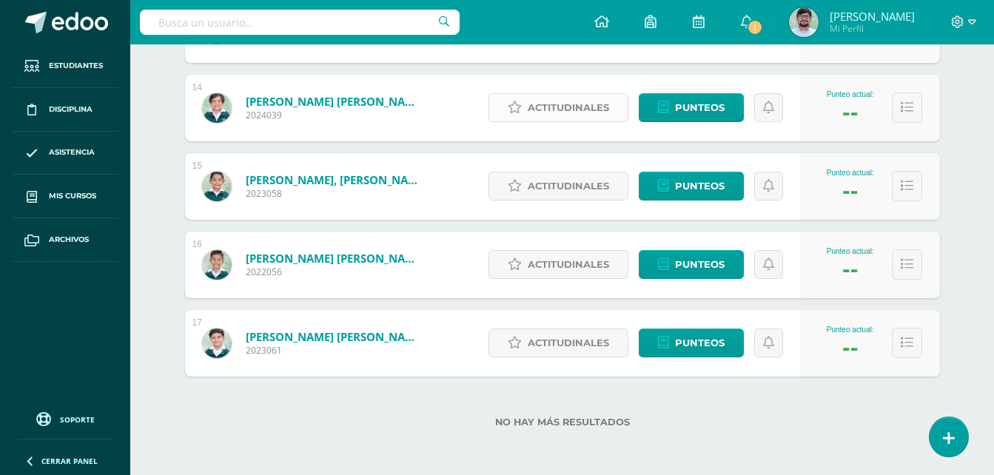
click at [584, 99] on span "Actitudinales" at bounding box center [567, 107] width 81 height 27
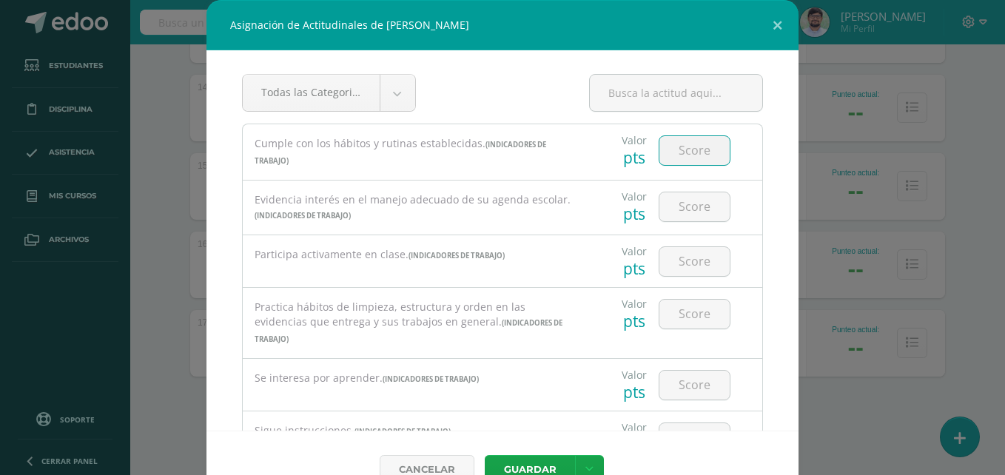
click at [664, 146] on input "number" at bounding box center [694, 150] width 70 height 29
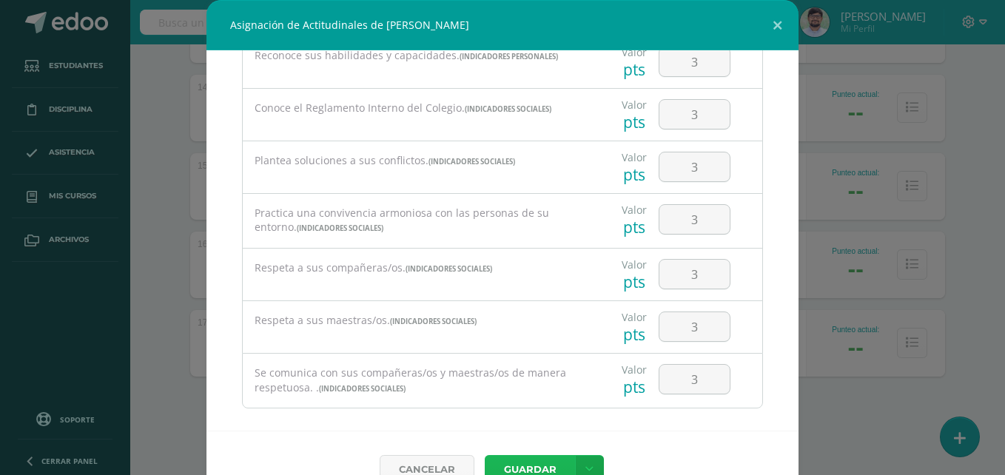
scroll to position [9, 0]
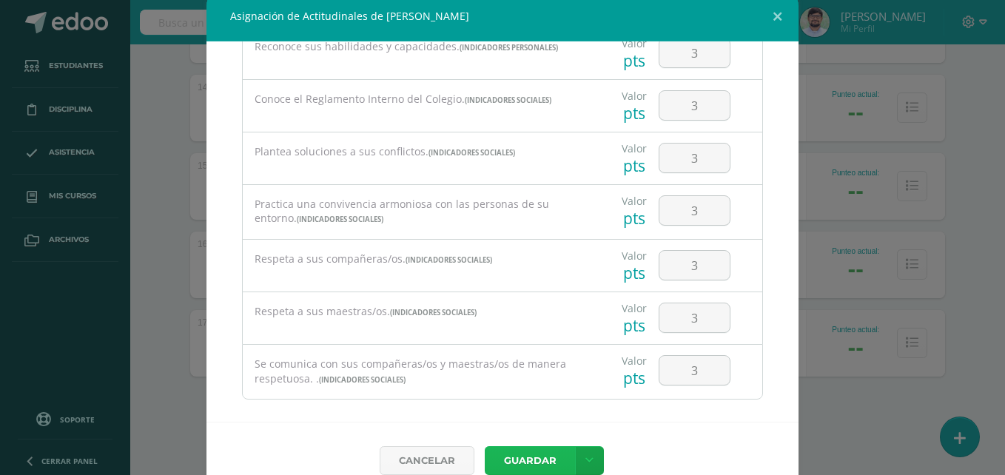
click at [485, 446] on button "Guardar" at bounding box center [530, 460] width 90 height 29
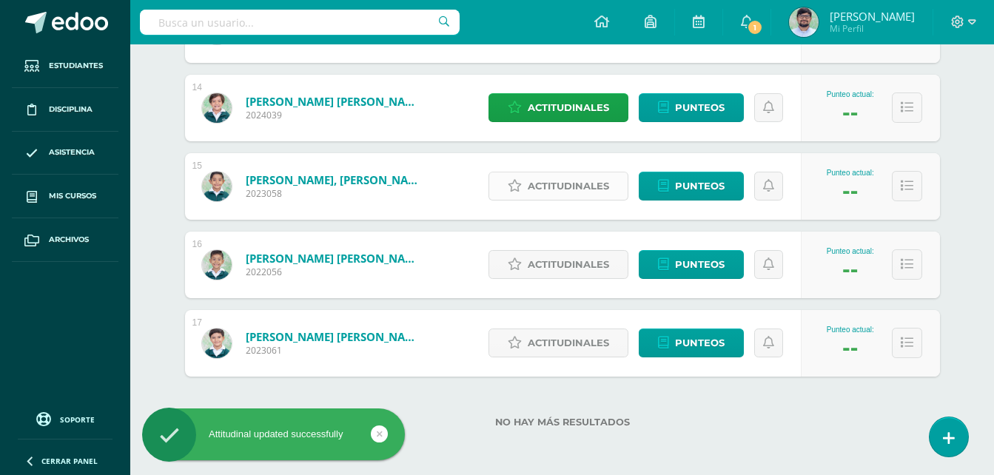
click at [521, 190] on icon at bounding box center [515, 186] width 14 height 13
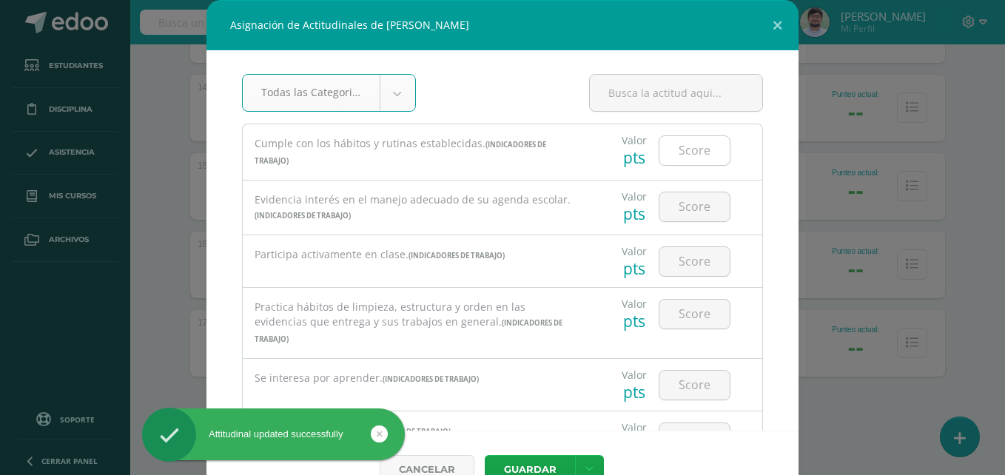
click at [675, 144] on input "number" at bounding box center [694, 150] width 70 height 29
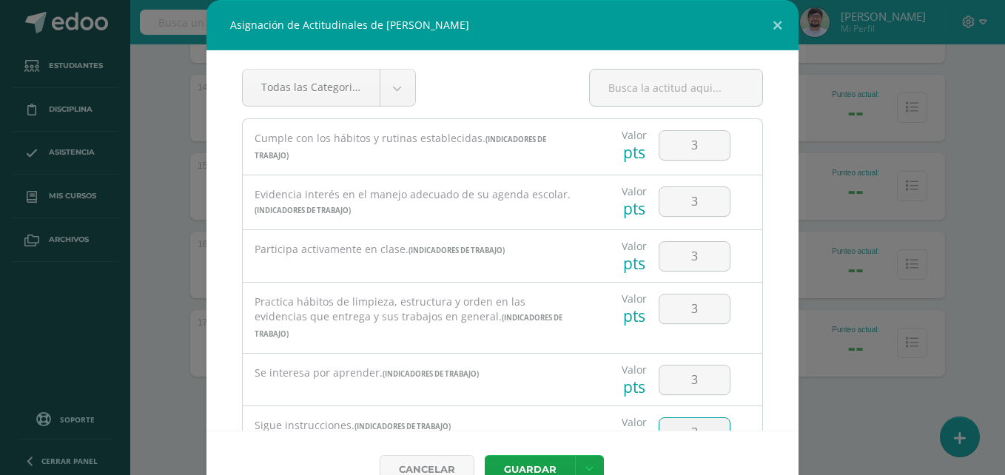
scroll to position [234, 0]
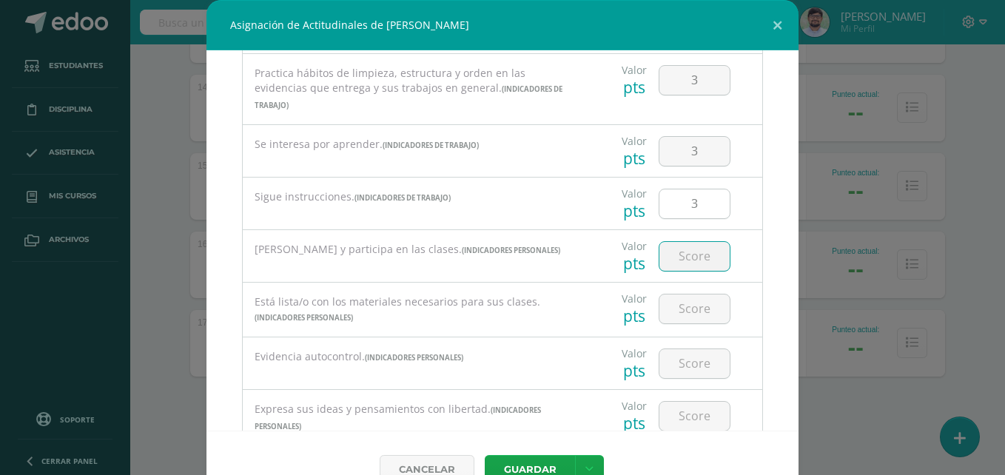
click at [702, 191] on input "3" at bounding box center [694, 203] width 70 height 29
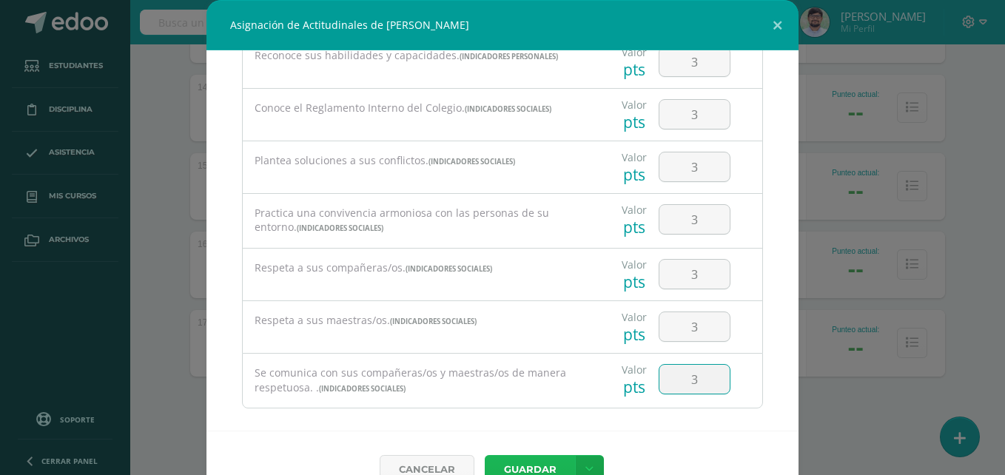
scroll to position [9, 0]
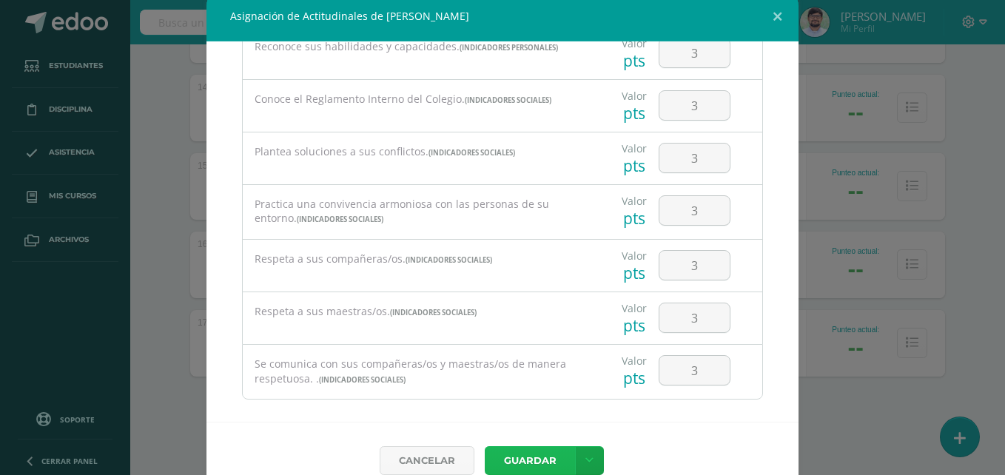
click at [485, 446] on button "Guardar" at bounding box center [530, 460] width 90 height 29
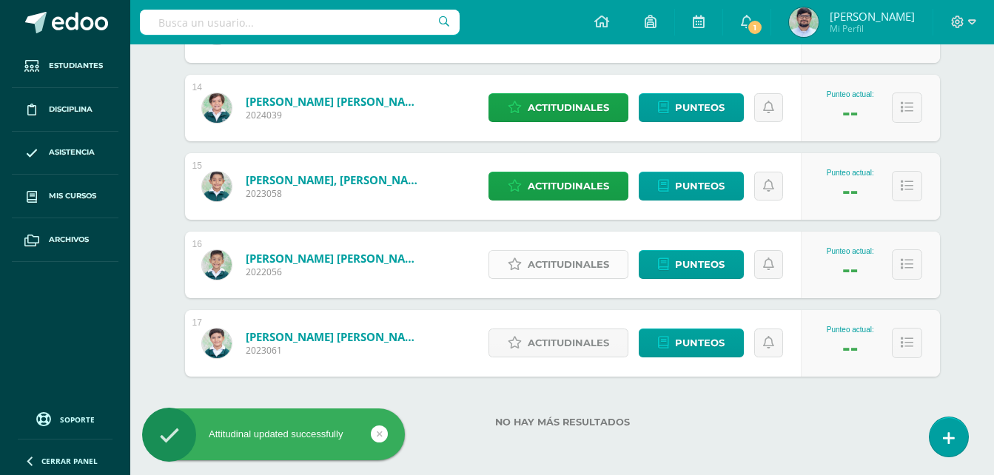
click at [571, 260] on span "Actitudinales" at bounding box center [567, 264] width 81 height 27
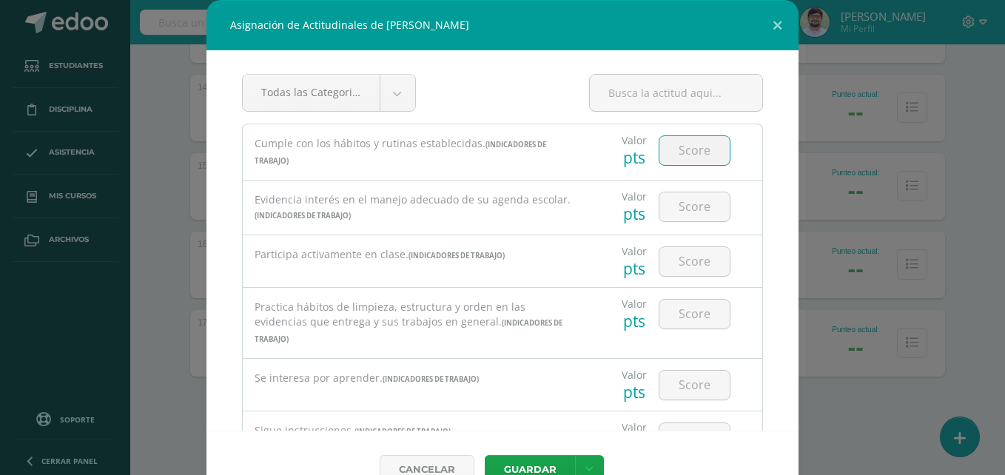
click at [690, 152] on input "number" at bounding box center [694, 150] width 70 height 29
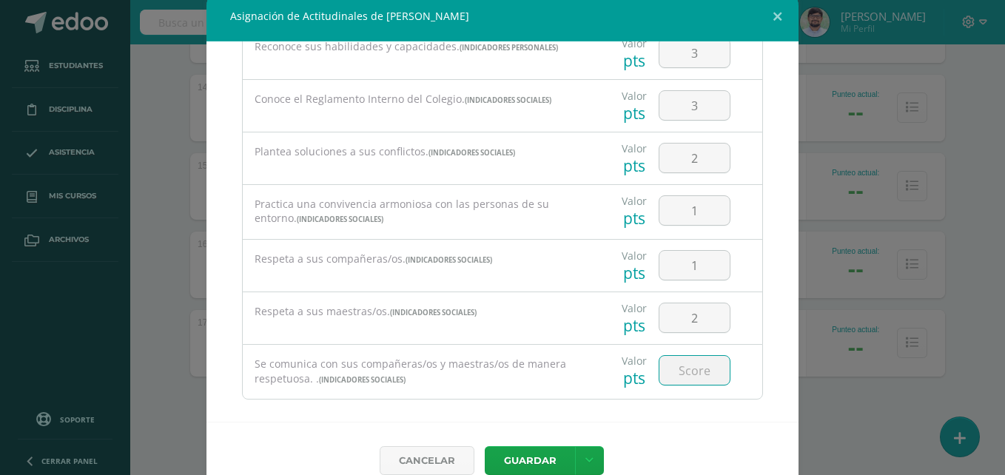
click at [684, 360] on input "number" at bounding box center [694, 370] width 70 height 29
click at [485, 446] on button "Guardar" at bounding box center [530, 460] width 90 height 29
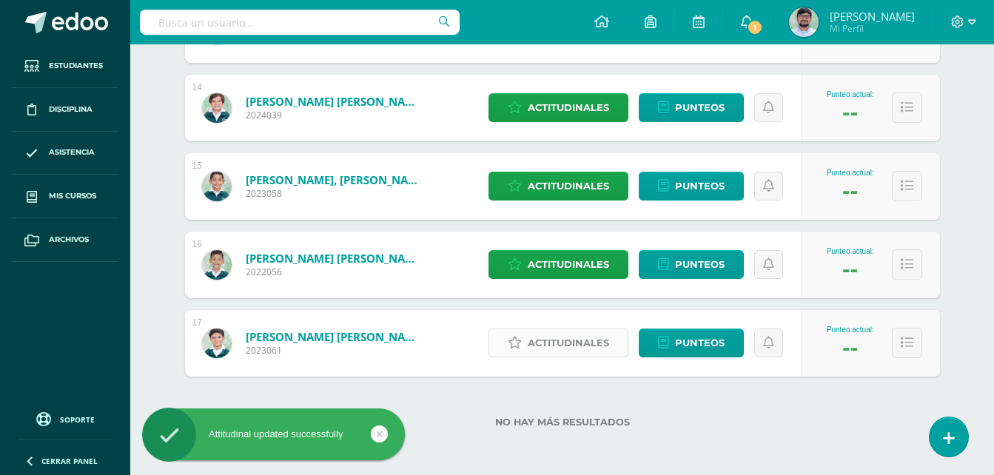
click at [555, 341] on span "Actitudinales" at bounding box center [567, 342] width 81 height 27
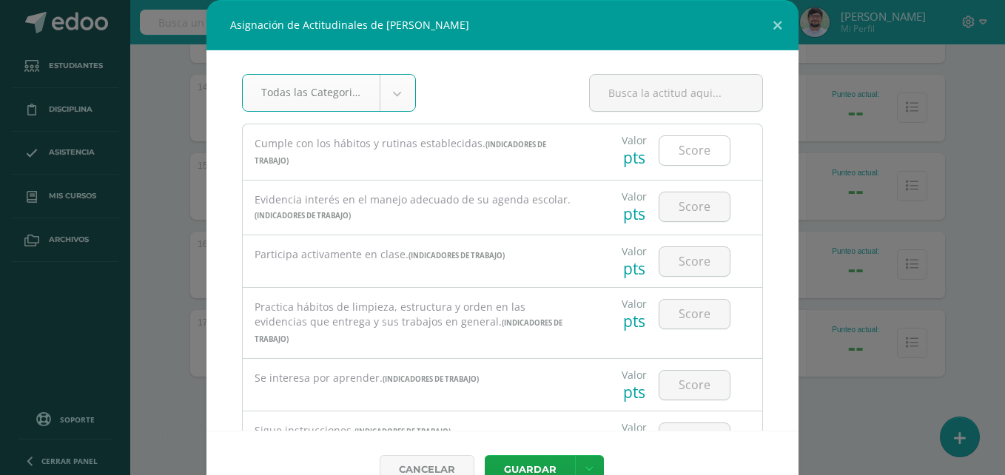
click at [679, 144] on input "number" at bounding box center [694, 150] width 70 height 29
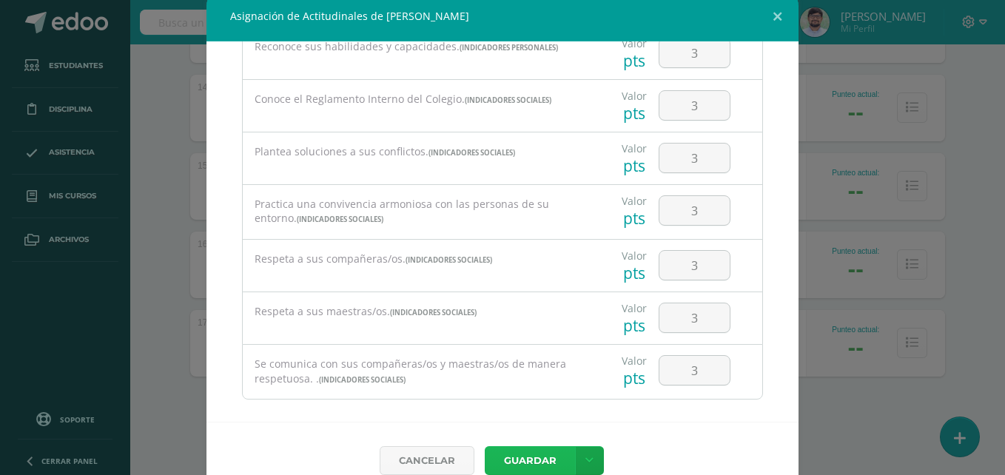
click at [485, 446] on button "Guardar" at bounding box center [530, 460] width 90 height 29
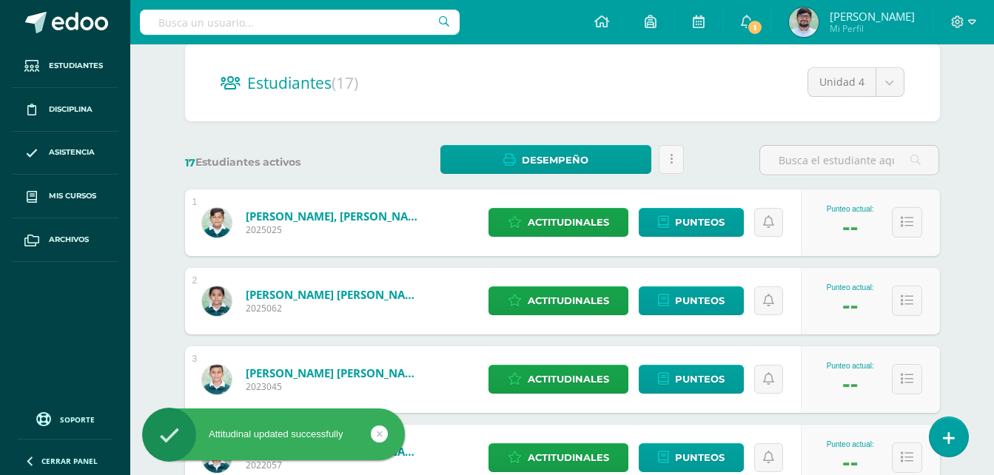
scroll to position [0, 0]
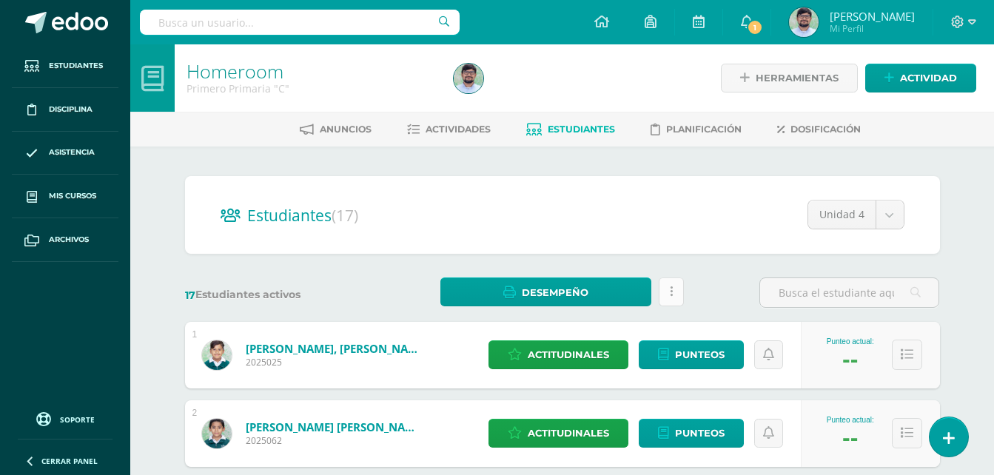
click at [675, 298] on link at bounding box center [670, 291] width 25 height 29
click at [699, 300] on div "17 Estudiantes activos Desempeño Descargar como HTML Descargar como PDF Estás p…" at bounding box center [562, 292] width 766 height 30
click at [573, 132] on span "Estudiantes" at bounding box center [580, 129] width 67 height 11
click at [465, 136] on link "Actividades" at bounding box center [449, 130] width 84 height 24
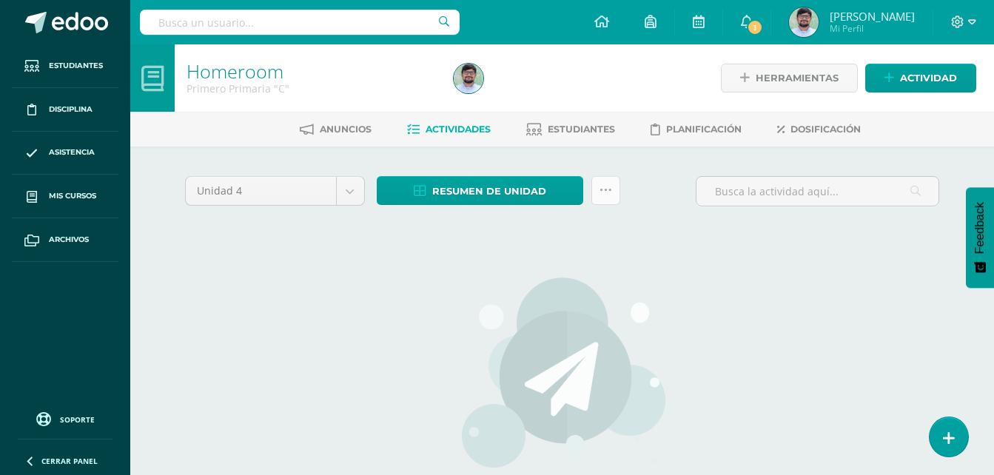
click at [597, 198] on link at bounding box center [605, 190] width 29 height 29
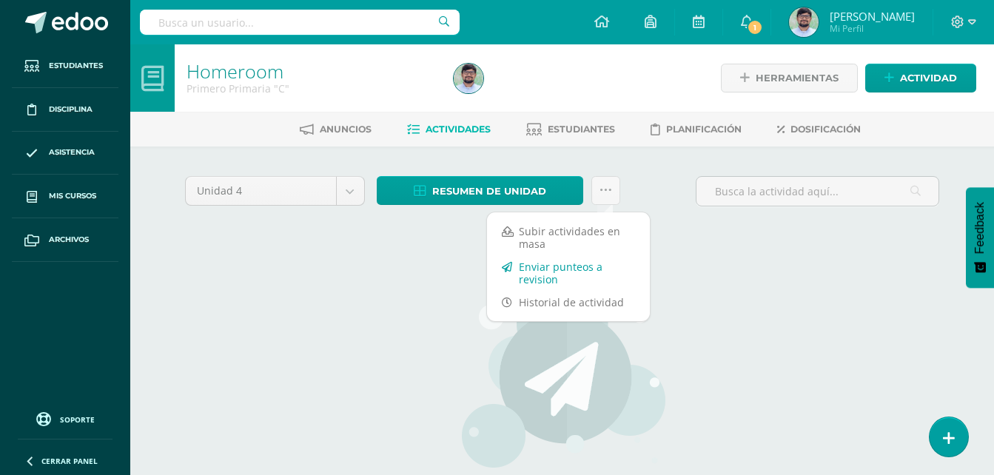
click at [538, 282] on link "Enviar punteos a revision" at bounding box center [568, 273] width 163 height 36
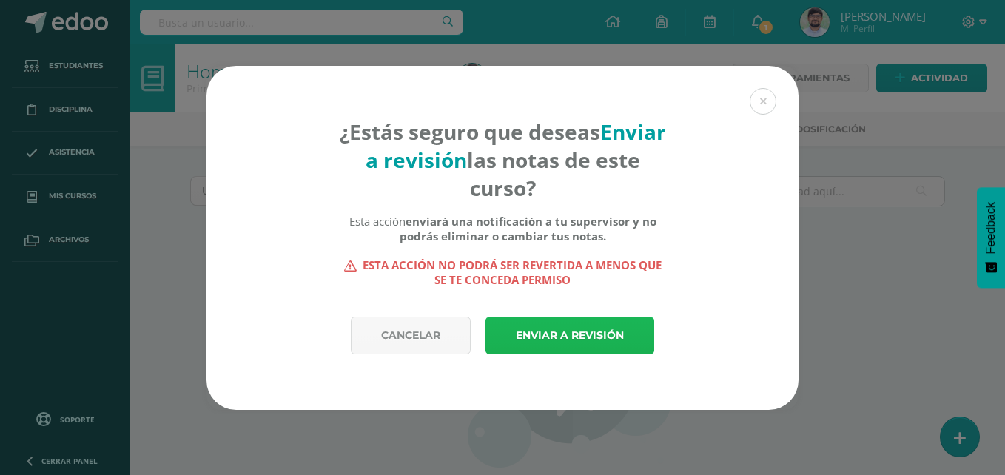
click at [536, 334] on link "Enviar a revisión" at bounding box center [569, 336] width 169 height 38
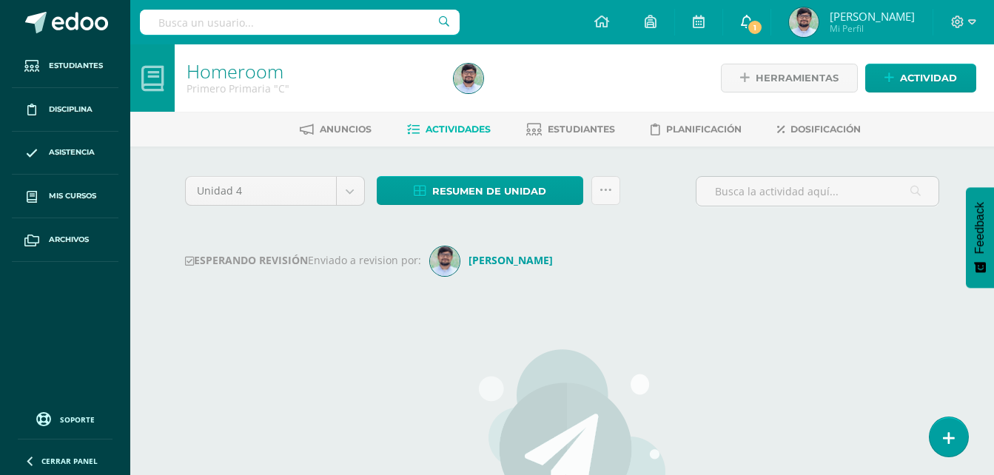
click at [763, 29] on span "1" at bounding box center [754, 27] width 16 height 16
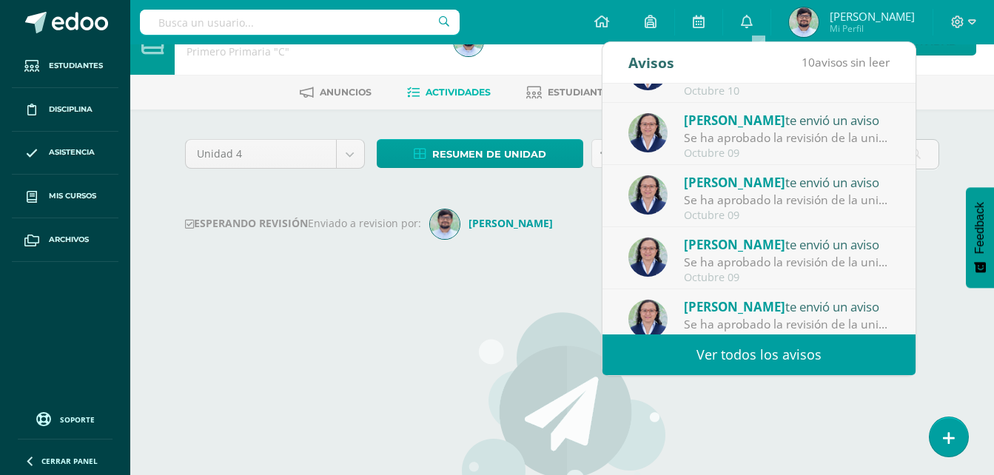
scroll to position [42, 0]
click at [656, 138] on img at bounding box center [647, 133] width 39 height 39
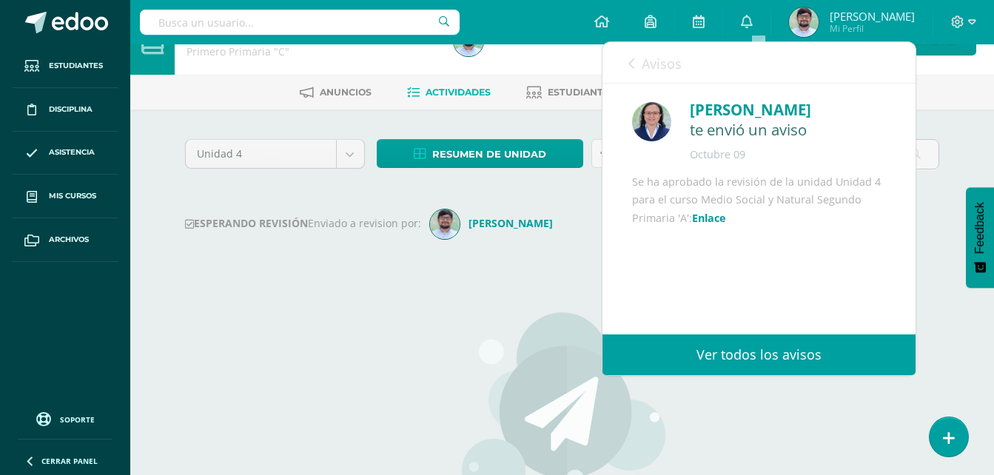
click at [658, 124] on img at bounding box center [651, 121] width 39 height 39
click at [706, 129] on div "te envió un aviso" at bounding box center [788, 130] width 196 height 18
click at [636, 64] on link "Avisos" at bounding box center [654, 63] width 53 height 42
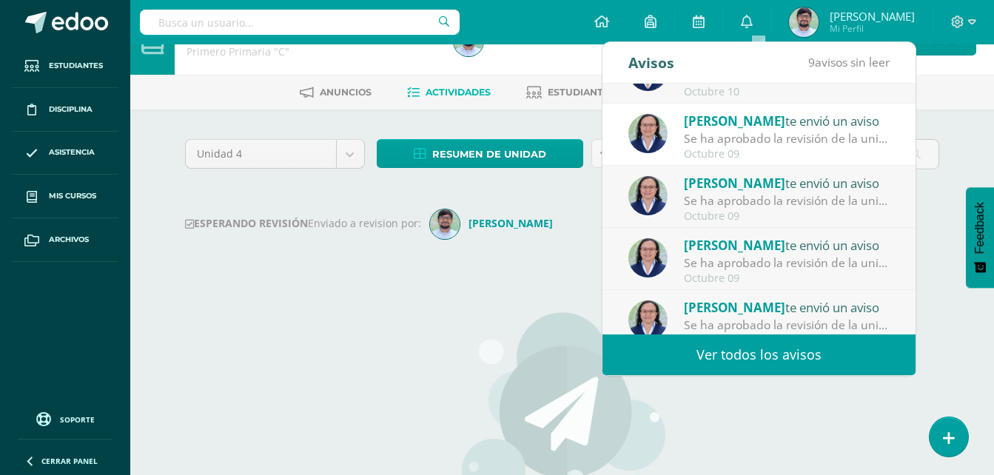
scroll to position [0, 0]
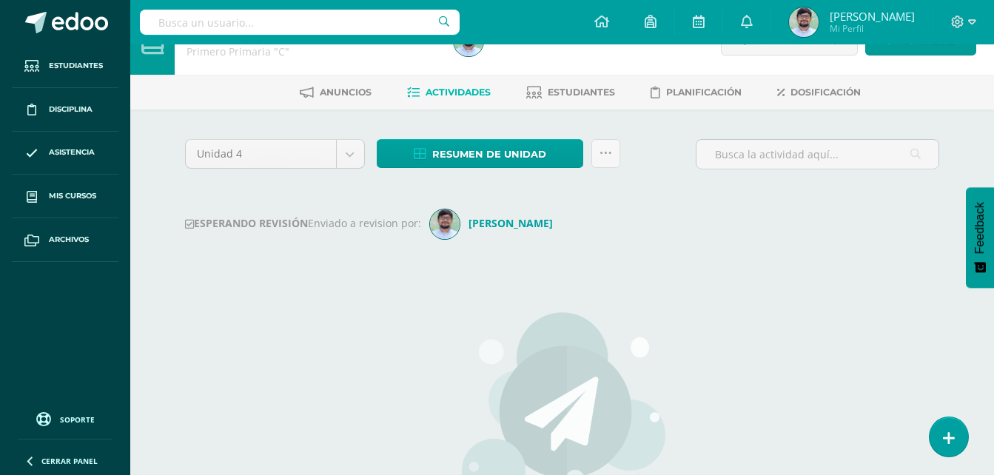
click at [938, 40] on div at bounding box center [963, 22] width 61 height 44
click at [327, 14] on input "text" at bounding box center [300, 22] width 320 height 25
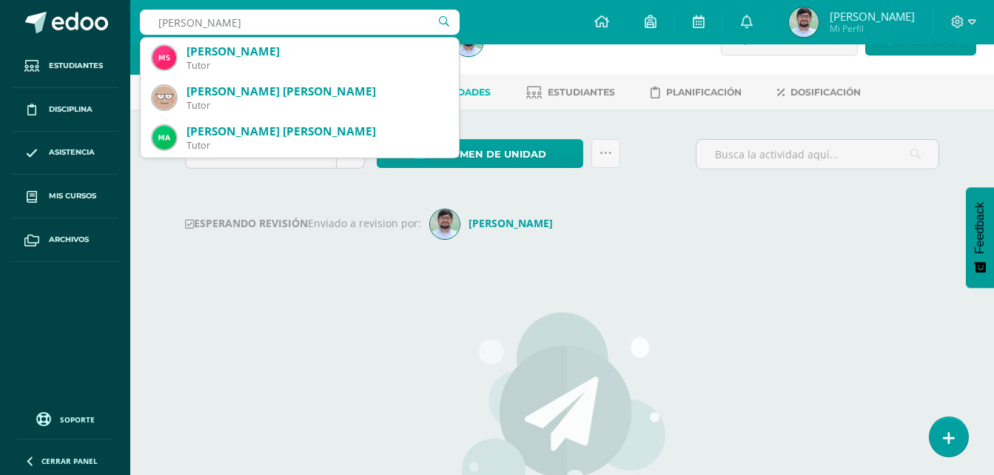
type input "marilyn"
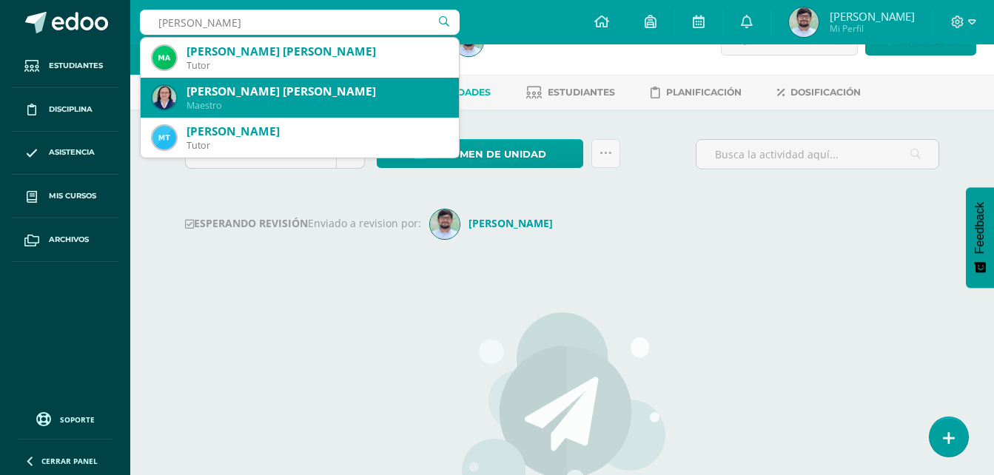
click at [260, 108] on div "Maestro" at bounding box center [316, 105] width 260 height 13
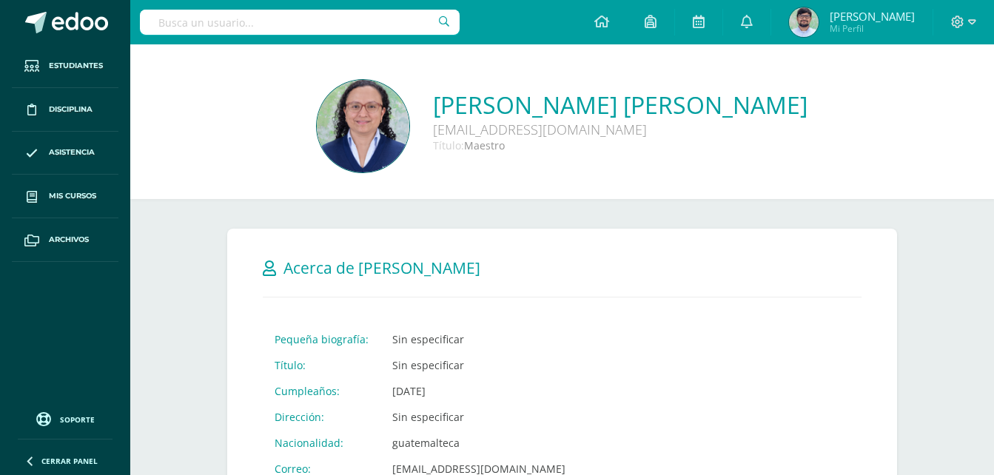
click at [439, 104] on link "[PERSON_NAME] [PERSON_NAME]" at bounding box center [620, 105] width 374 height 32
click at [329, 118] on img at bounding box center [363, 126] width 92 height 92
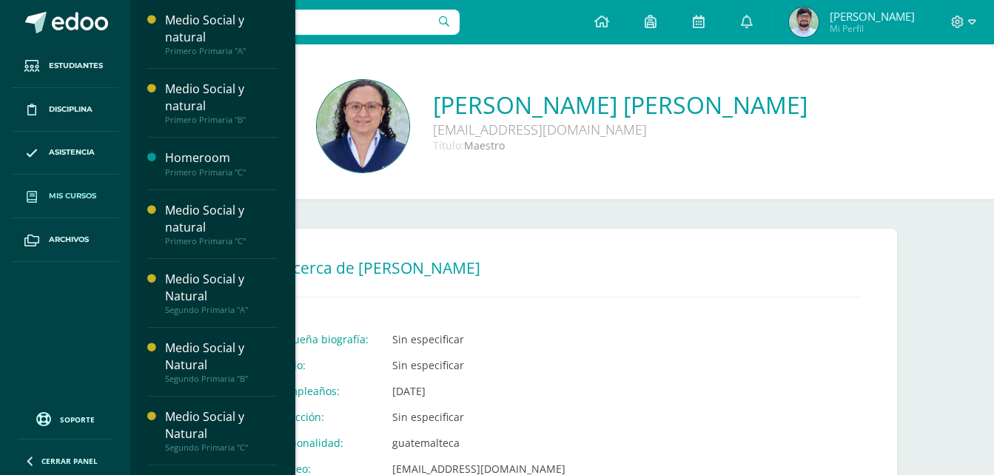
click at [72, 189] on link "Mis cursos" at bounding box center [65, 197] width 107 height 44
